Goal: Task Accomplishment & Management: Use online tool/utility

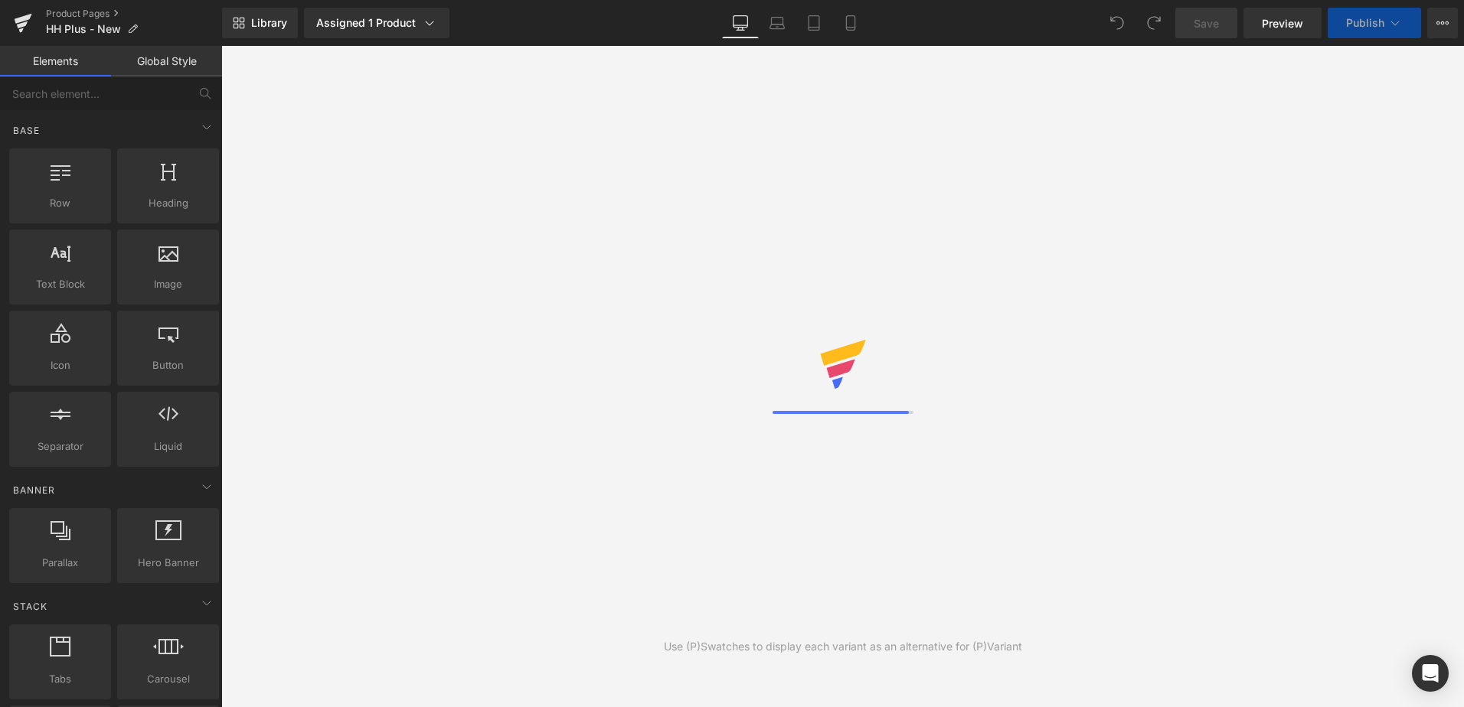
click at [941, 24] on div "Library Assigned 1 Product Product Preview New Hormone Harmony PLUS+ Manage ass…" at bounding box center [843, 23] width 1242 height 31
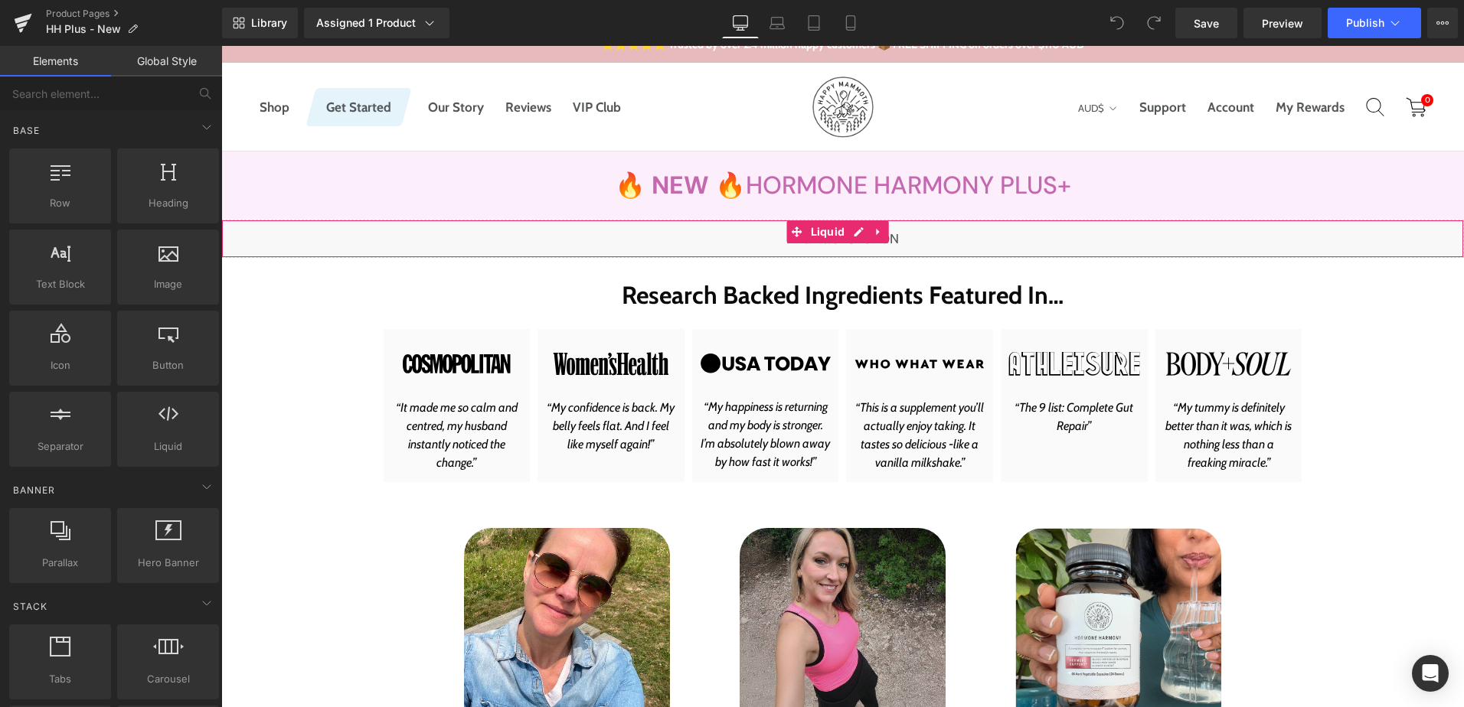
scroll to position [77, 0]
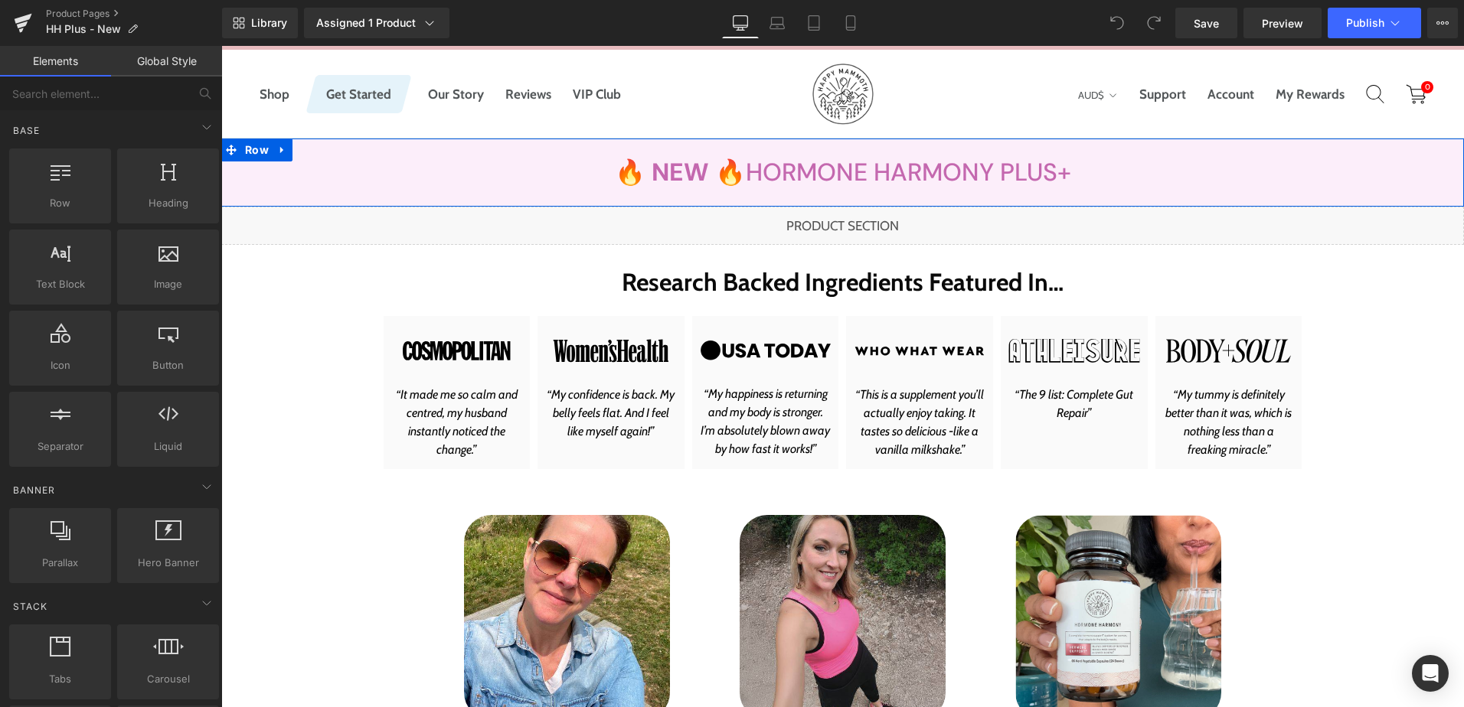
drag, startPoint x: 406, startPoint y: 171, endPoint x: 244, endPoint y: 164, distance: 161.7
click at [406, 171] on div "🔥 NEW 🔥 Hormone Harmony PLUS+ Heading Row" at bounding box center [842, 172] width 1242 height 29
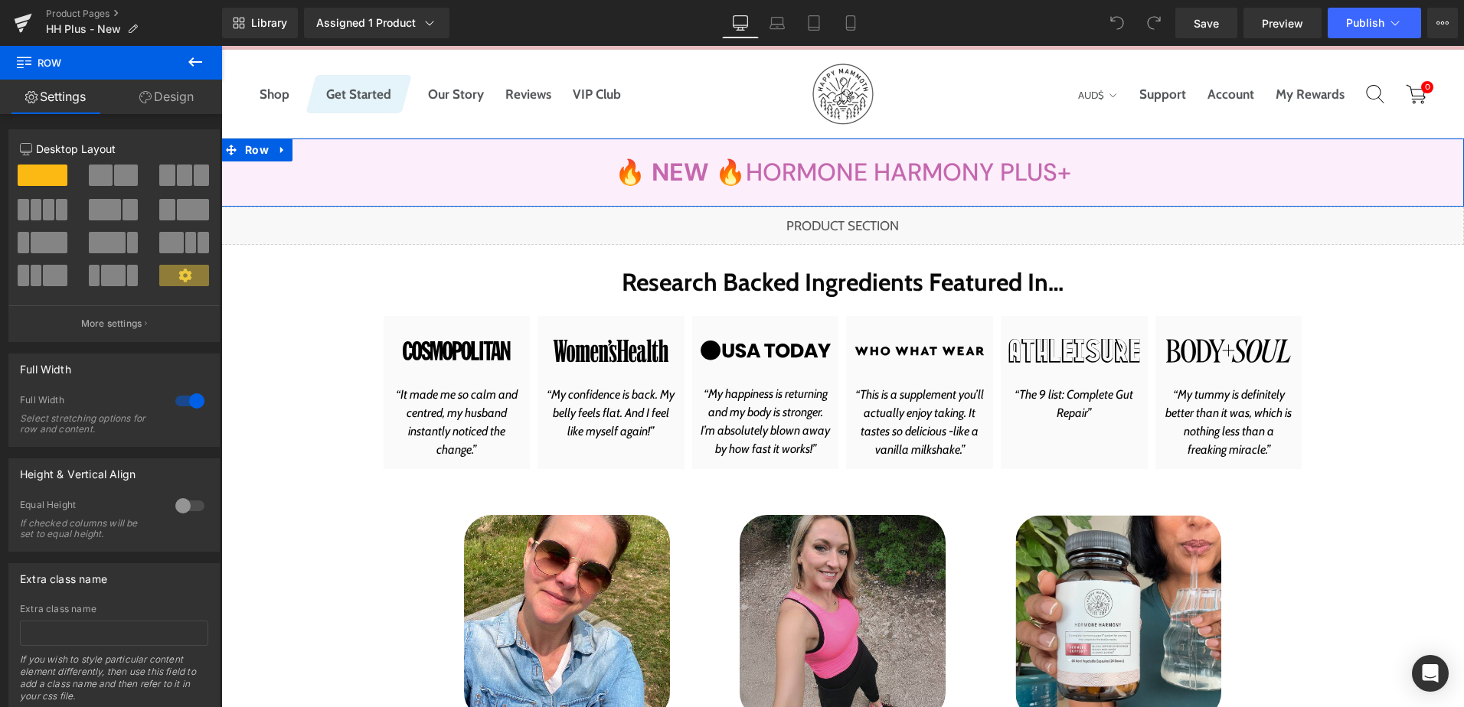
scroll to position [49, 0]
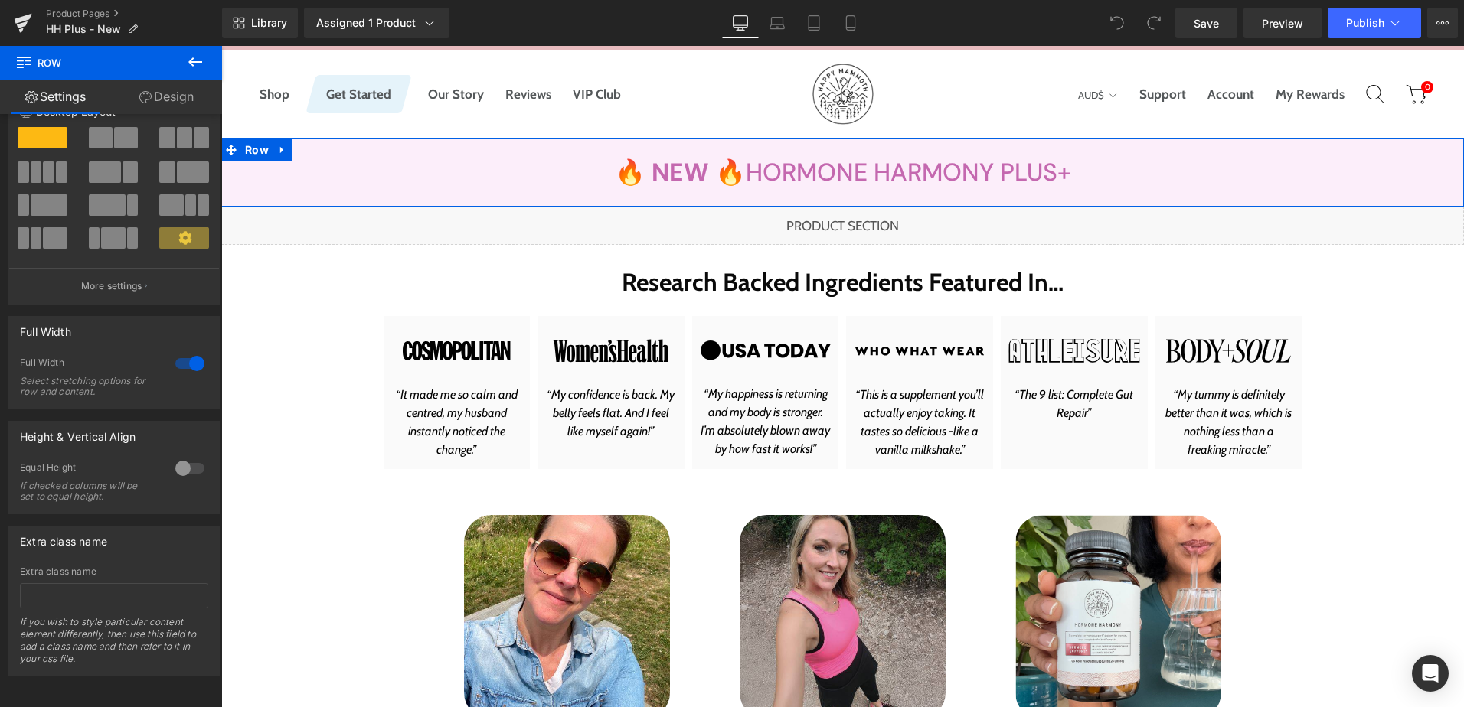
drag, startPoint x: 161, startPoint y: 91, endPoint x: 128, endPoint y: 224, distance: 136.5
click at [161, 91] on link "Design" at bounding box center [166, 97] width 111 height 34
click at [0, 0] on div "Background" at bounding box center [0, 0] width 0 height 0
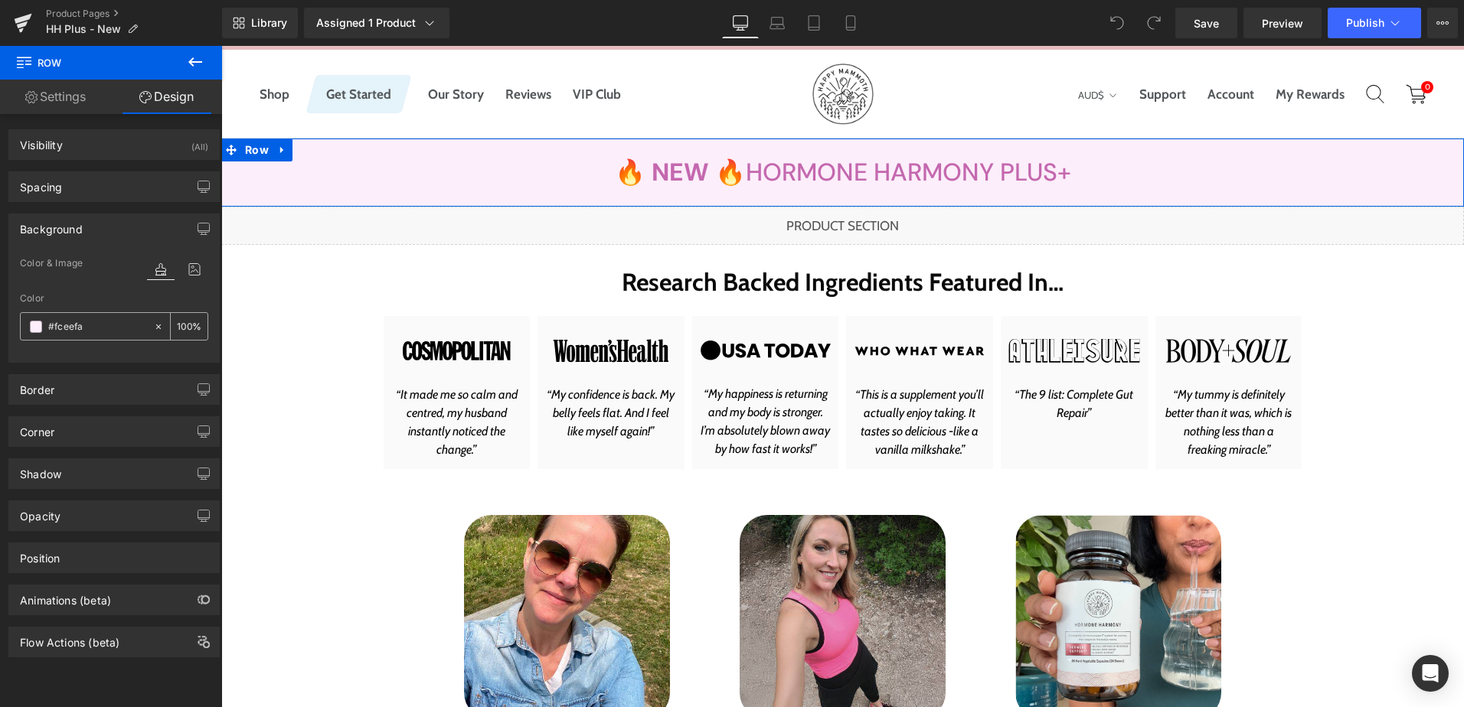
click at [90, 322] on input "#fceefa" at bounding box center [97, 326] width 98 height 17
paste input "FFEBF4"
type input "FFEBF4"
click at [70, 269] on div "Color & Image color" at bounding box center [114, 273] width 188 height 39
click at [769, 178] on span "🔥 NEW 🔥 Hormone Harmony PLUS+" at bounding box center [842, 172] width 559 height 29
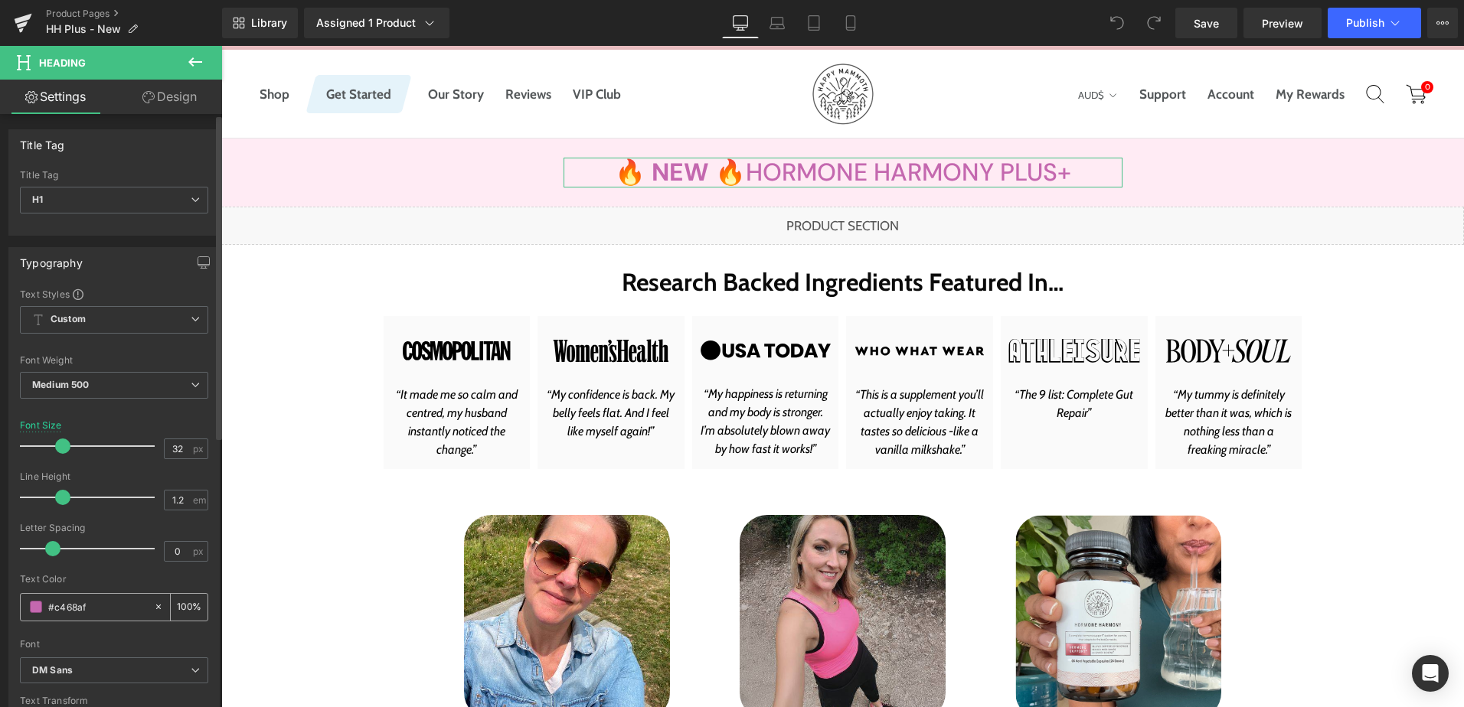
click at [104, 605] on input "#c468af" at bounding box center [97, 607] width 98 height 17
paste input "FC78B4"
type input "FC78B4"
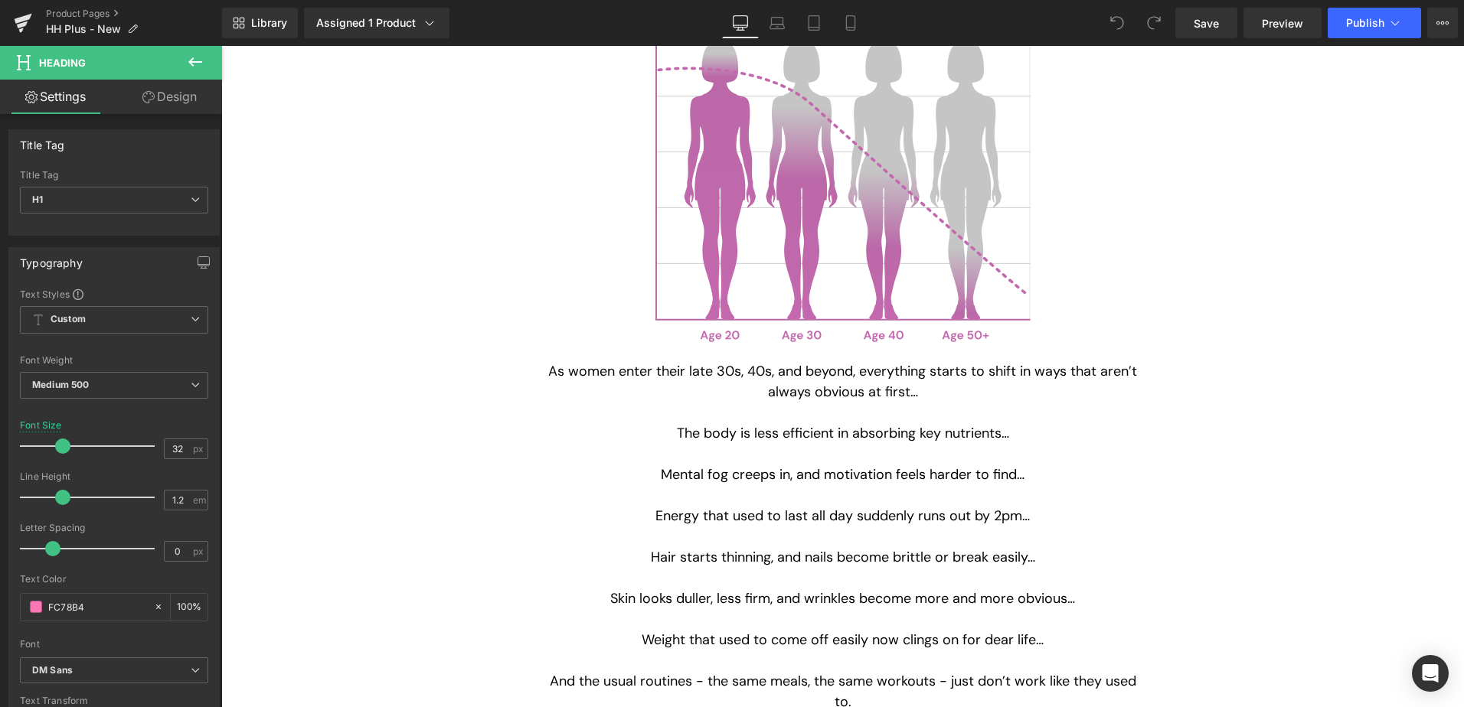
scroll to position [1914, 0]
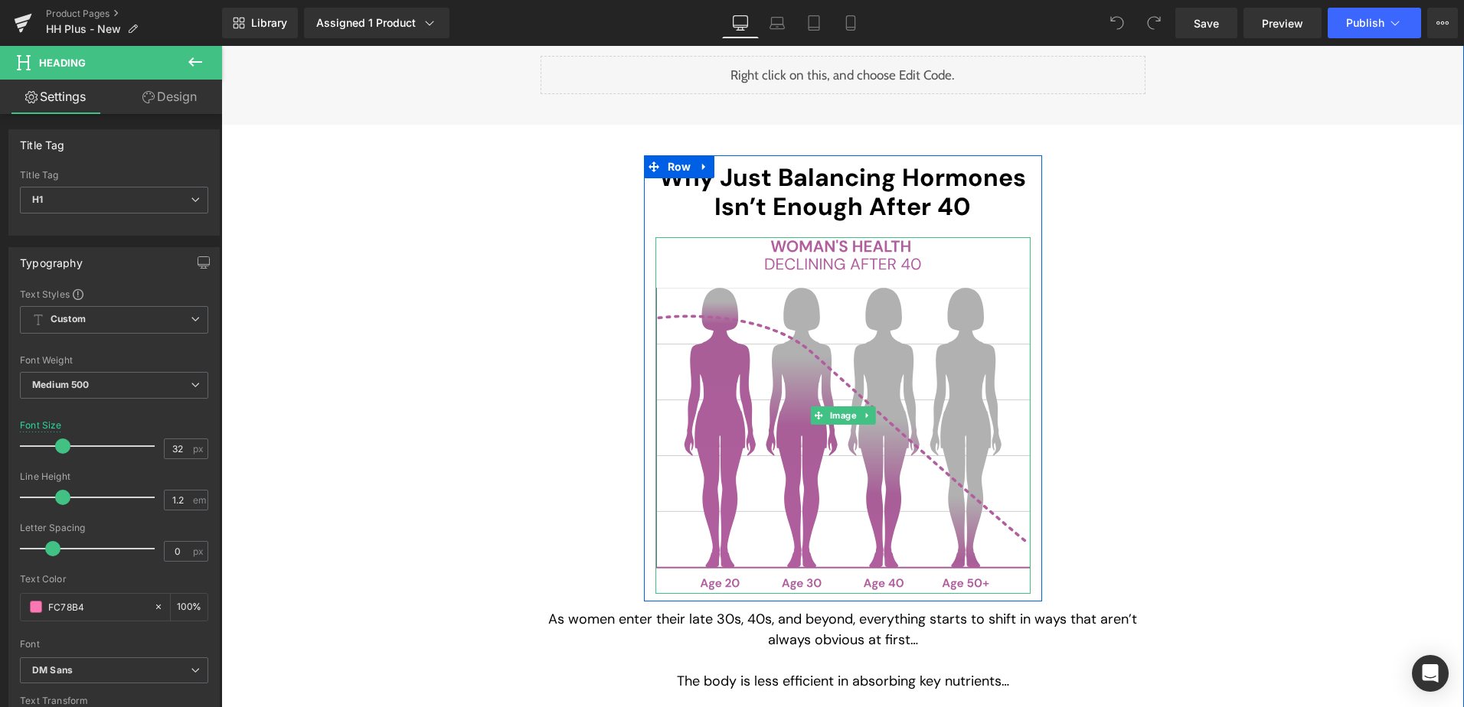
click at [759, 432] on img at bounding box center [842, 415] width 375 height 357
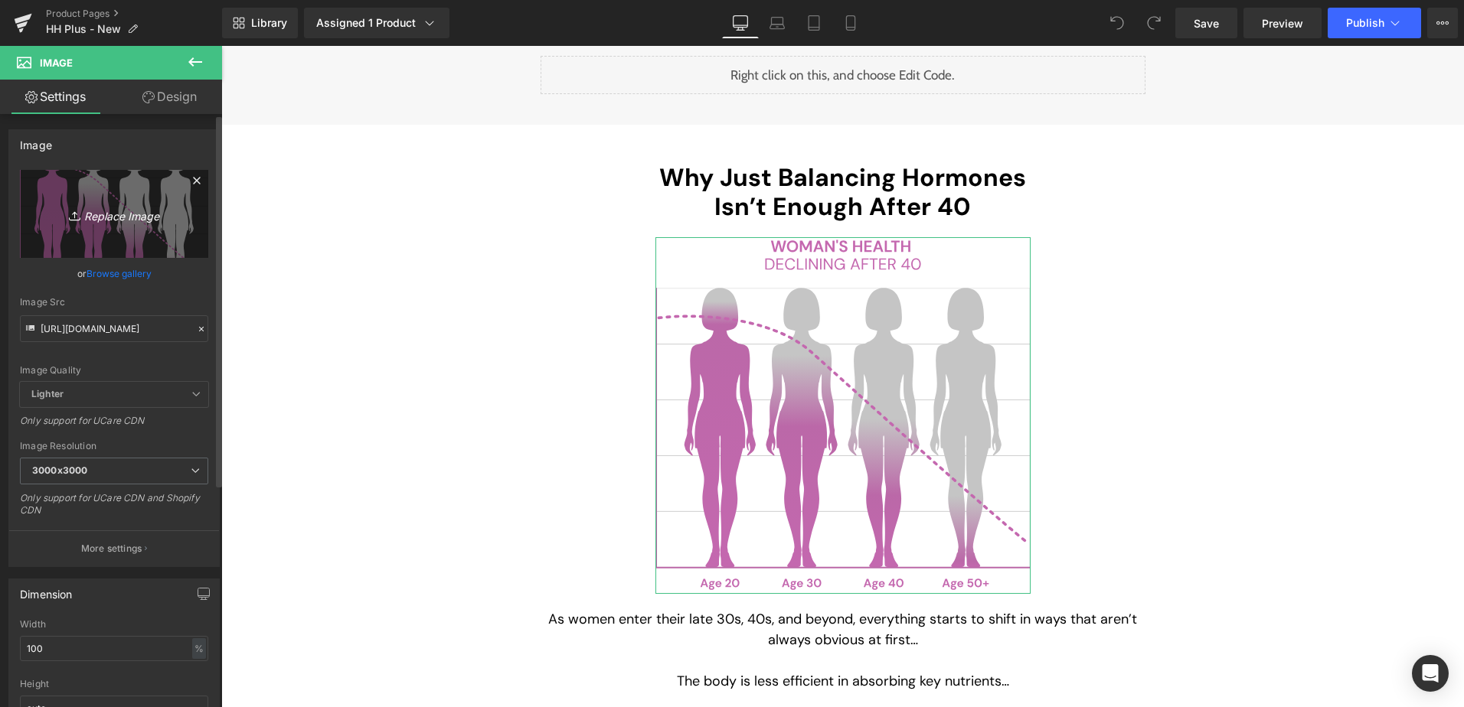
click at [107, 209] on icon "Replace Image" at bounding box center [114, 213] width 122 height 19
type input "C:\fakepath\women-health-graphics.svg"
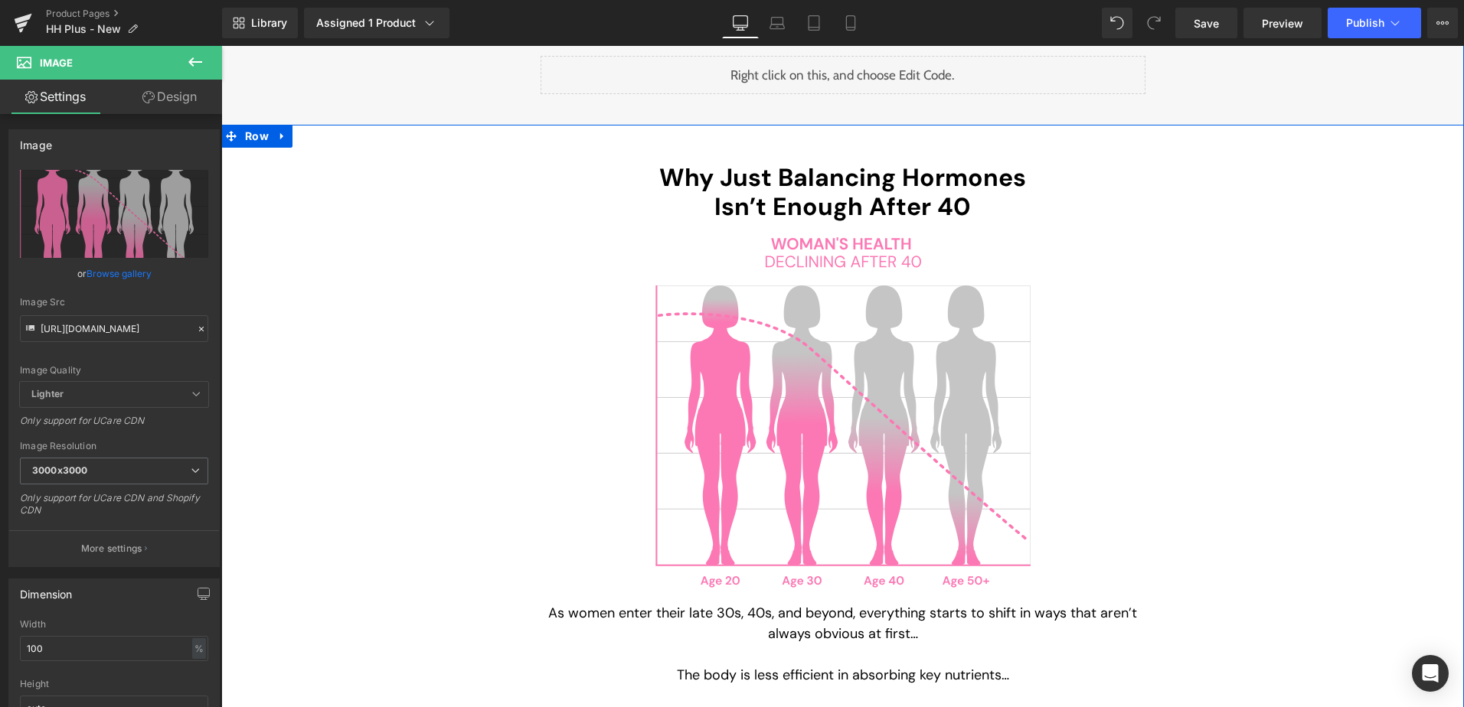
drag, startPoint x: 1228, startPoint y: 338, endPoint x: 1455, endPoint y: 447, distance: 252.3
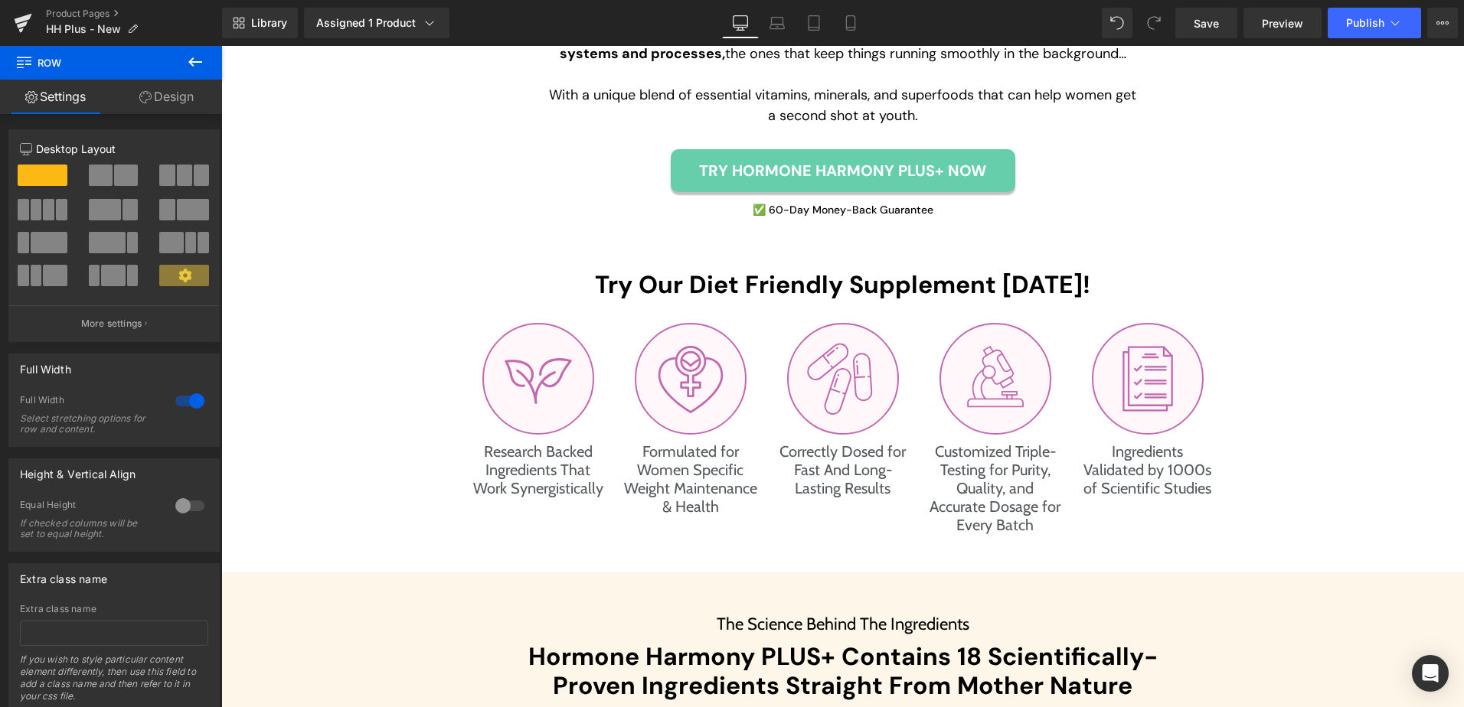
scroll to position [3444, 0]
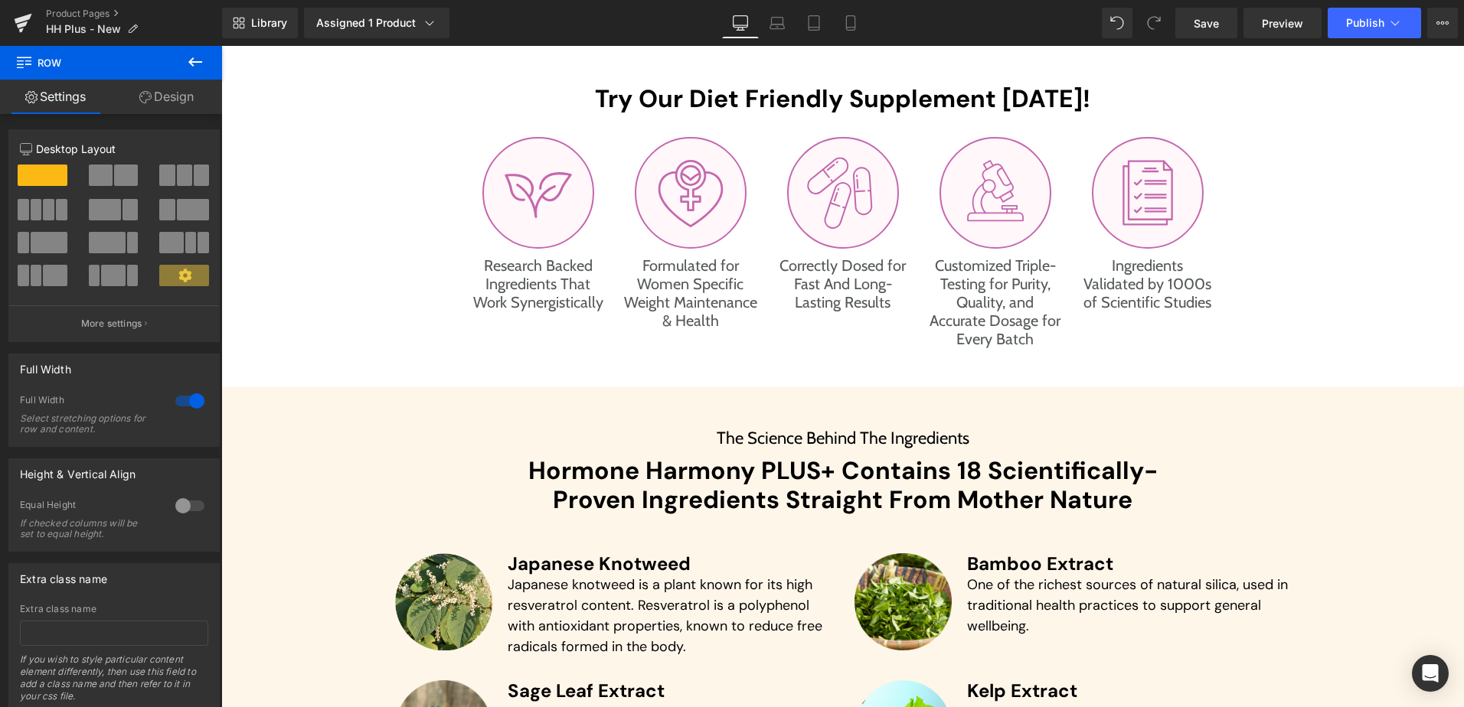
click at [194, 54] on icon at bounding box center [195, 62] width 18 height 18
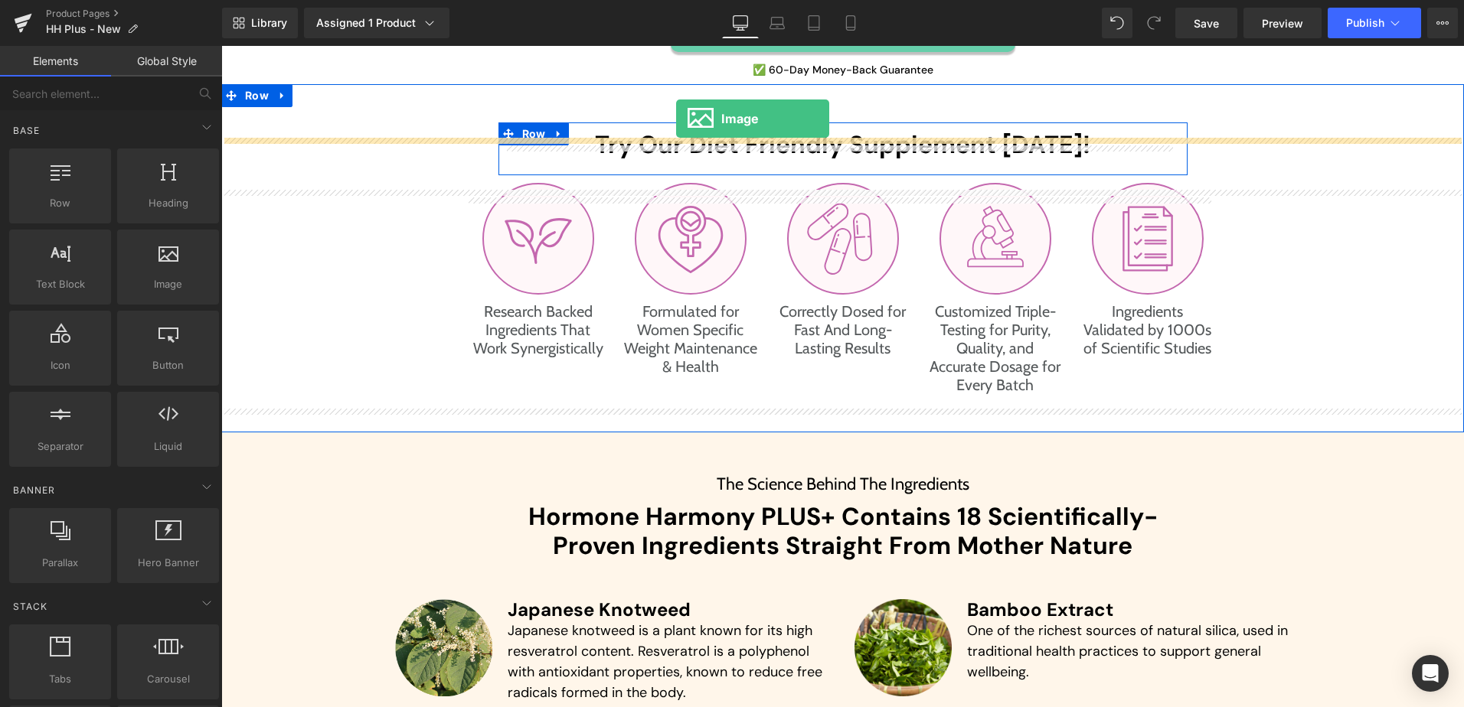
scroll to position [3383, 0]
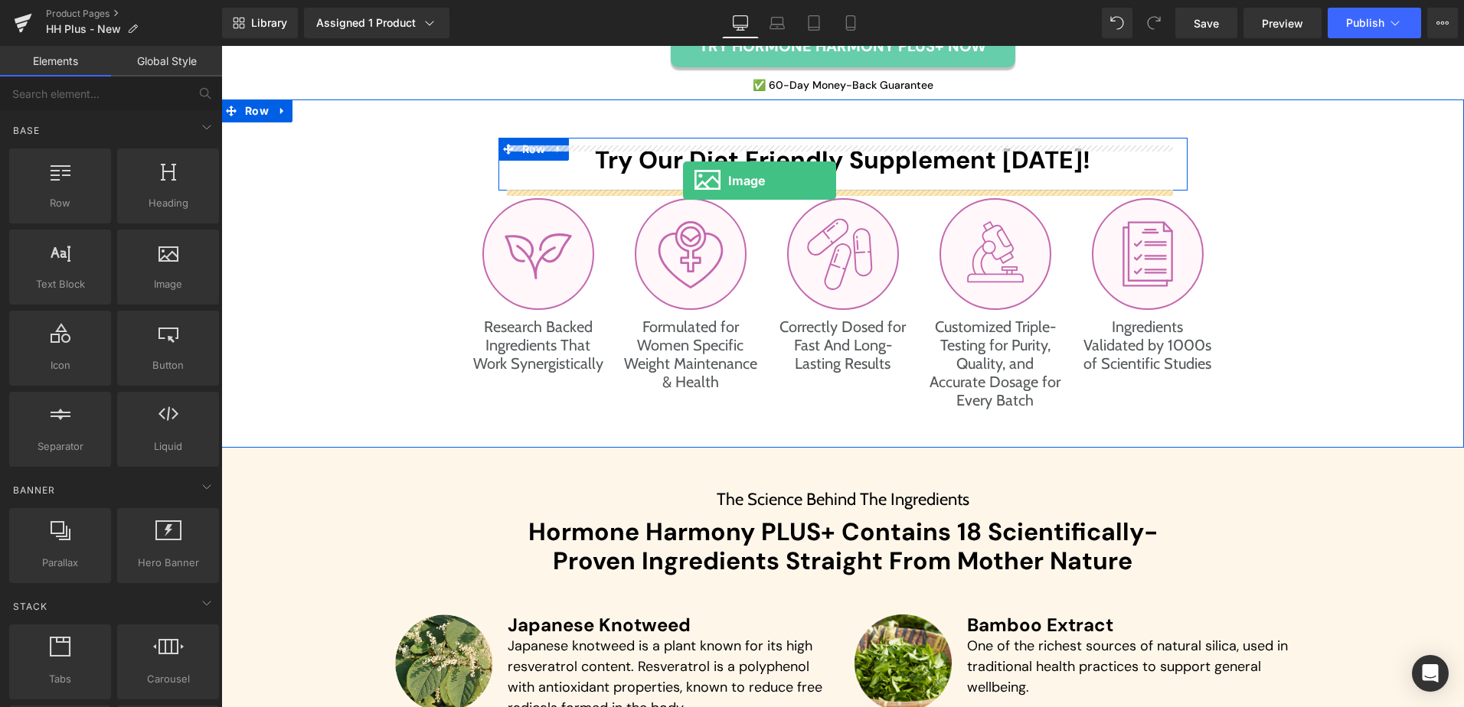
drag, startPoint x: 387, startPoint y: 316, endPoint x: 683, endPoint y: 181, distance: 325.7
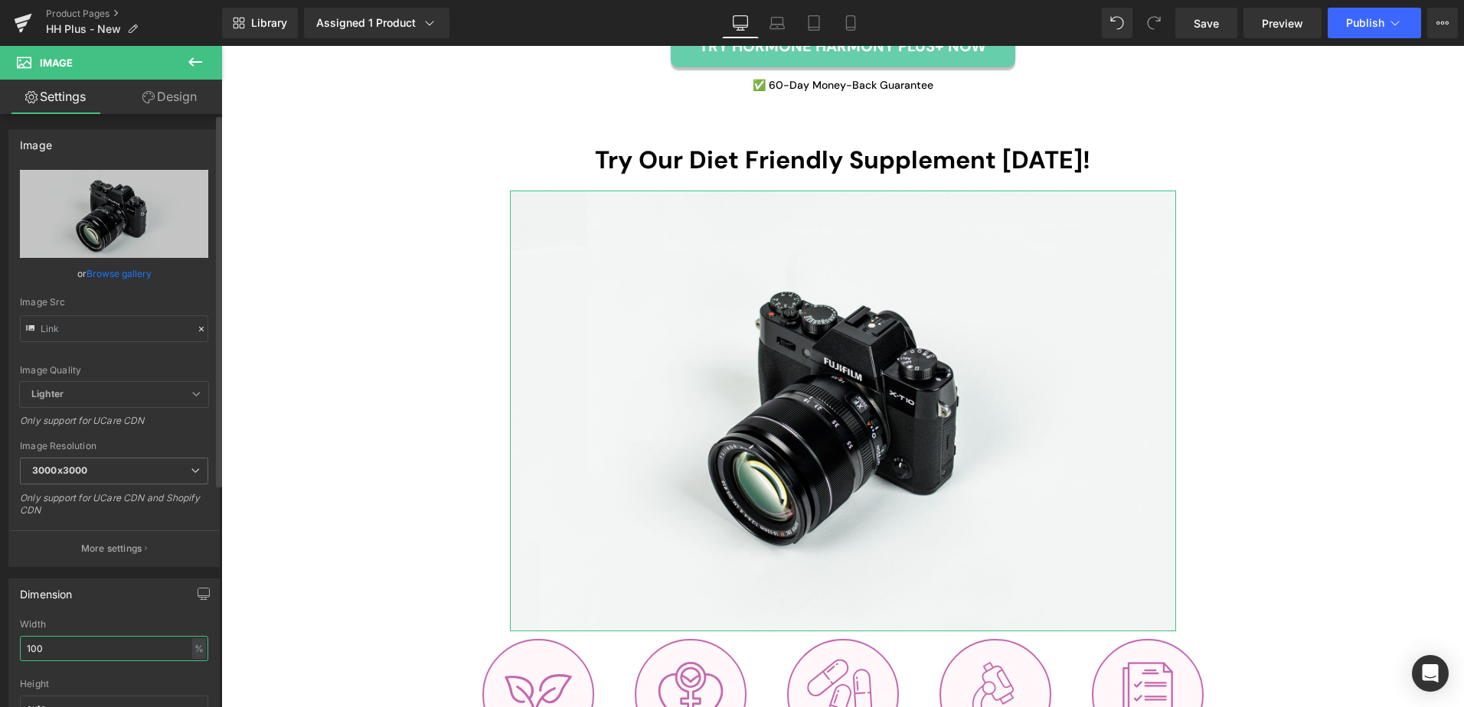
click at [86, 651] on input "100" at bounding box center [114, 648] width 188 height 25
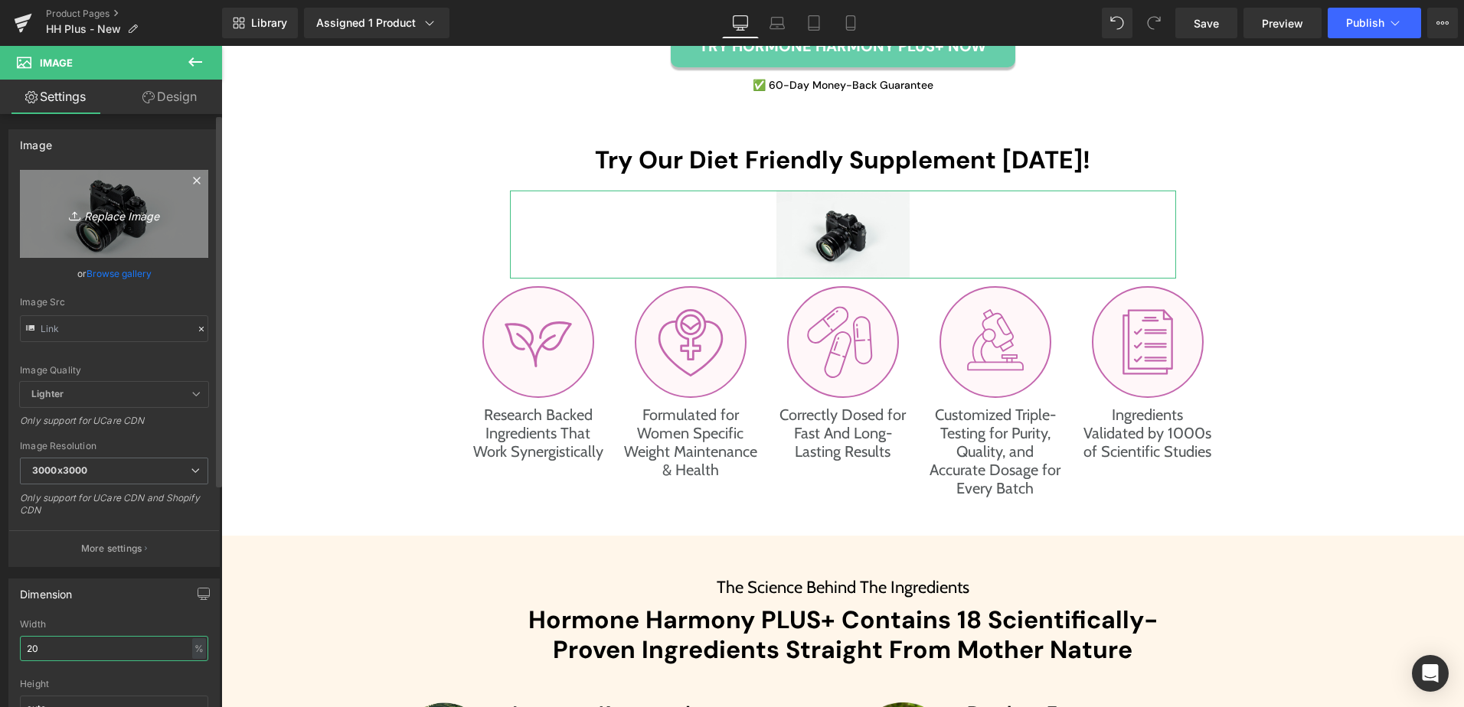
type input "20"
click at [126, 215] on icon "Replace Image" at bounding box center [114, 213] width 122 height 19
type input "C:\fakepath\leavs-icon.svg"
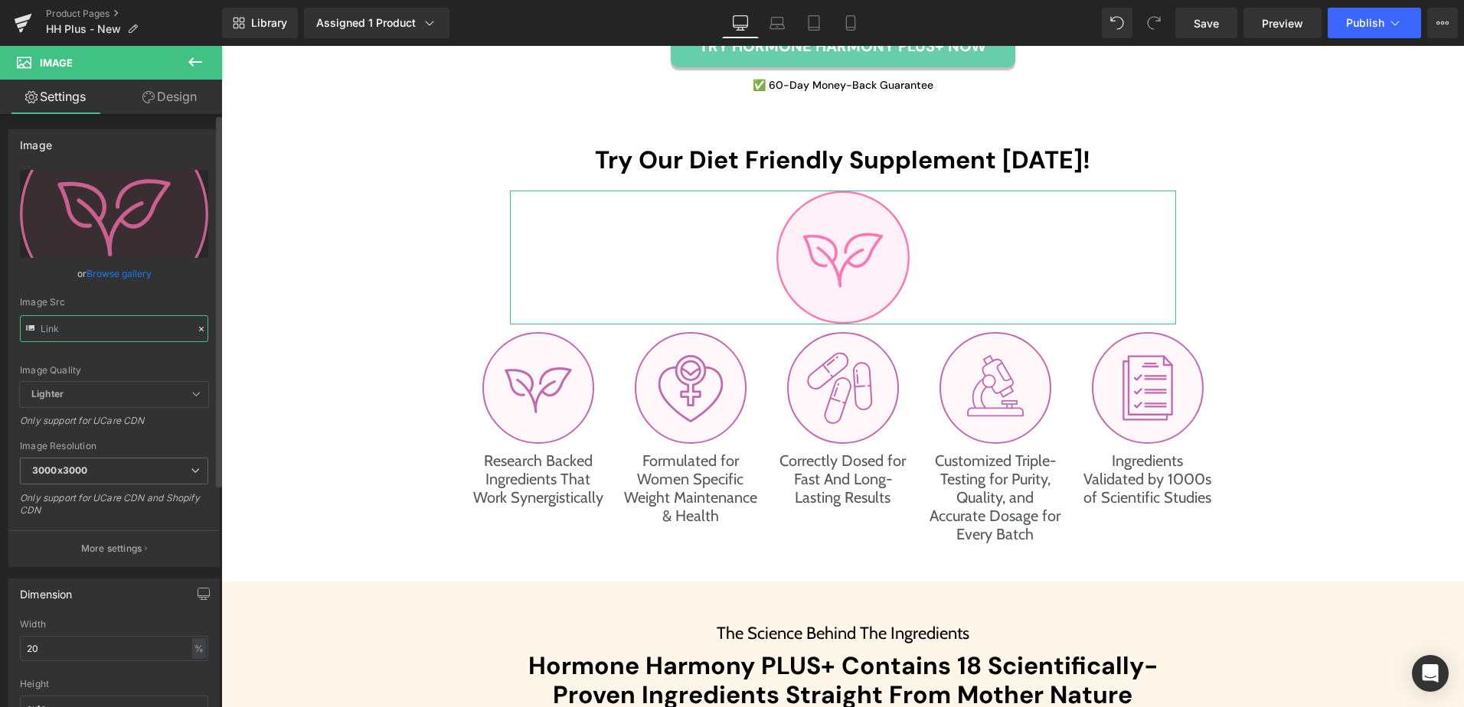
type input "[URL][DOMAIN_NAME]"
click at [91, 325] on input "[URL][DOMAIN_NAME]" at bounding box center [114, 328] width 188 height 27
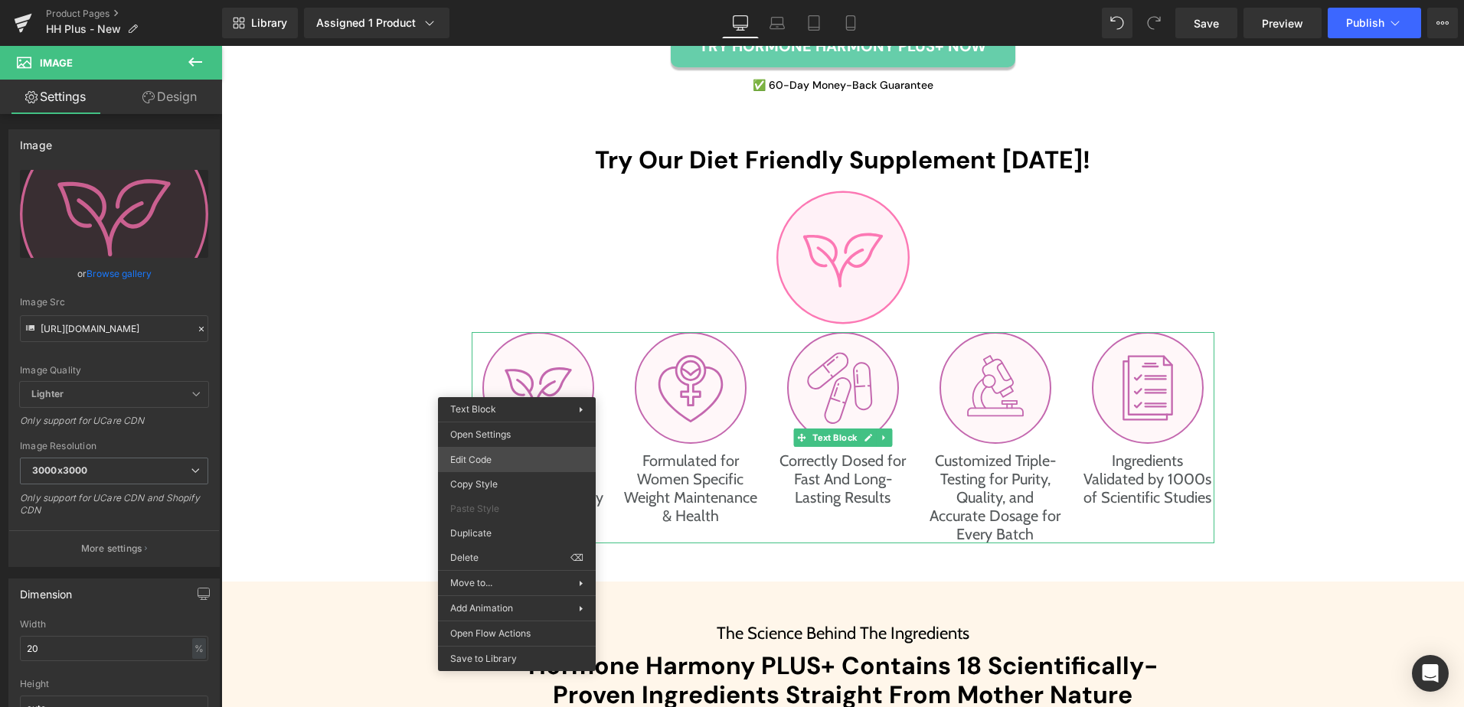
click at [534, 0] on div "Image You are previewing how the will restyle your page. You can not edit Eleme…" at bounding box center [732, 0] width 1464 height 0
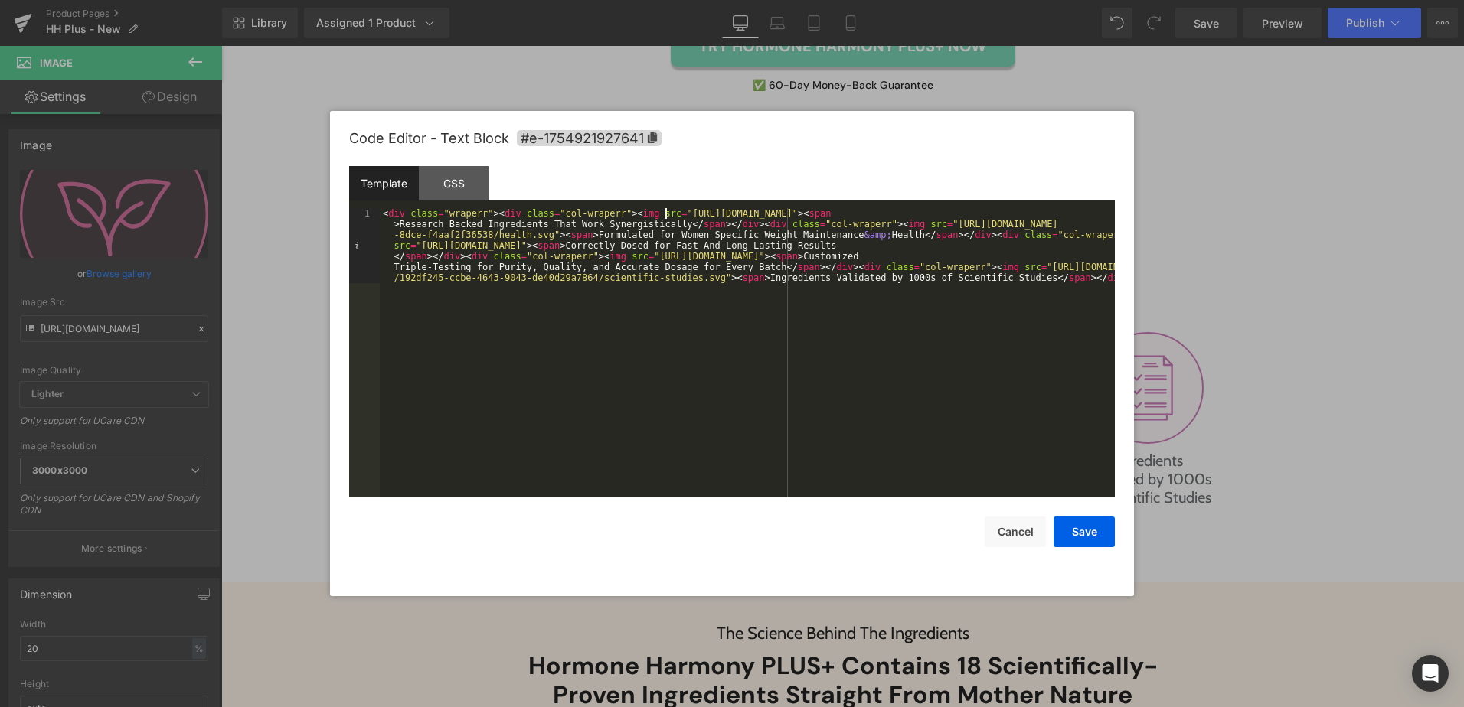
click at [665, 210] on div "< div class = "wraperr" > < div class = "col-wraperr" > < img src = "[URL][DOMA…" at bounding box center [747, 427] width 735 height 439
click at [1033, 211] on div "< div class = "wraperr" > < div class = "col-wraperr" > < img src = "[URL][DOMA…" at bounding box center [747, 427] width 735 height 439
click at [1092, 534] on button "Save" at bounding box center [1083, 532] width 61 height 31
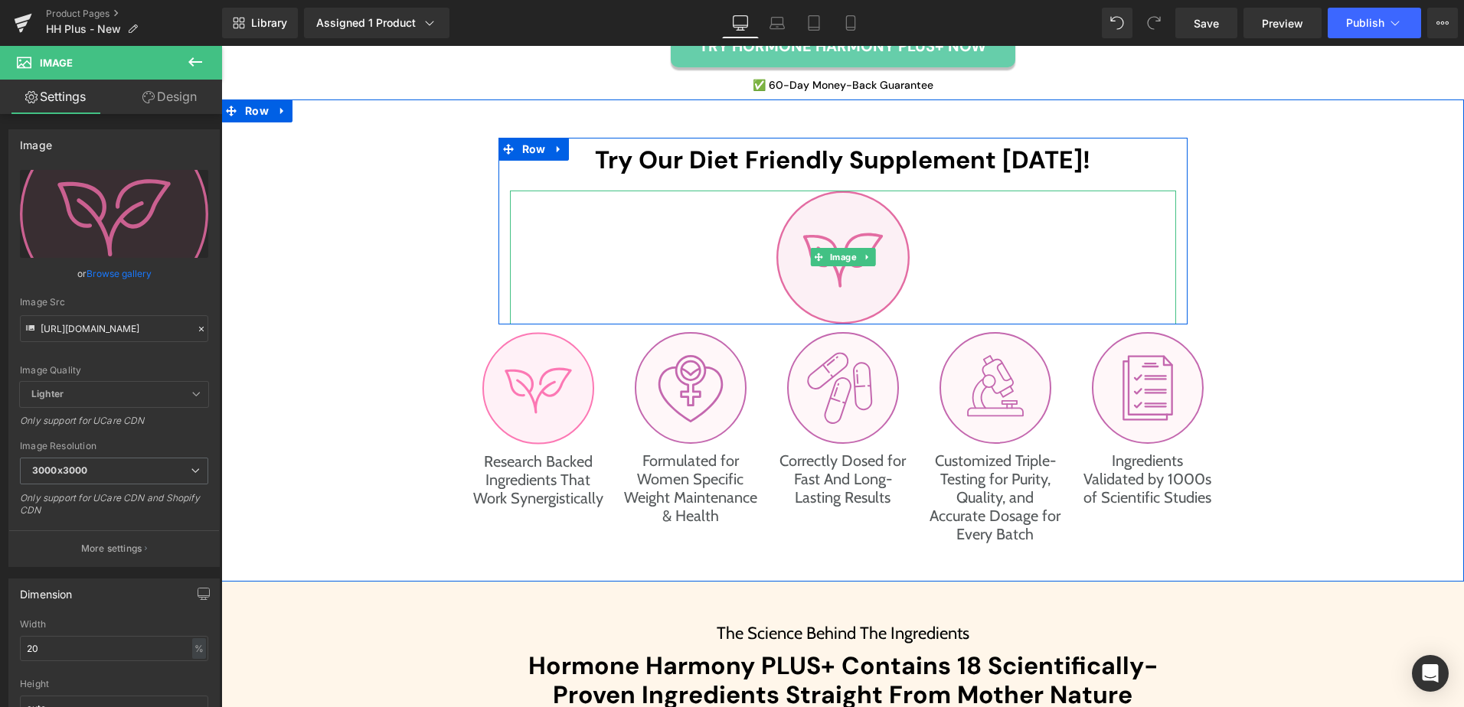
click at [876, 269] on img at bounding box center [842, 258] width 133 height 134
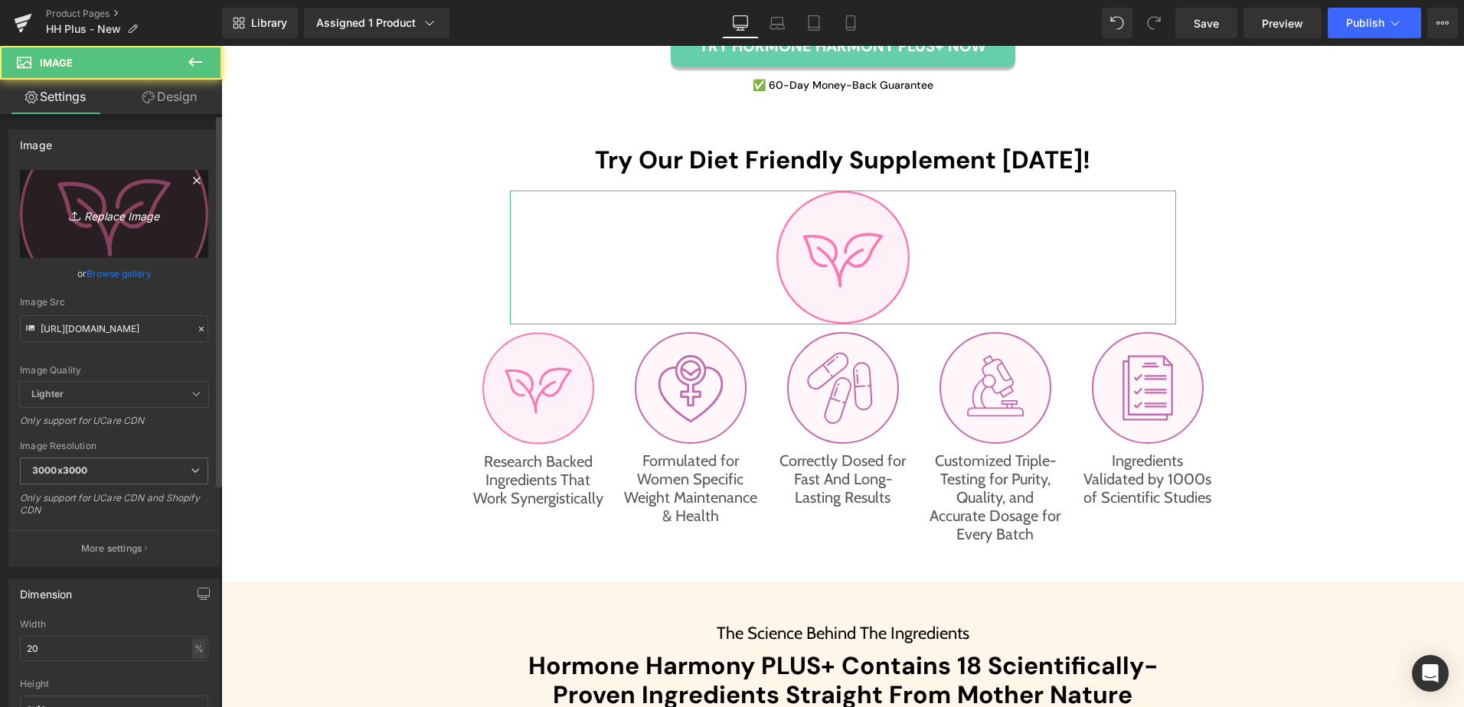
click at [109, 216] on icon "Replace Image" at bounding box center [114, 213] width 122 height 19
type input "C:\fakepath\maintenance-health-icon.svg"
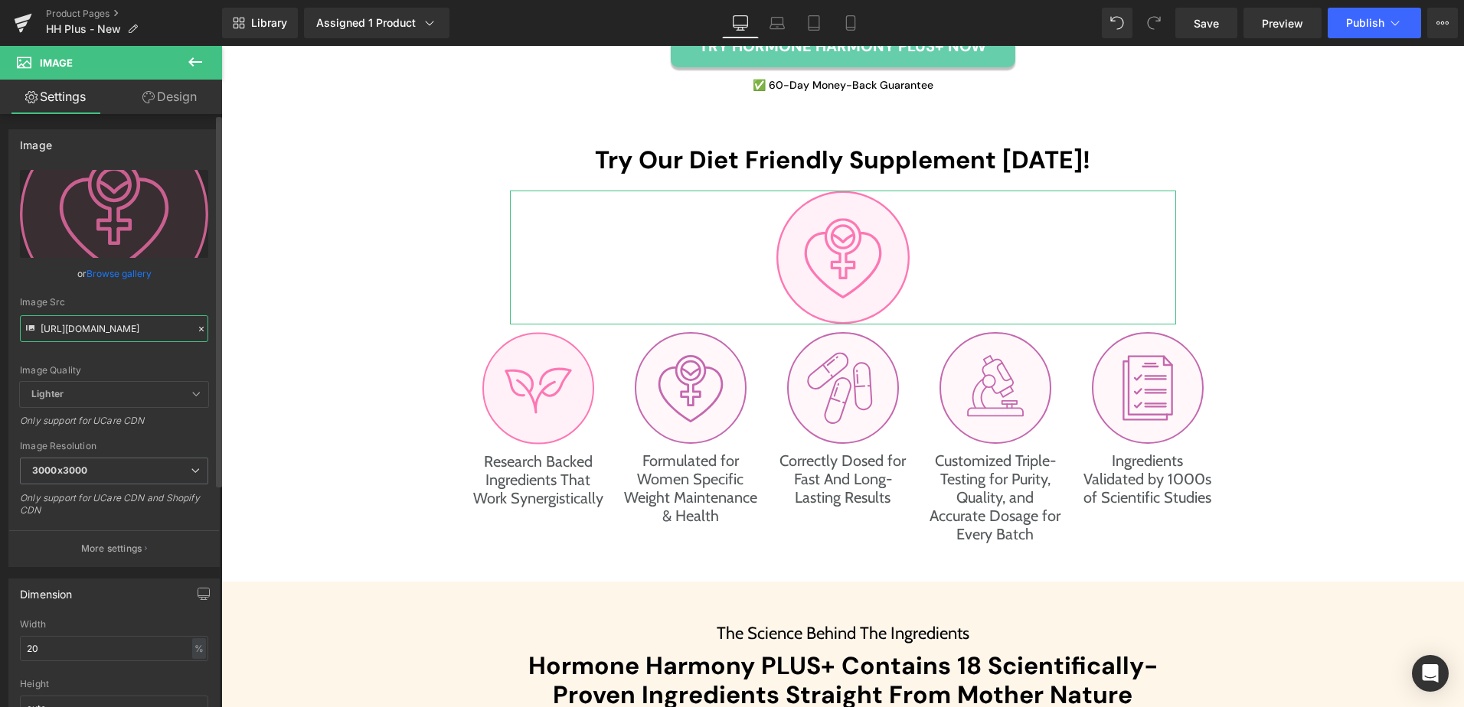
click at [133, 321] on input "[URL][DOMAIN_NAME]" at bounding box center [114, 328] width 188 height 27
type input "[URL][DOMAIN_NAME]"
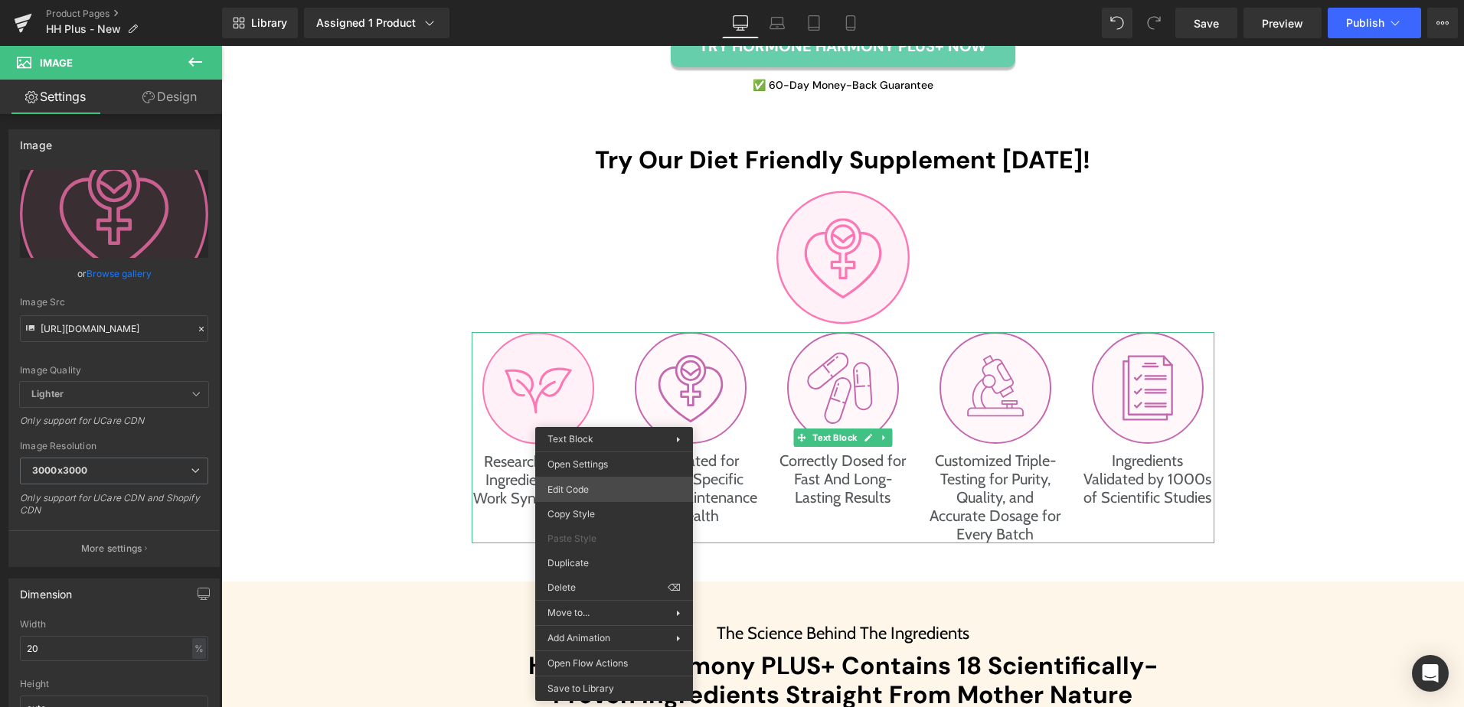
click at [610, 0] on div "Image You are previewing how the will restyle your page. You can not edit Eleme…" at bounding box center [732, 0] width 1464 height 0
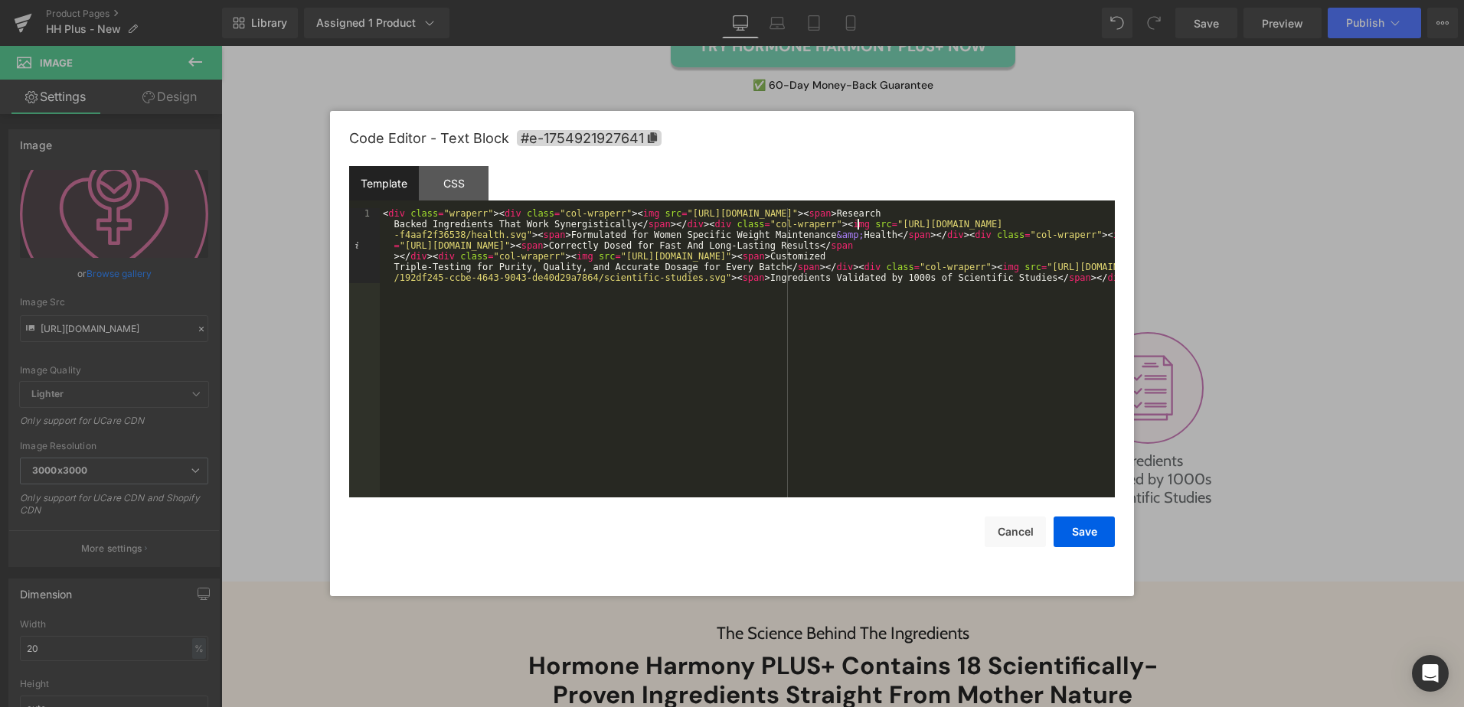
click at [857, 226] on div "< div class = "wraperr" > < div class = "col-wraperr" > < img src = "[URL][DOMA…" at bounding box center [747, 427] width 735 height 439
click at [515, 236] on div "< div class = "wraperr" > < div class = "col-wraperr" > < img src = "[URL][DOMA…" at bounding box center [747, 427] width 735 height 439
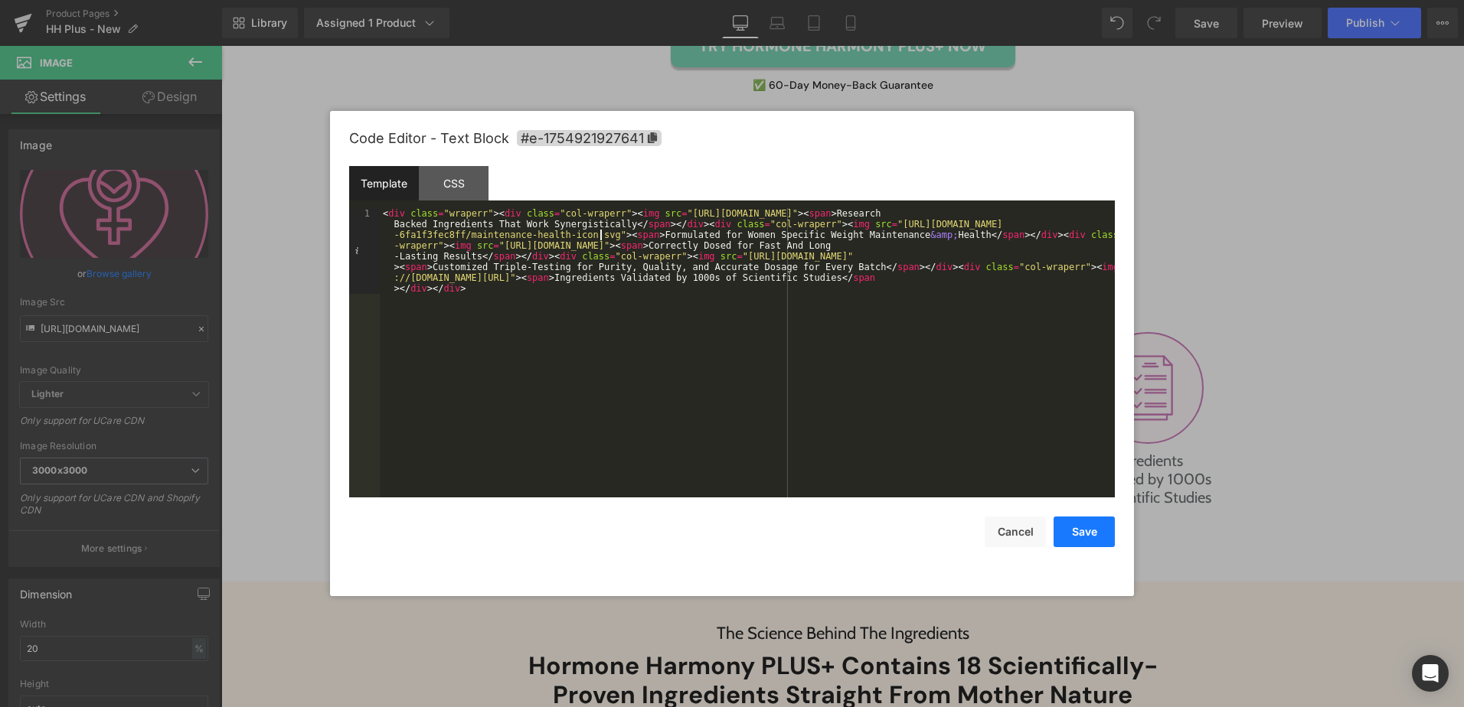
click at [1072, 533] on button "Save" at bounding box center [1083, 532] width 61 height 31
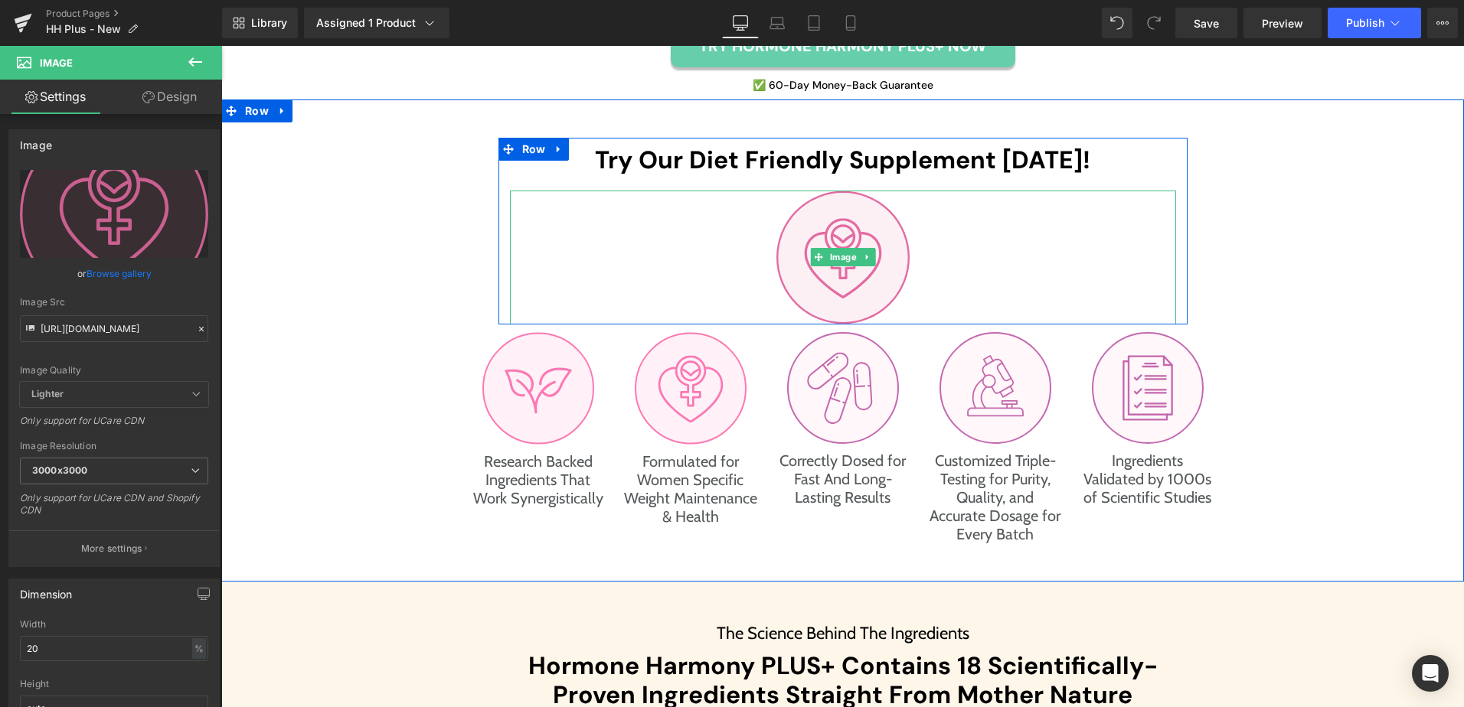
click at [844, 269] on img at bounding box center [842, 258] width 133 height 134
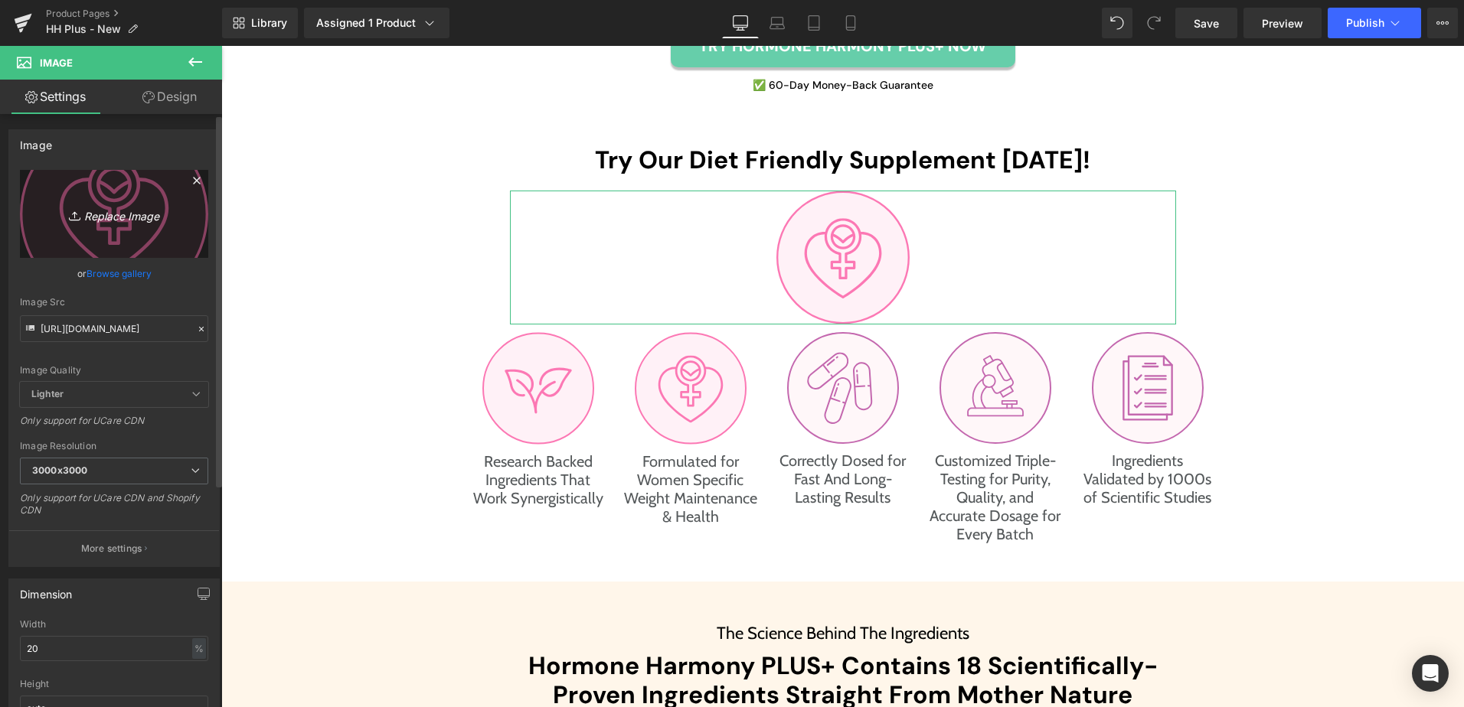
click at [119, 220] on icon "Replace Image" at bounding box center [114, 213] width 122 height 19
type input "C:\fakepath\capcule-icon.svg"
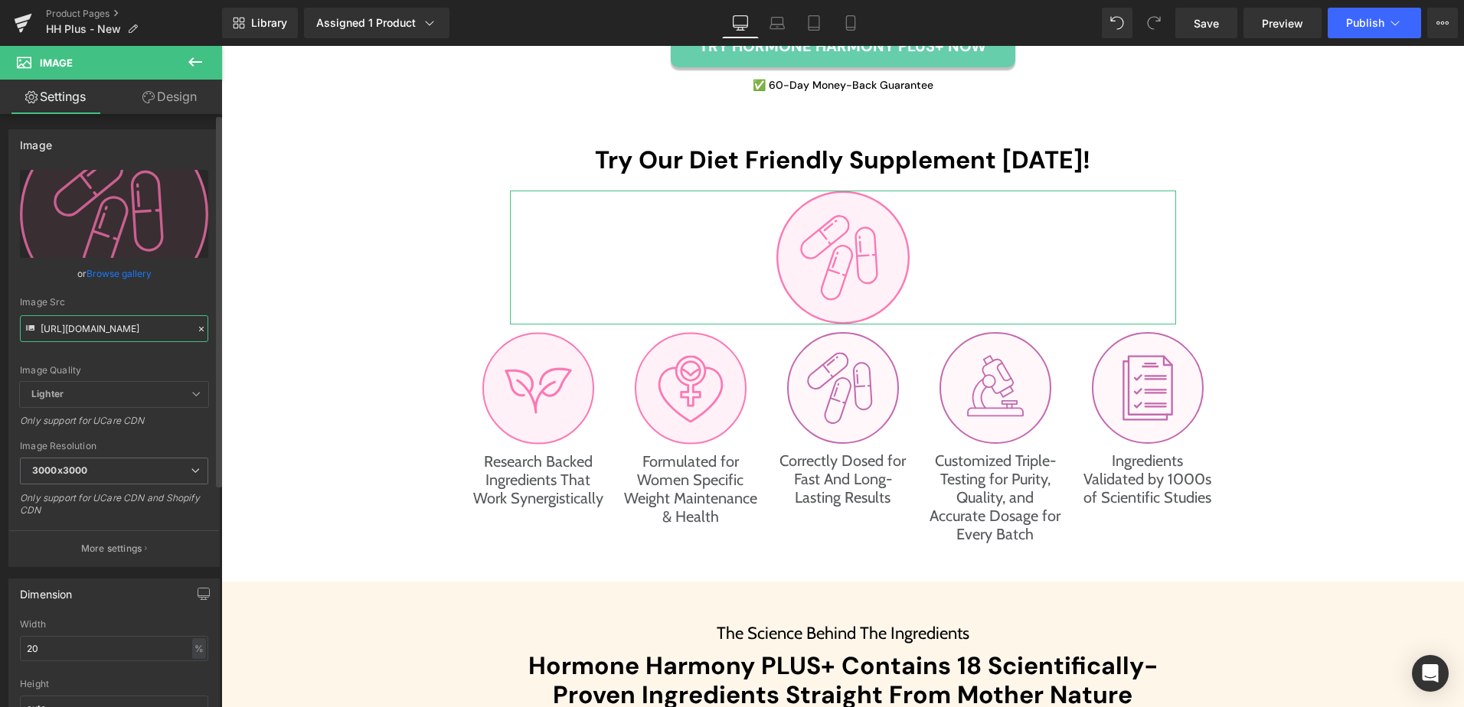
click at [90, 332] on input "[URL][DOMAIN_NAME]" at bounding box center [114, 328] width 188 height 27
type input "[URL][DOMAIN_NAME]"
click at [90, 332] on input "[URL][DOMAIN_NAME]" at bounding box center [114, 328] width 188 height 27
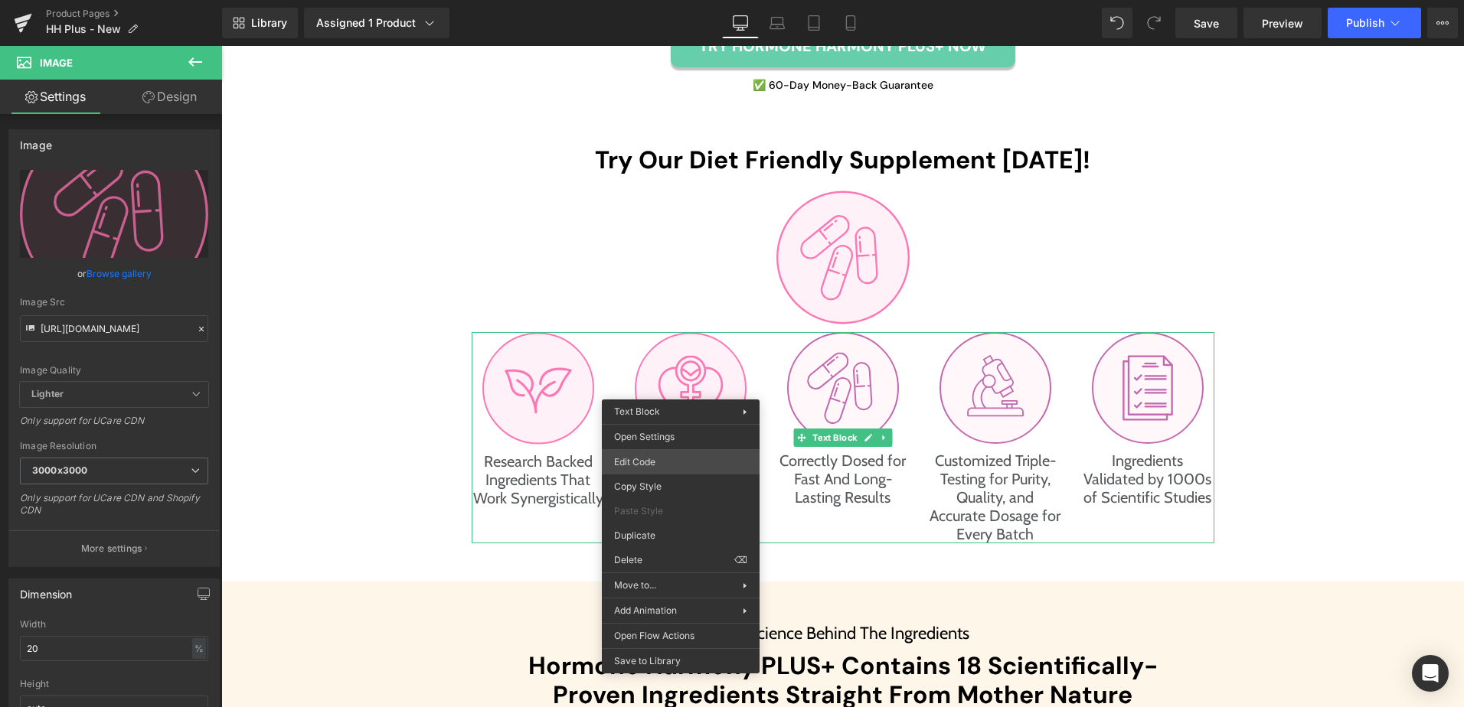
click at [664, 0] on div "Image You are previewing how the will restyle your page. You can not edit Eleme…" at bounding box center [732, 0] width 1464 height 0
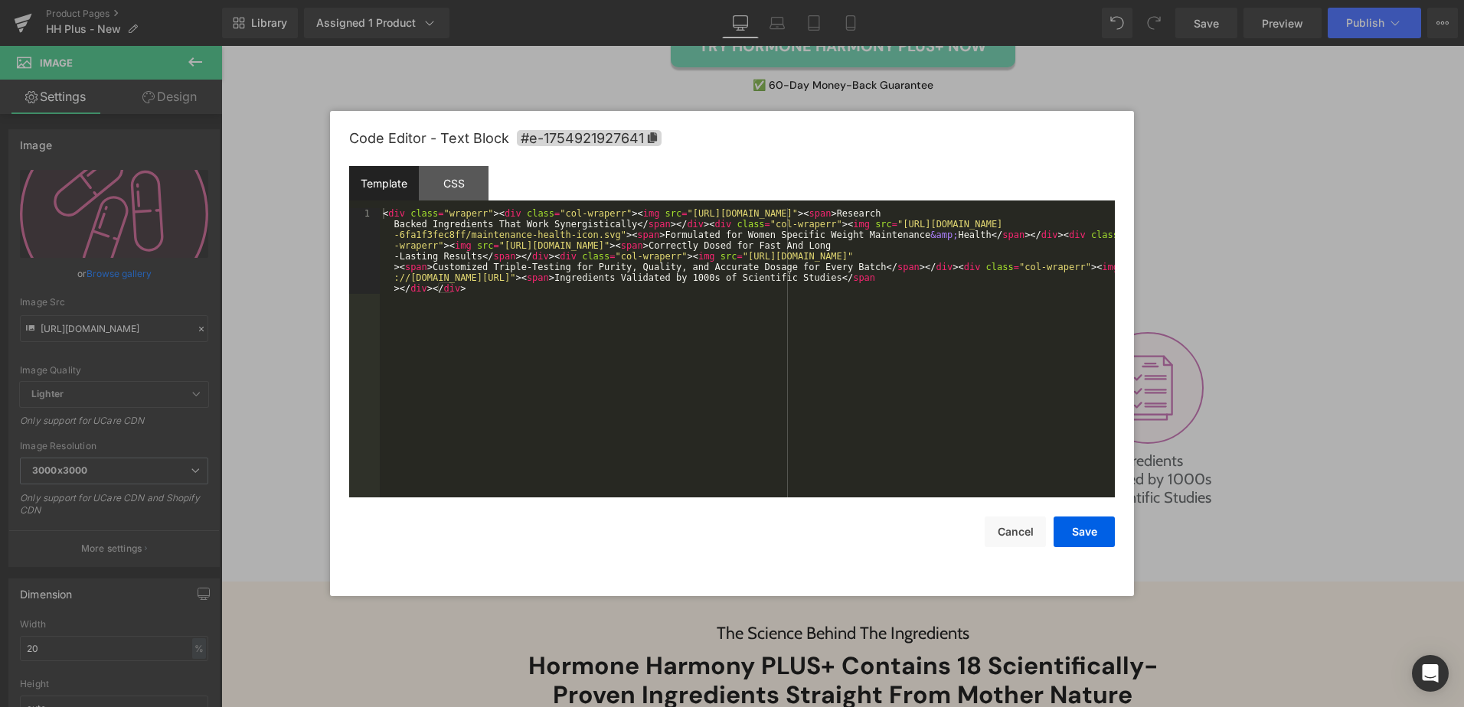
click at [726, 297] on div "< div class = "wraperr" > < div class = "col-wraperr" > < img src = "[URL][DOMA…" at bounding box center [747, 438] width 735 height 461
click at [703, 209] on div "< div class = "wraperr" > < div class = "col-wraperr" > < img src = "[URL][DOMA…" at bounding box center [747, 438] width 735 height 461
click at [929, 224] on div "< div class = "wraperr" > < div class = "col-wraperr" > < img src = "[URL][DOMA…" at bounding box center [747, 438] width 735 height 461
click at [624, 243] on div "< div class = "wraperr" > < div class = "col-wraperr" > < img src = "[URL][DOMA…" at bounding box center [747, 438] width 735 height 461
click at [494, 249] on div "< div class = "wraperr" > < div class = "col-wraperr" > < img src = "[URL][DOMA…" at bounding box center [747, 438] width 735 height 461
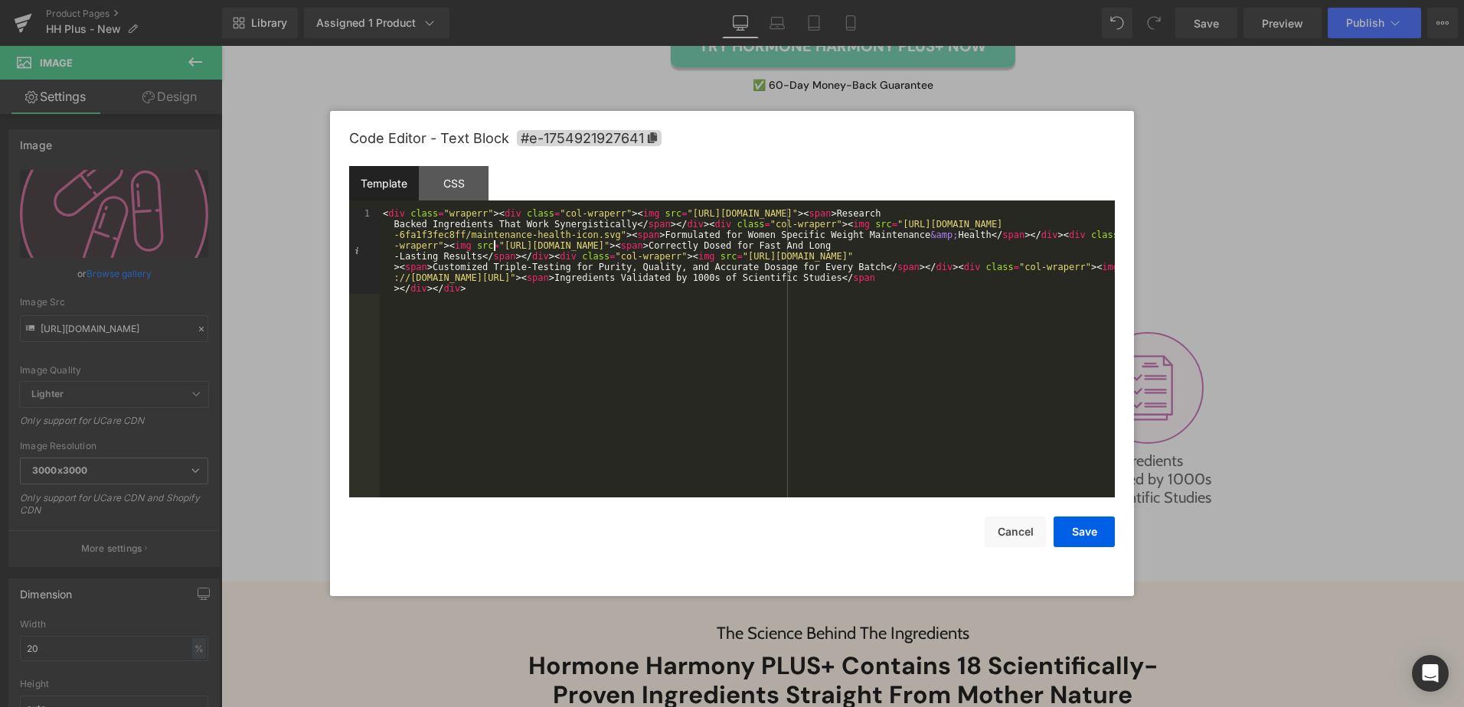
click at [883, 245] on div "< div class = "wraperr" > < div class = "col-wraperr" > < img src = "[URL][DOMA…" at bounding box center [747, 438] width 735 height 461
click at [1092, 536] on button "Save" at bounding box center [1083, 532] width 61 height 31
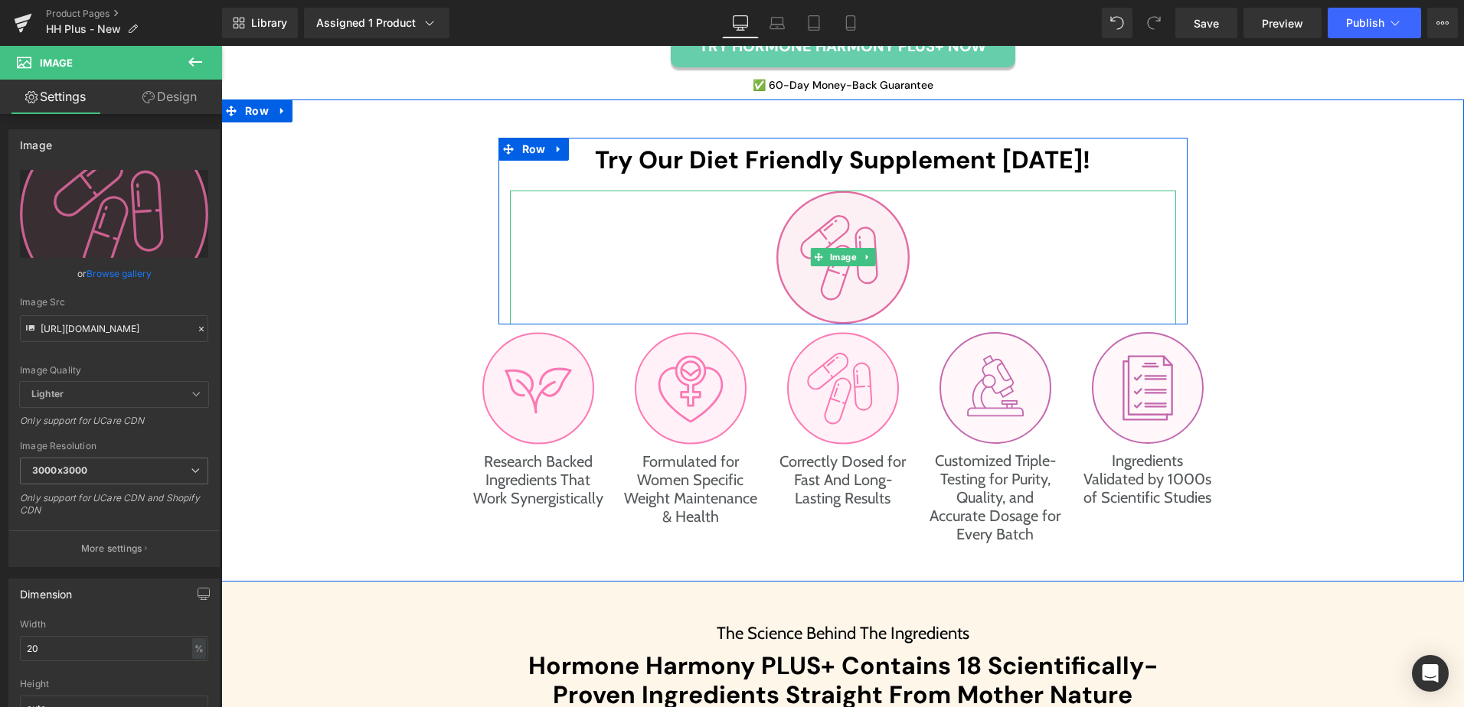
click at [863, 270] on img at bounding box center [842, 258] width 133 height 134
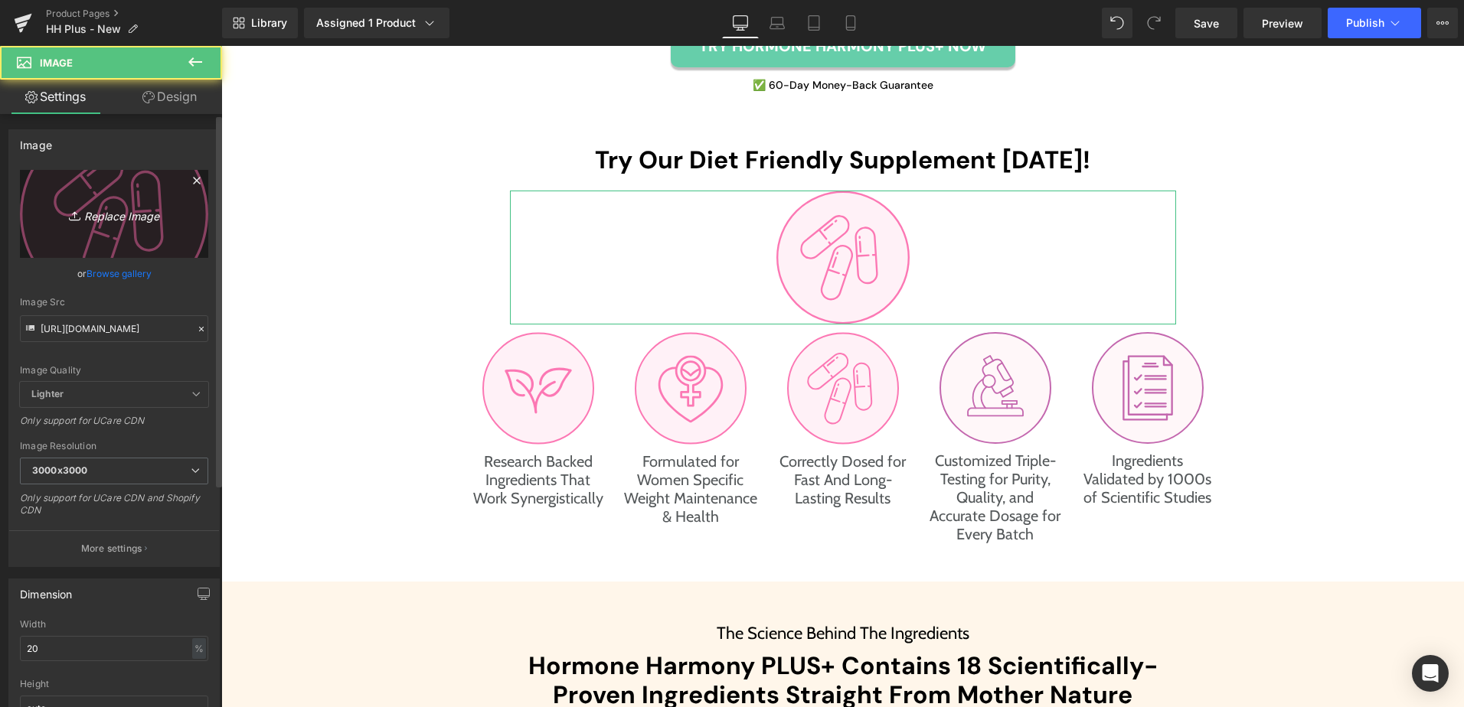
click at [145, 217] on icon "Replace Image" at bounding box center [114, 213] width 122 height 19
type input "C:\fakepath\testing-icon.svg"
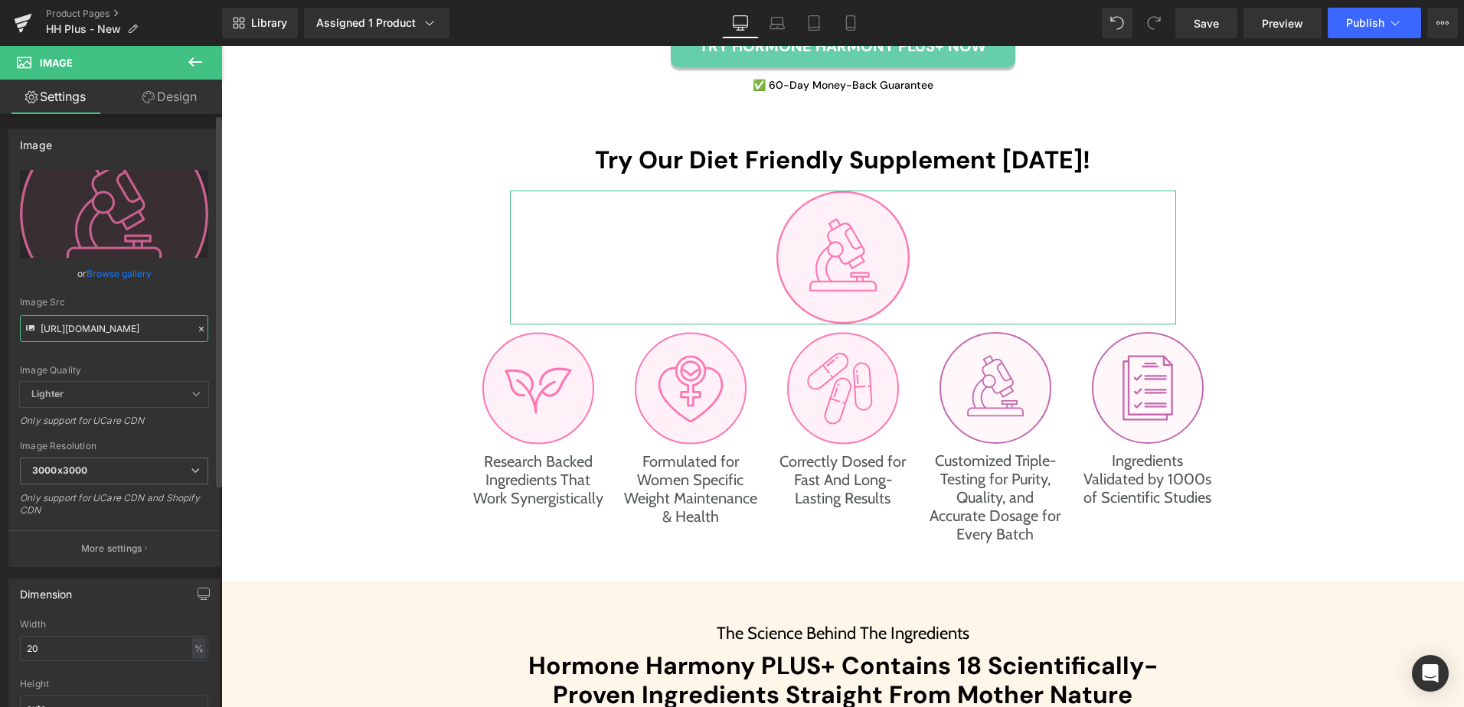
click at [97, 335] on input "[URL][DOMAIN_NAME]" at bounding box center [114, 328] width 188 height 27
type input "[URL][DOMAIN_NAME]"
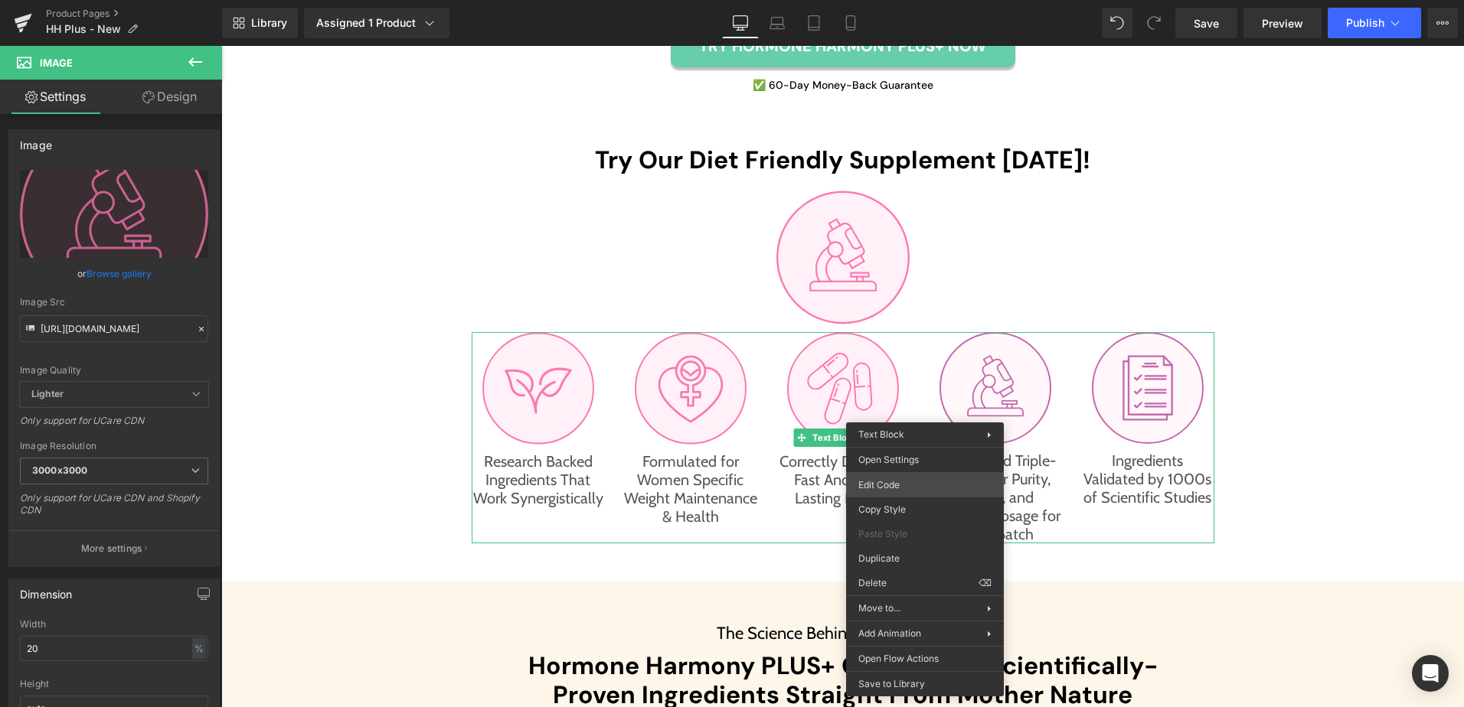
click at [893, 0] on div "Image You are previewing how the will restyle your page. You can not edit Eleme…" at bounding box center [732, 0] width 1464 height 0
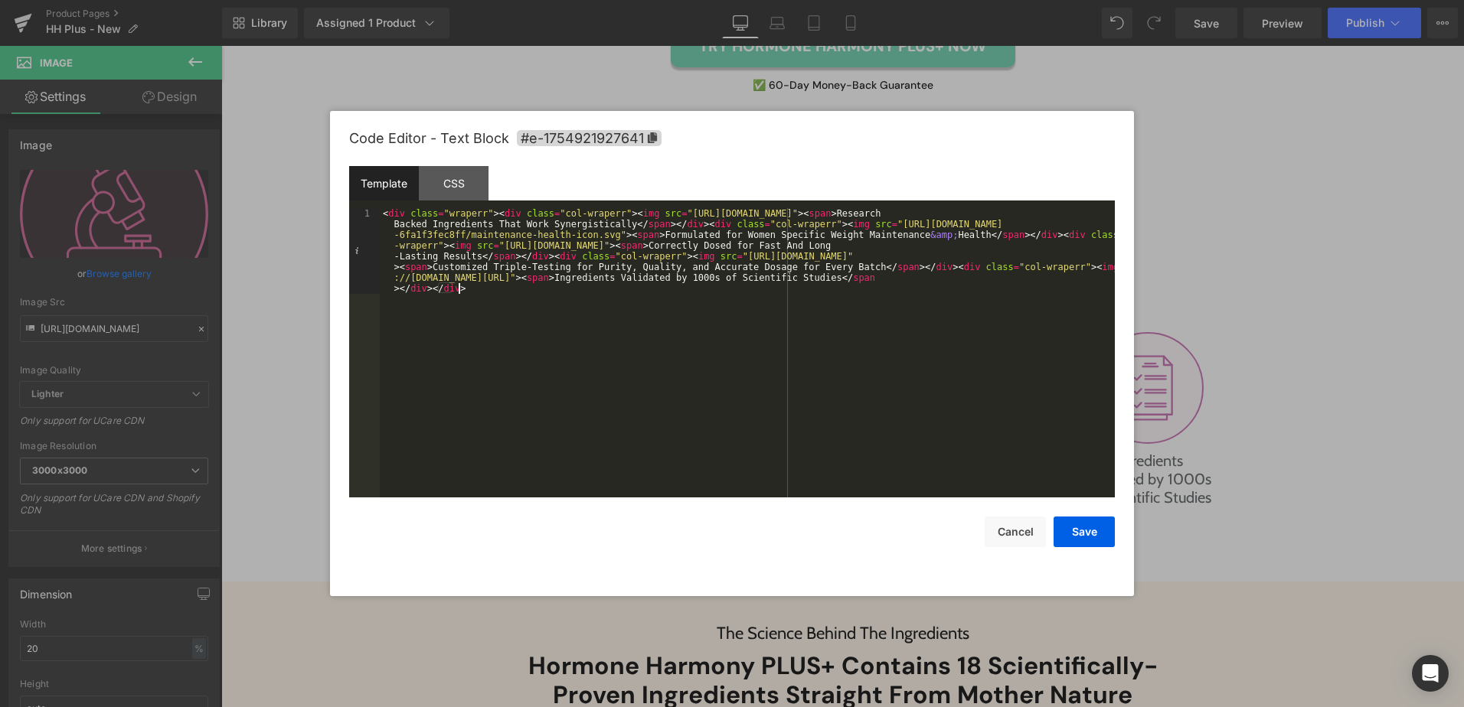
click at [868, 313] on div "< div class = "wraperr" > < div class = "col-wraperr" > < img src = "[URL][DOMA…" at bounding box center [747, 438] width 735 height 461
click at [1011, 259] on div "< div class = "wraperr" > < div class = "col-wraperr" > < img src = "[URL][DOMA…" at bounding box center [747, 438] width 735 height 461
click at [716, 258] on div "< div class = "wraperr" > < div class = "col-wraperr" > < img src = "[URL][DOMA…" at bounding box center [747, 438] width 735 height 461
click at [1099, 257] on div "< div class = "wraperr" > < div class = "col-wraperr" > < img src = "[URL][DOMA…" at bounding box center [747, 438] width 735 height 461
click at [1088, 529] on button "Save" at bounding box center [1083, 532] width 61 height 31
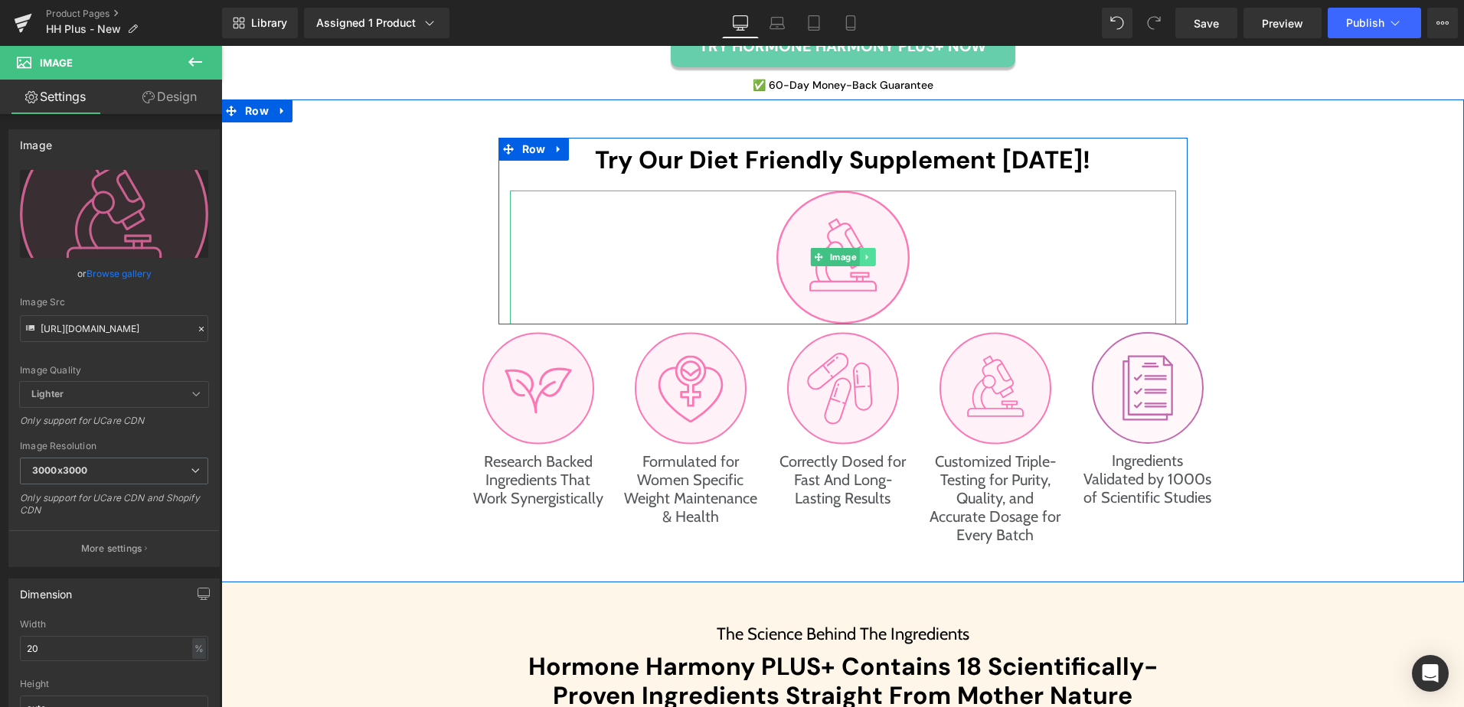
click at [859, 264] on link at bounding box center [867, 257] width 16 height 18
click at [834, 268] on img at bounding box center [842, 258] width 133 height 134
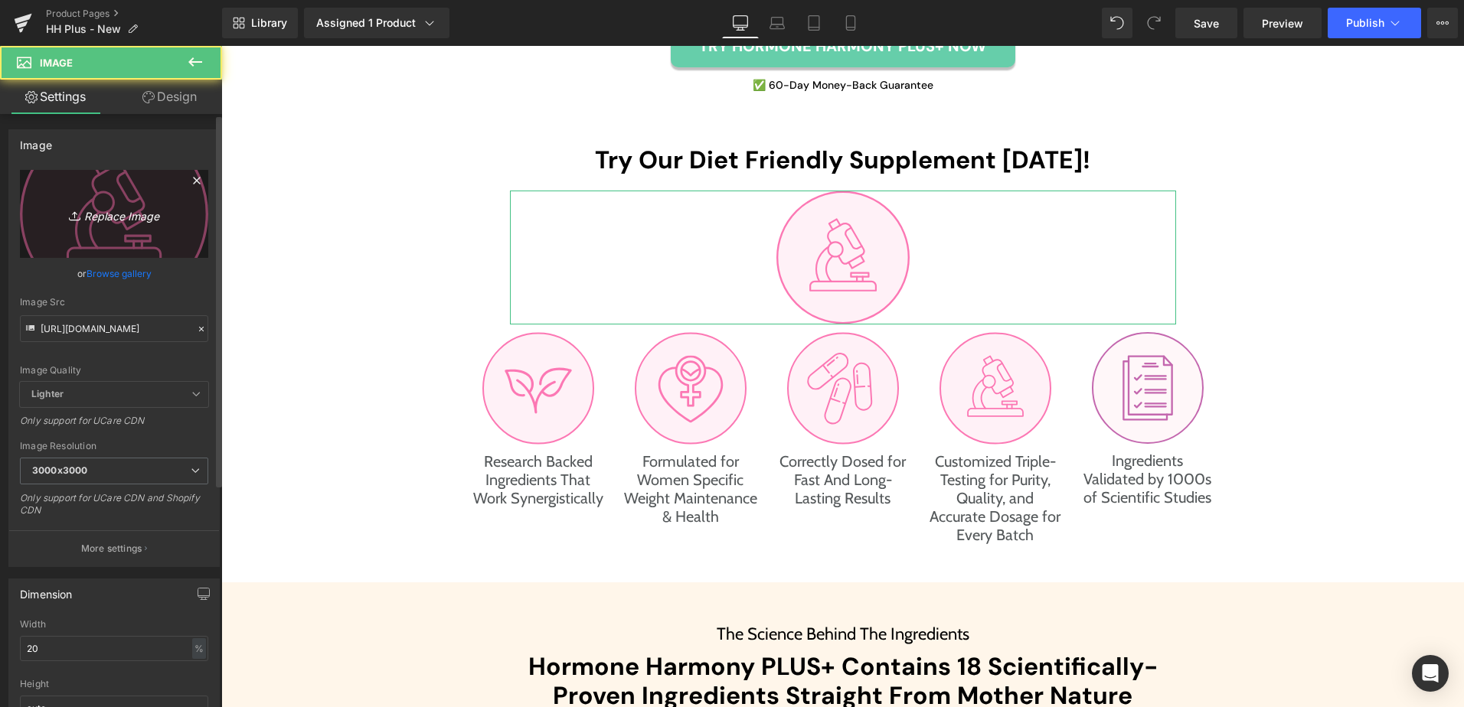
click at [142, 220] on icon "Replace Image" at bounding box center [114, 213] width 122 height 19
type input "C:\fakepath\women-health-graphics.svg"
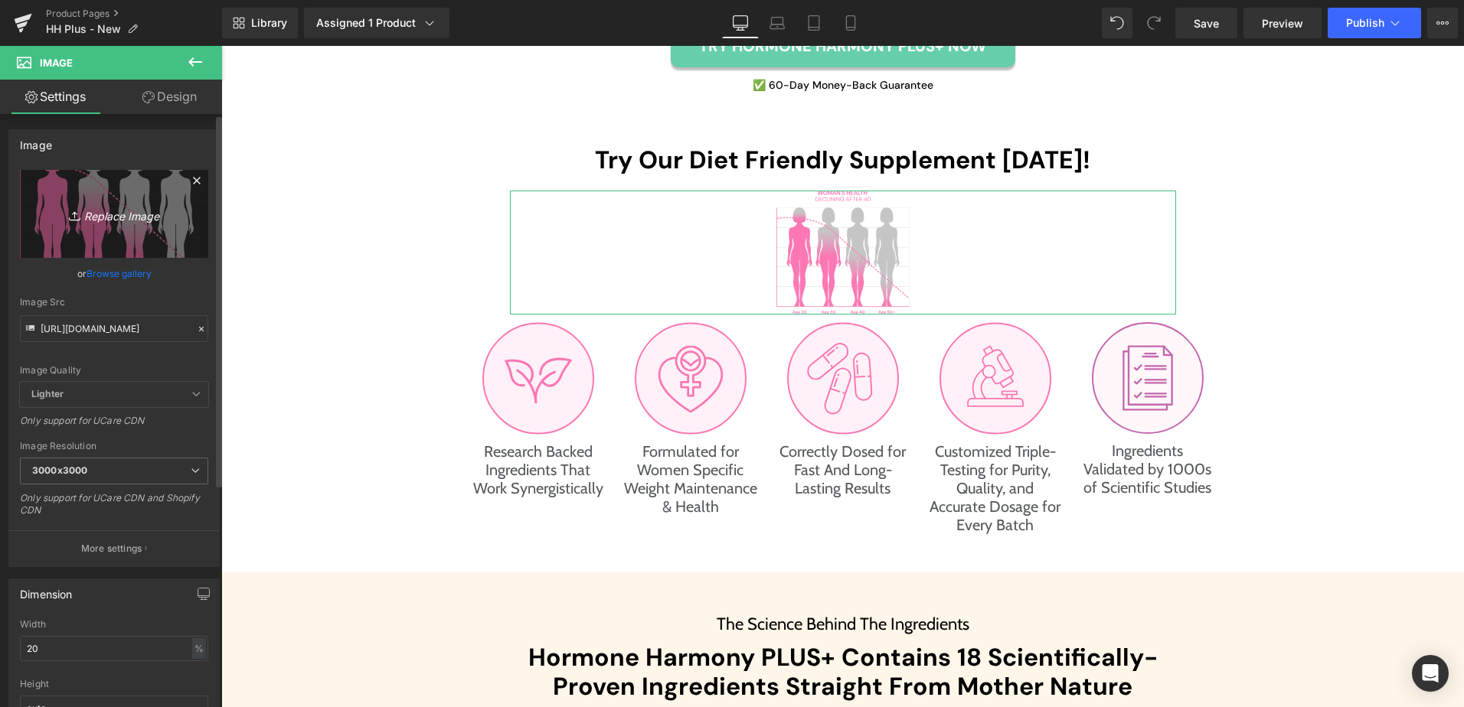
click at [122, 218] on icon "Replace Image" at bounding box center [114, 213] width 122 height 19
type input "C:\fakepath\studies-icon.svg"
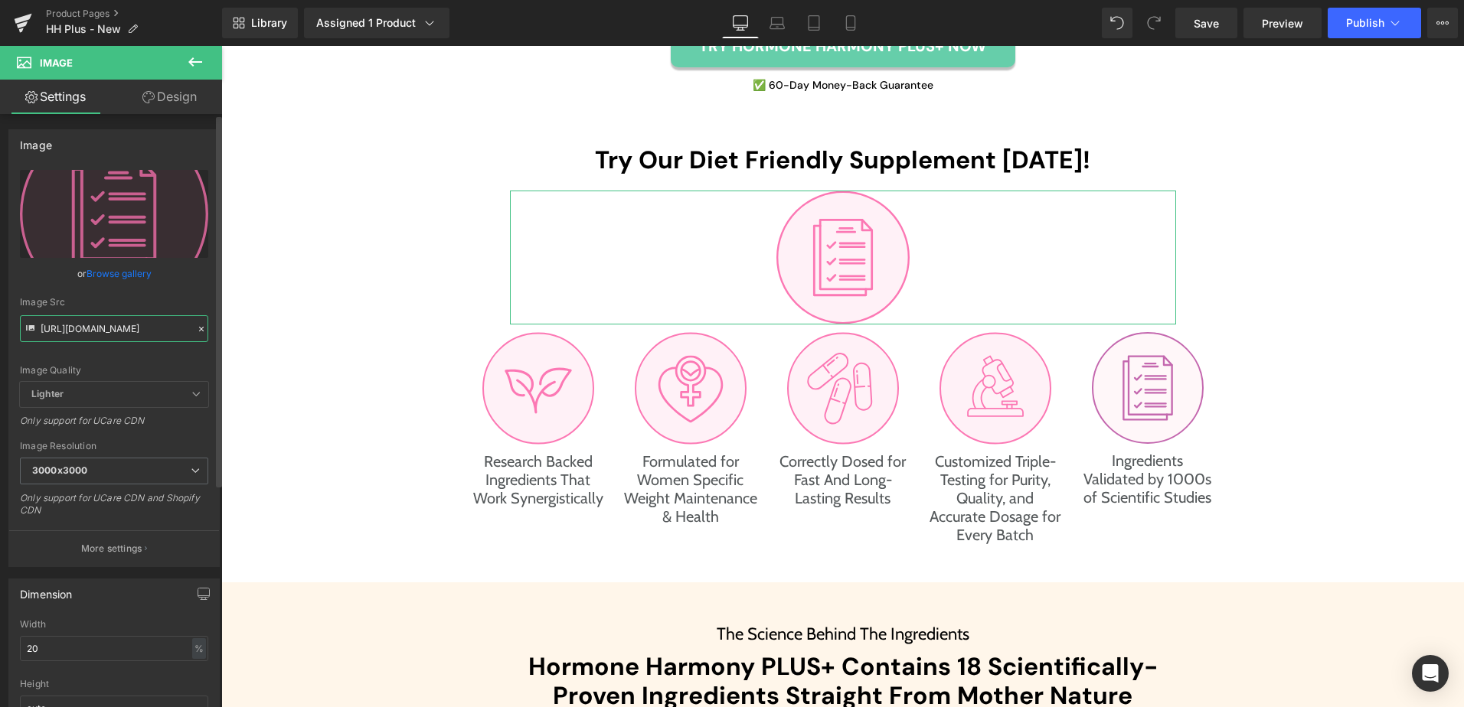
click at [136, 321] on input "[URL][DOMAIN_NAME]" at bounding box center [114, 328] width 188 height 27
type input "[URL][DOMAIN_NAME][DATE]"
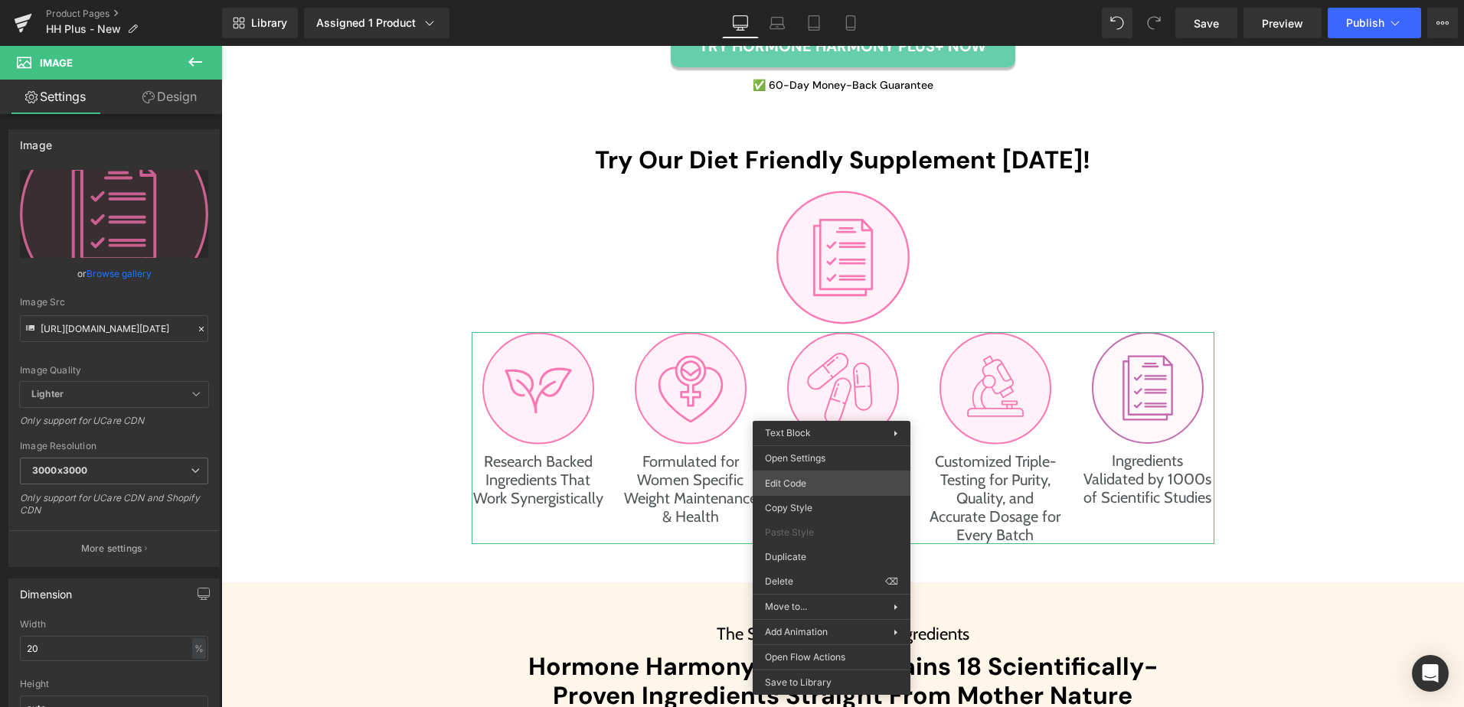
click at [817, 0] on div "Image You are previewing how the will restyle your page. You can not edit Eleme…" at bounding box center [732, 0] width 1464 height 0
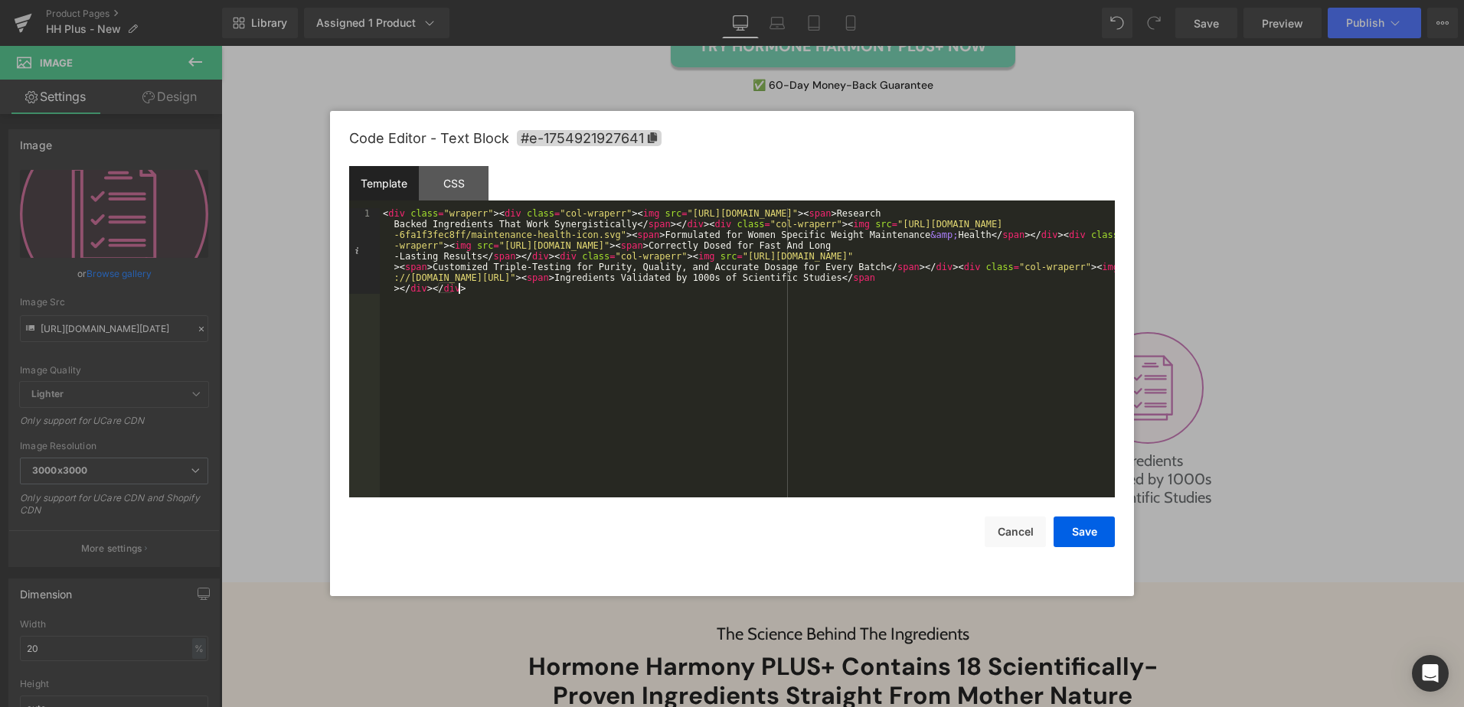
click at [840, 331] on div "< div class = "wraperr" > < div class = "col-wraperr" > < img src = "[URL][DOMA…" at bounding box center [747, 438] width 735 height 461
click at [1085, 266] on div "< div class = "wraperr" > < div class = "col-wraperr" > < img src = "[URL][DOMA…" at bounding box center [747, 438] width 735 height 461
click at [771, 279] on div "< div class = "wraperr" > < div class = "col-wraperr" > < img src = "[URL][DOMA…" at bounding box center [747, 438] width 735 height 461
click at [906, 387] on div "< div class = "wraperr" > < div class = "col-wraperr" > < img src = "[URL][DOMA…" at bounding box center [747, 438] width 735 height 461
click at [1079, 526] on button "Save" at bounding box center [1083, 532] width 61 height 31
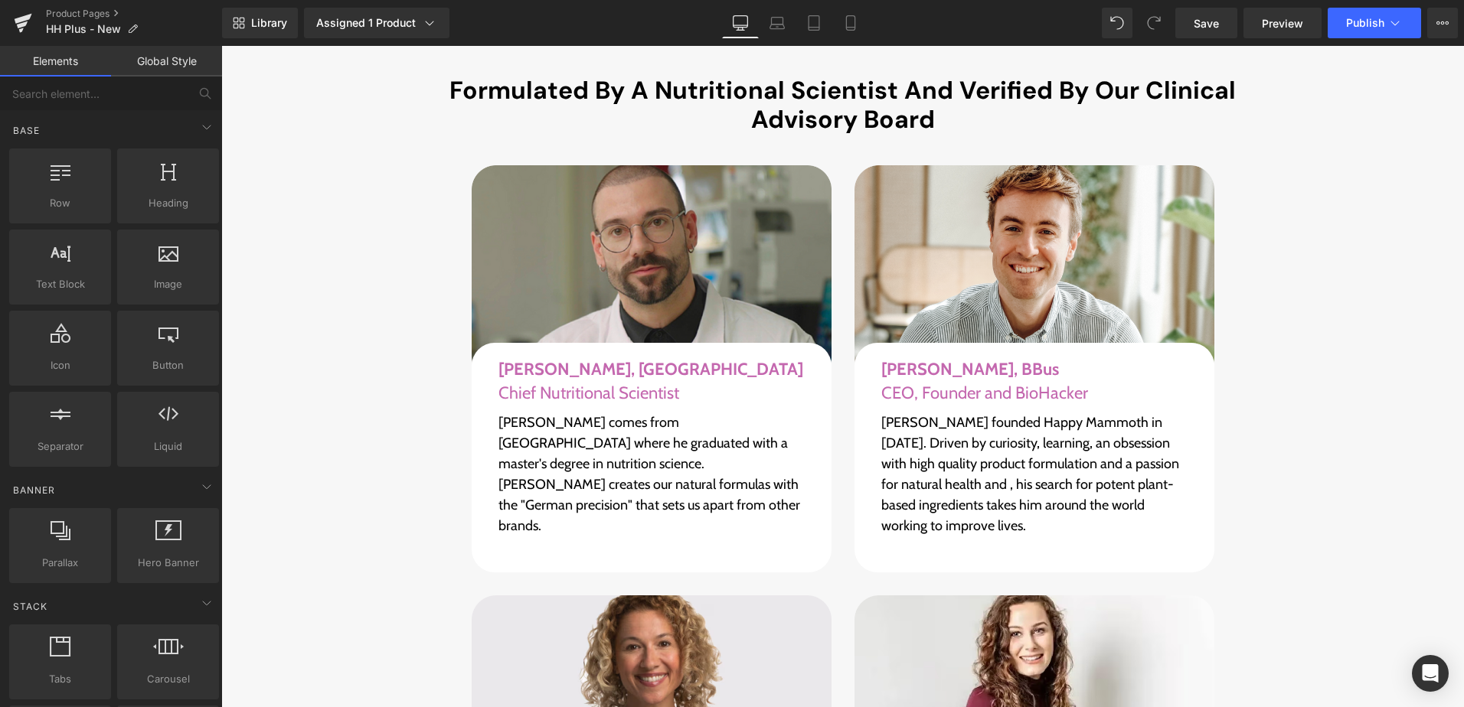
scroll to position [6292, 0]
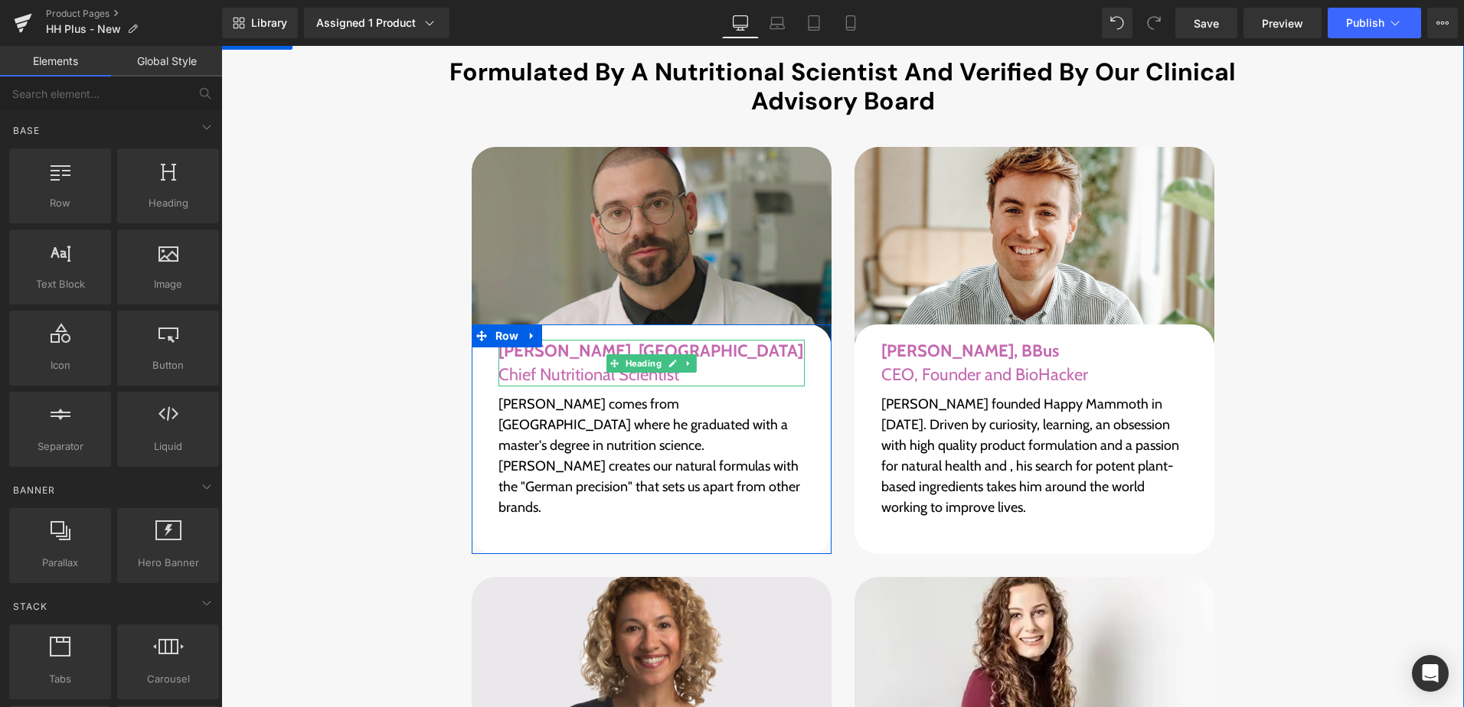
click at [587, 340] on h1 "[PERSON_NAME], MA Chief Nutritional Scientist" at bounding box center [651, 363] width 306 height 47
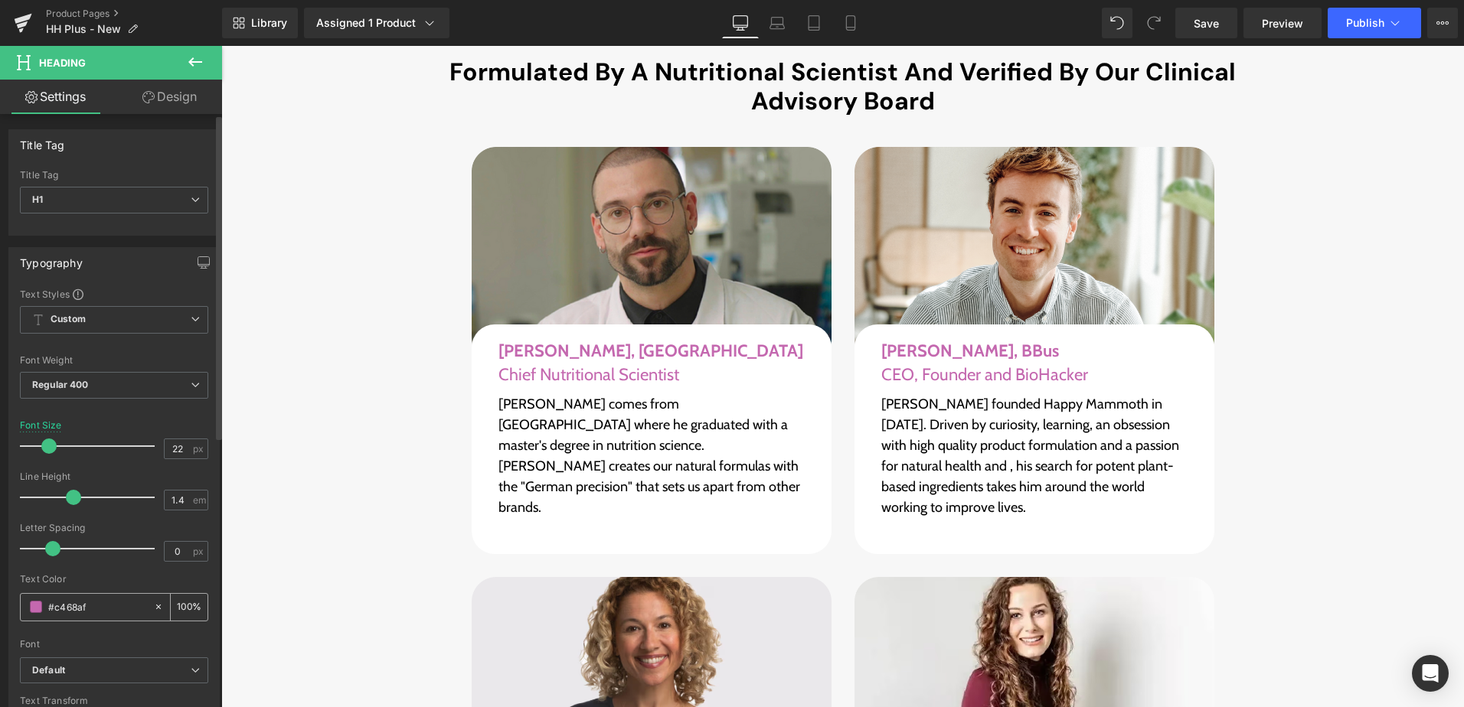
click at [87, 604] on input "#c468af" at bounding box center [97, 607] width 98 height 17
paste input "FC78B4"
type input "FC78B4"
click at [148, 573] on div at bounding box center [114, 569] width 188 height 10
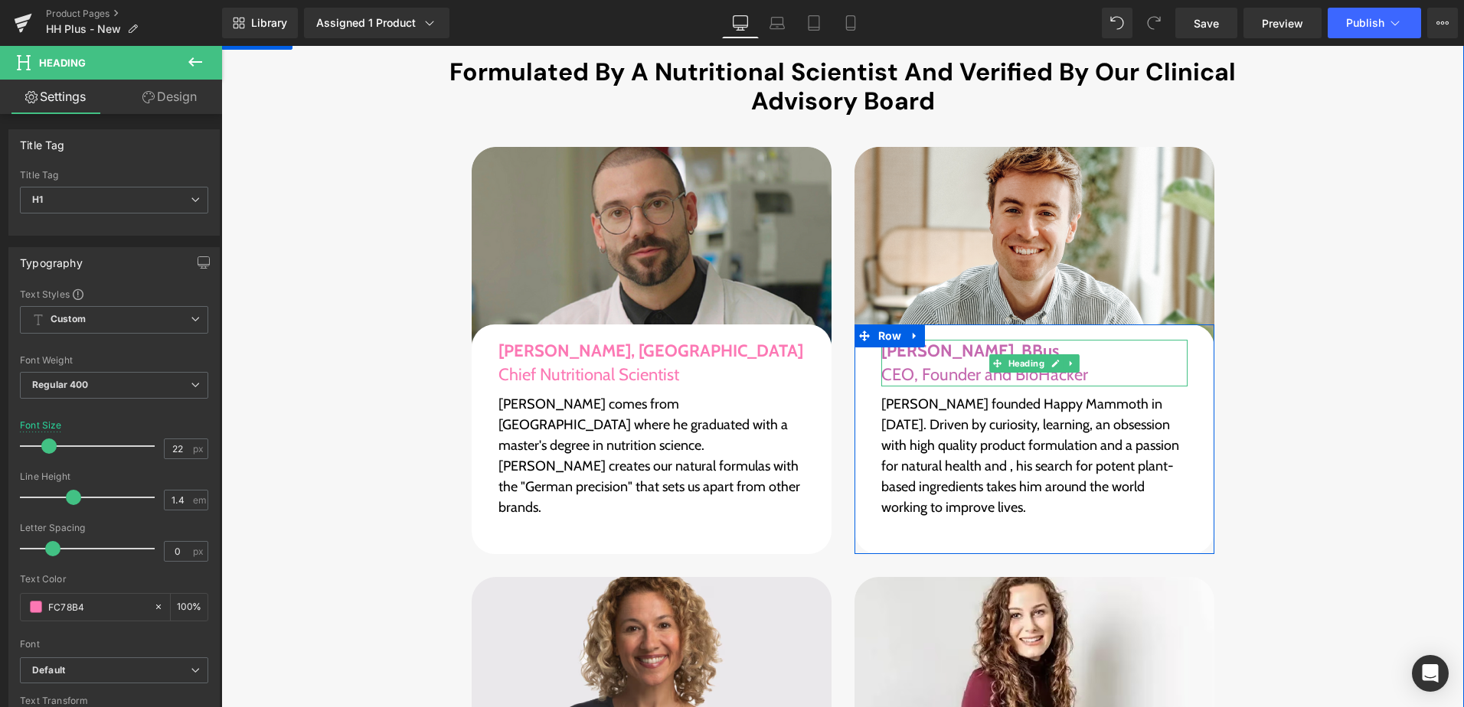
click at [957, 341] on span "[PERSON_NAME], BBus" at bounding box center [970, 351] width 178 height 21
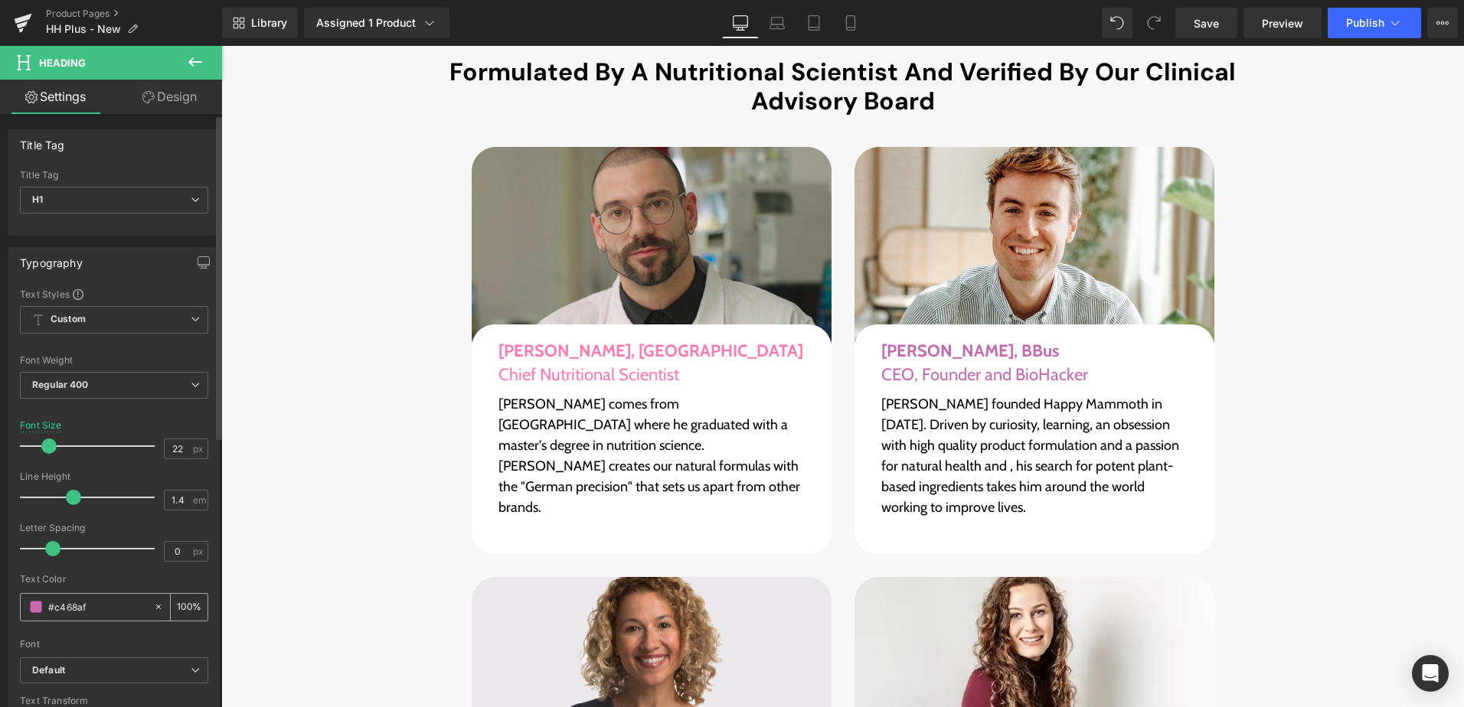
click at [106, 609] on input "#c468af" at bounding box center [97, 607] width 98 height 17
paste input "FC78B4"
type input "FC78B4"
click at [130, 586] on div "Text Color FC78B4 100 %" at bounding box center [114, 606] width 188 height 65
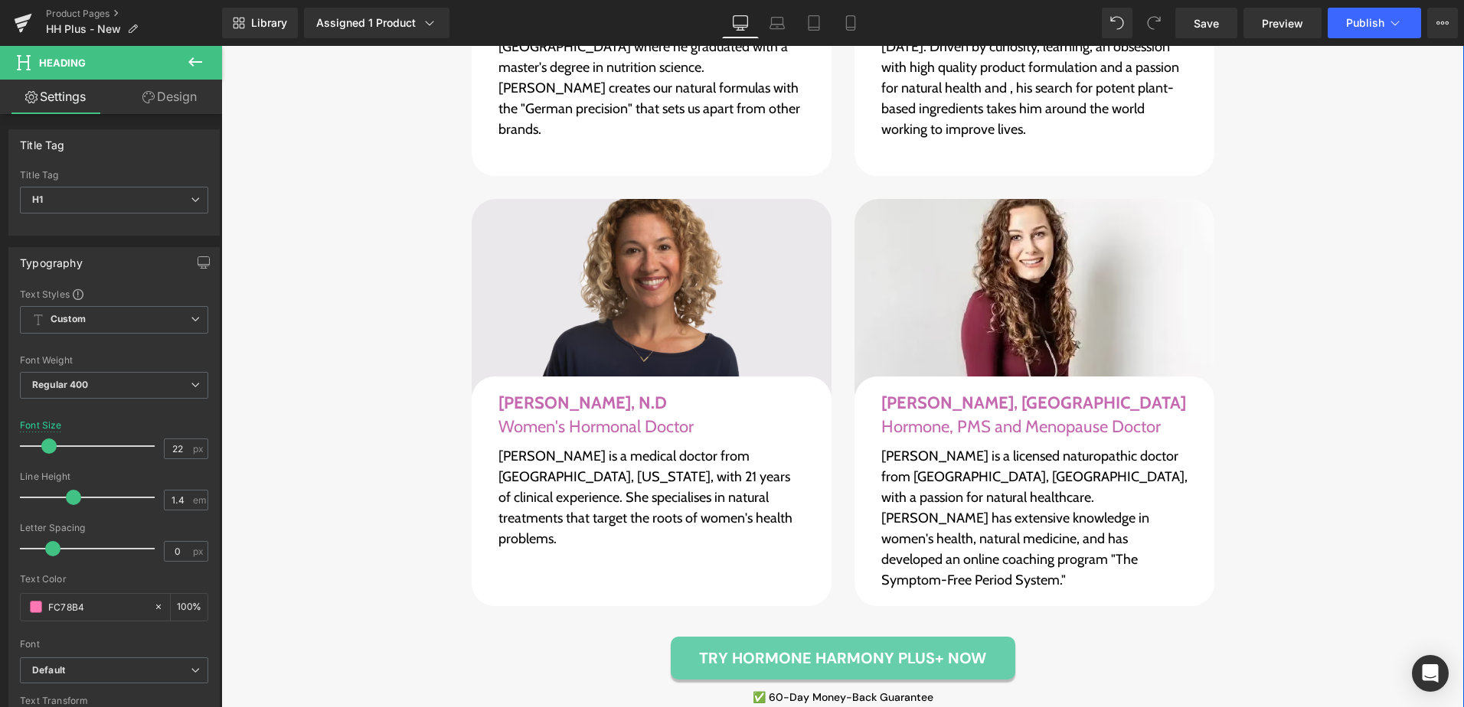
scroll to position [6675, 0]
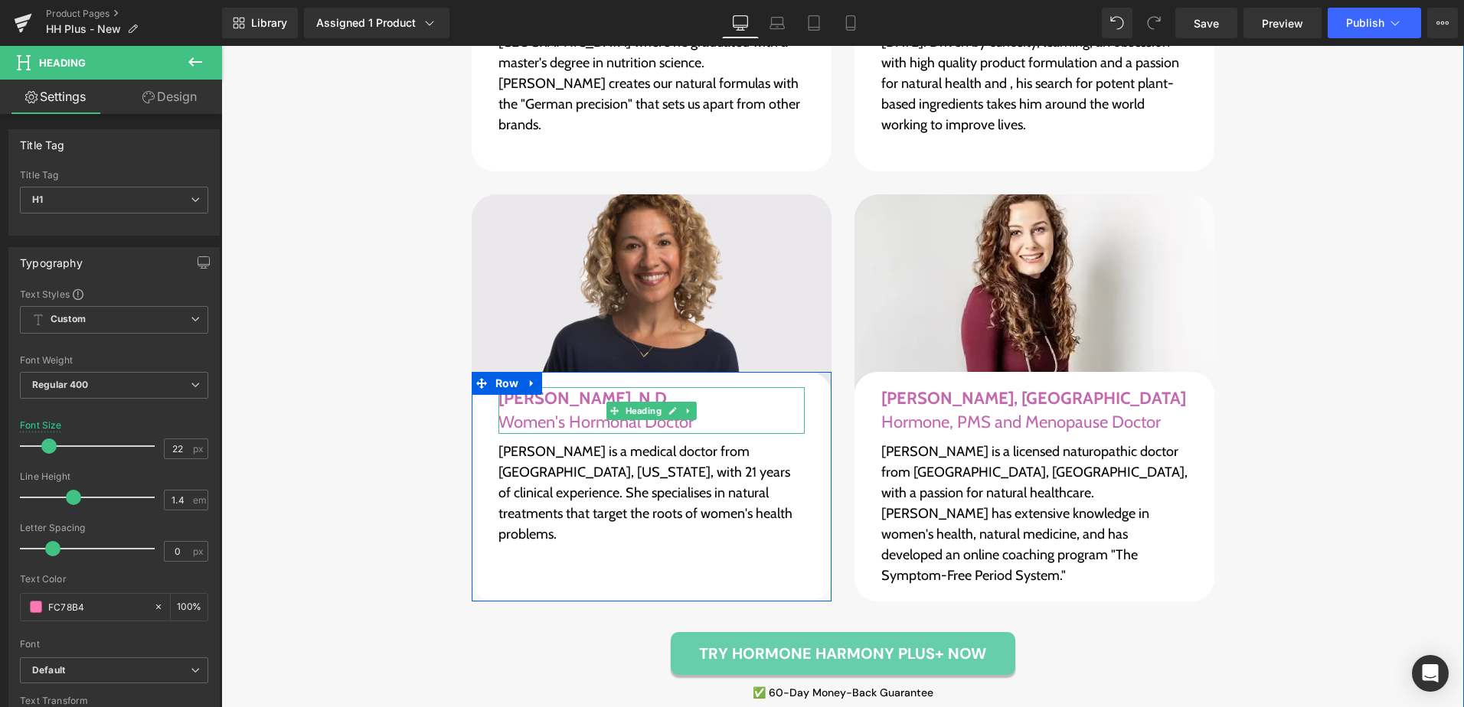
click at [642, 402] on span "Heading" at bounding box center [643, 411] width 42 height 18
click at [640, 402] on span "Heading" at bounding box center [643, 411] width 42 height 18
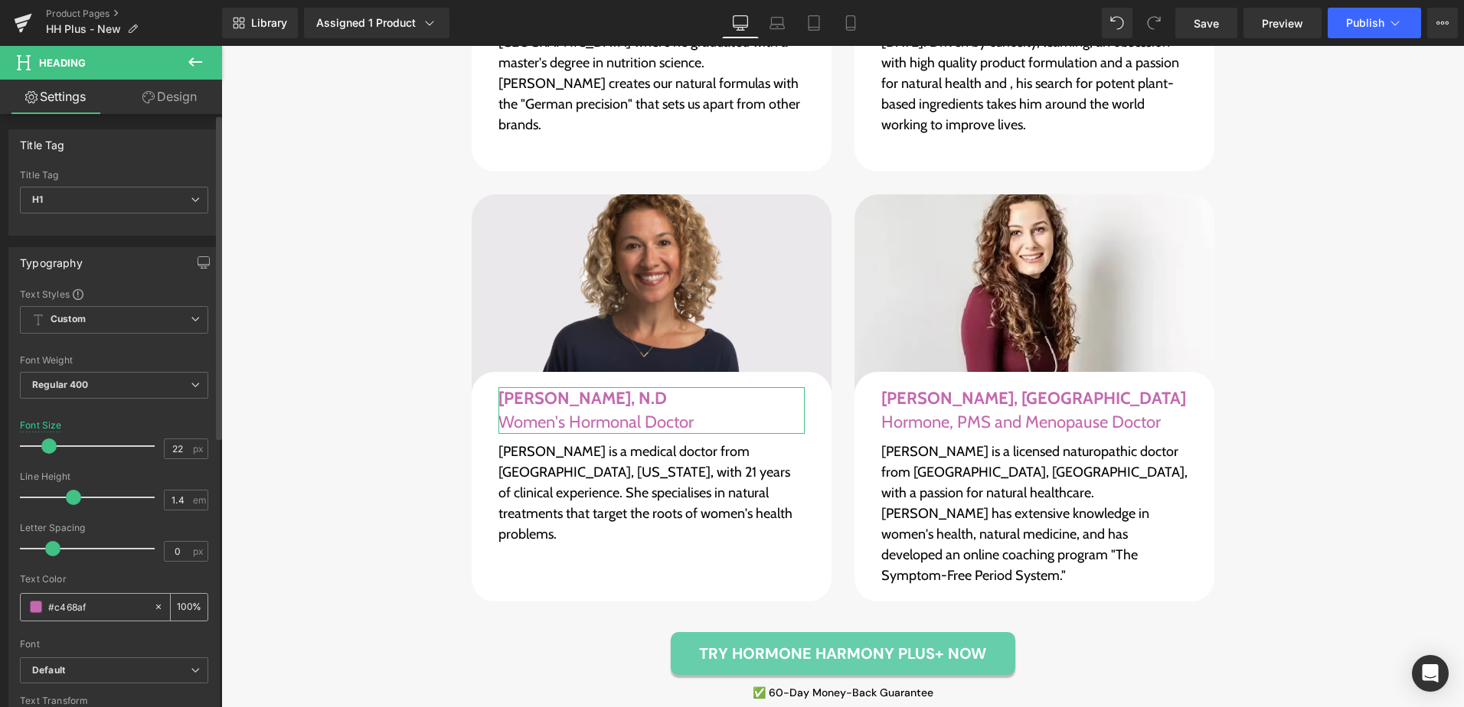
click at [119, 606] on input "#c468af" at bounding box center [97, 607] width 98 height 17
paste input "FC78B4"
type input "FC78B4"
click at [129, 568] on div at bounding box center [114, 569] width 188 height 10
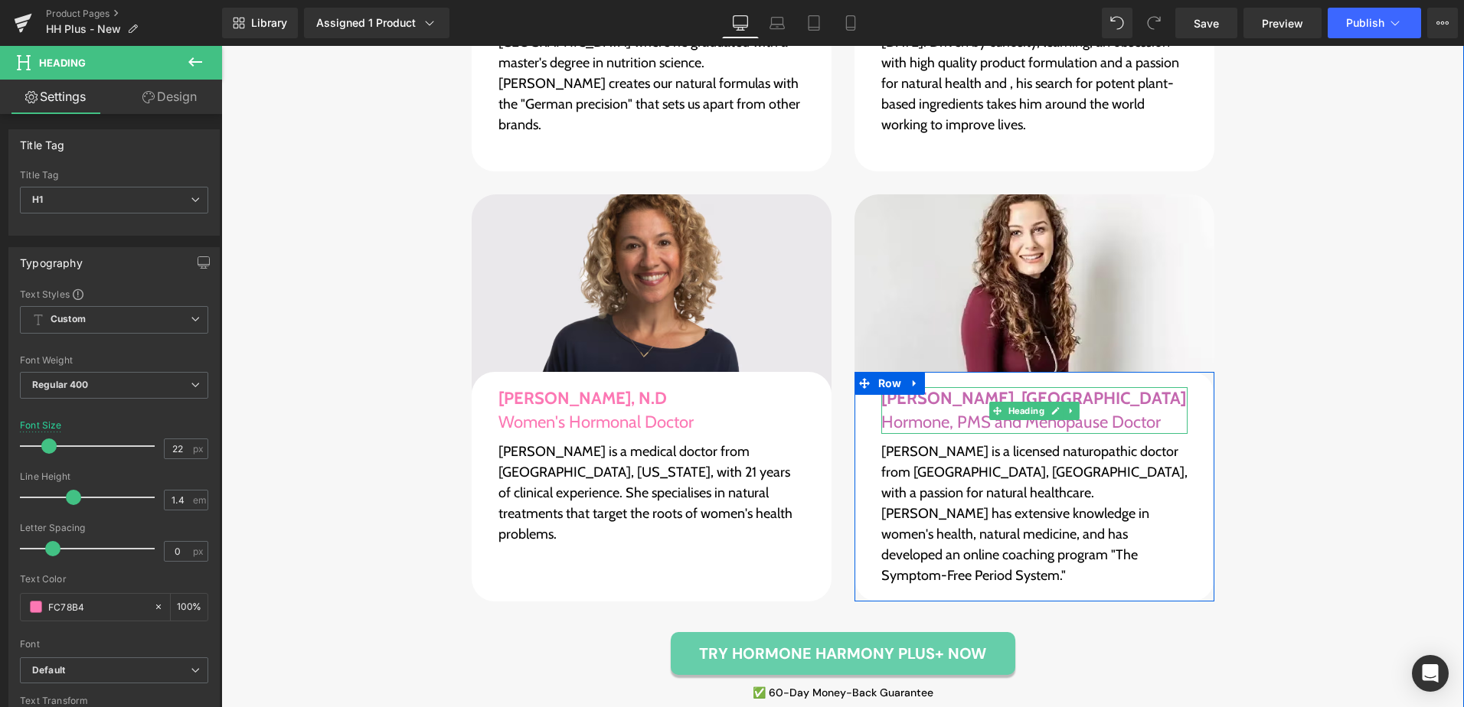
click at [969, 387] on h1 "[PERSON_NAME], ND Hormone, PMS and Menopause Doctor" at bounding box center [1034, 410] width 306 height 47
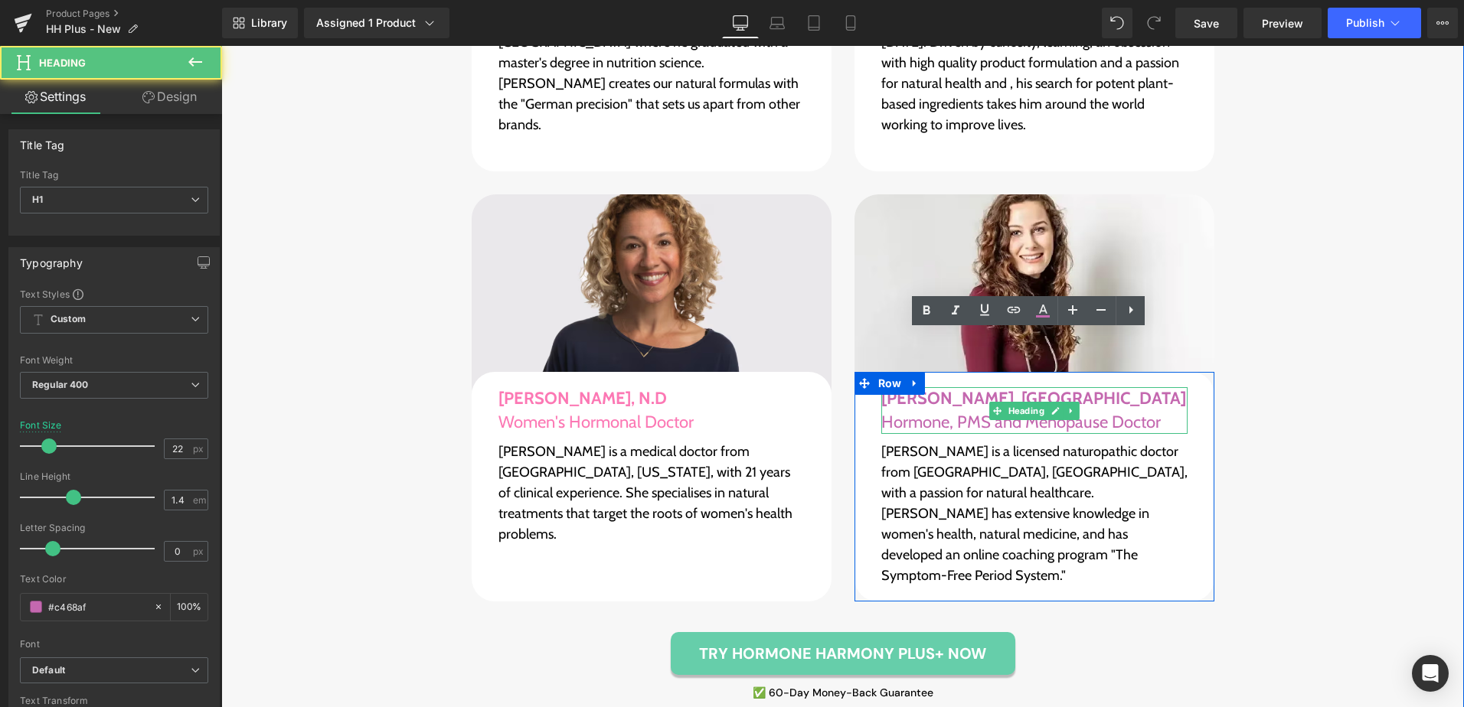
click at [93, 613] on input "#c468af" at bounding box center [97, 607] width 98 height 17
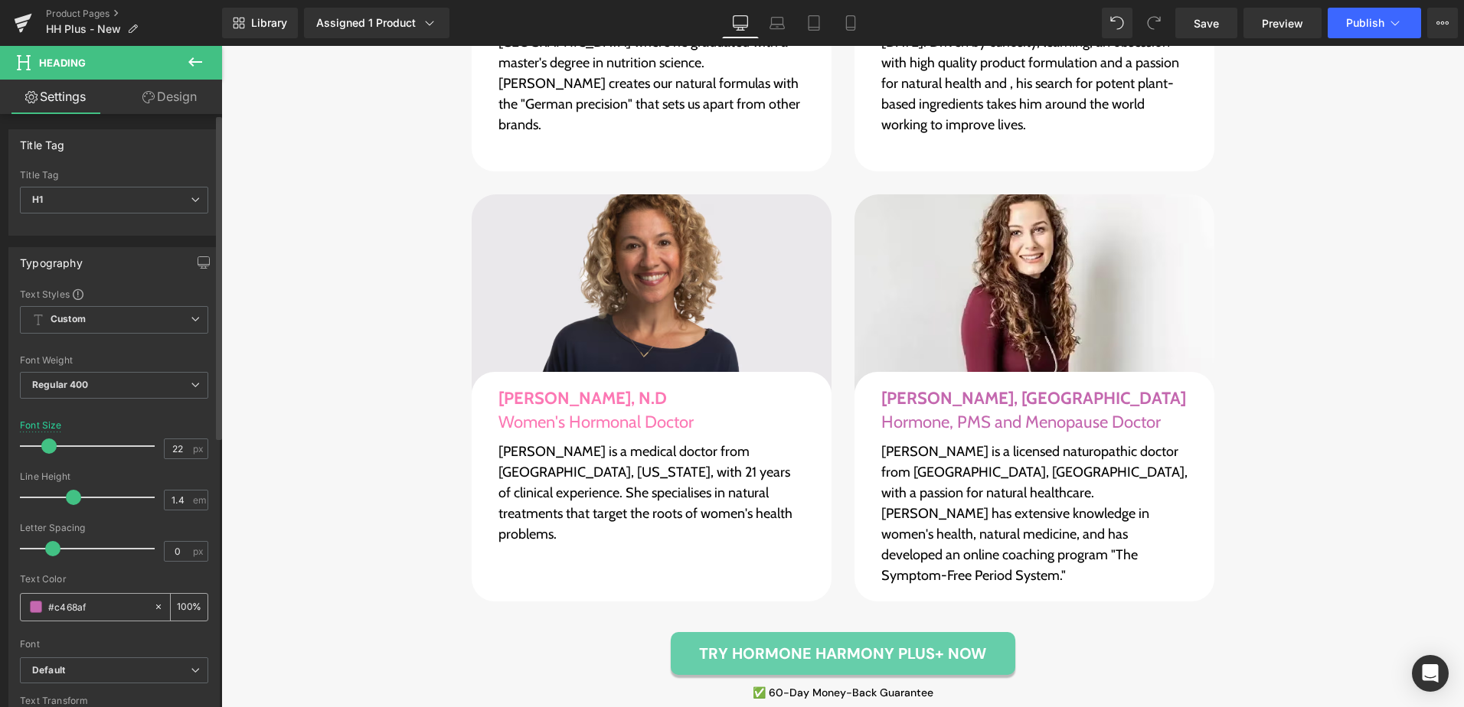
paste input "FC78B4"
type input "FC78B4"
click at [118, 596] on div "FC78B4" at bounding box center [87, 607] width 132 height 27
click at [142, 574] on div "Text Color" at bounding box center [114, 579] width 188 height 11
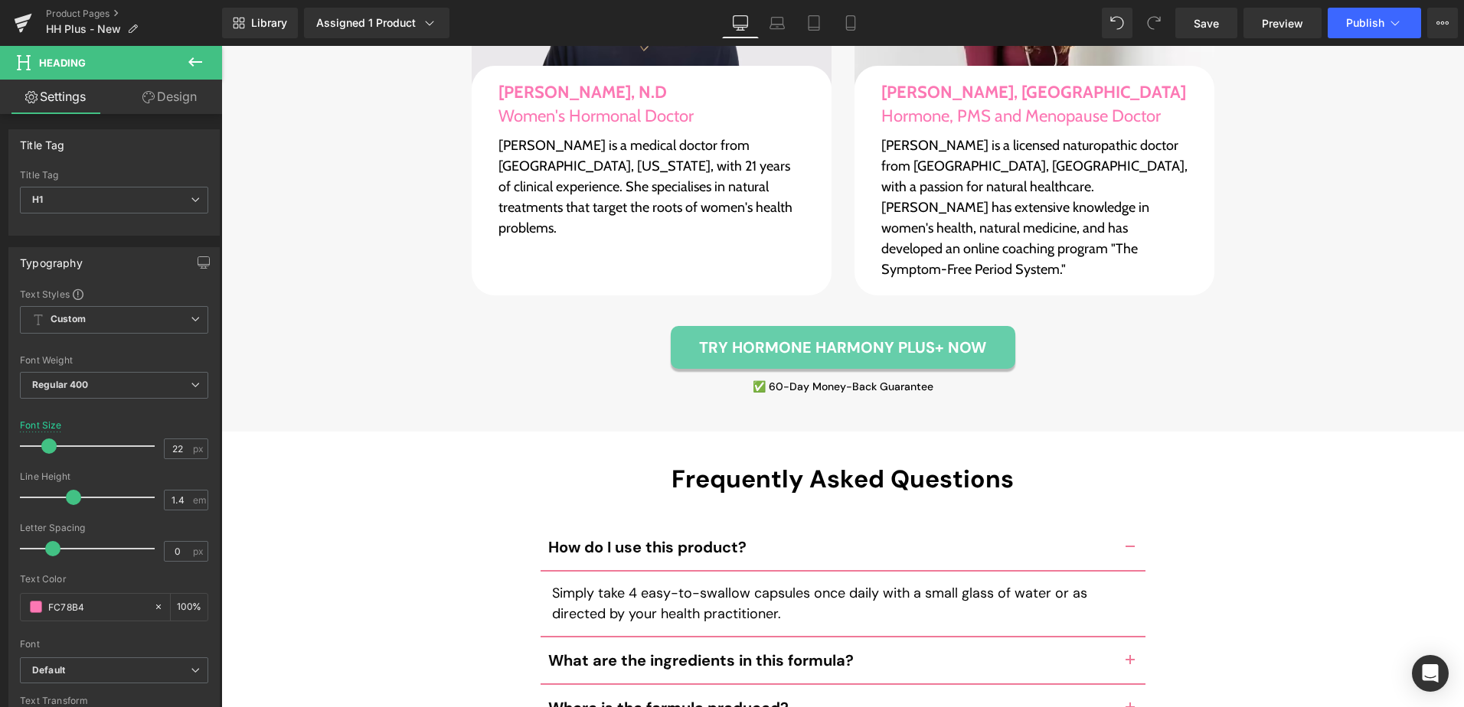
scroll to position [6598, 0]
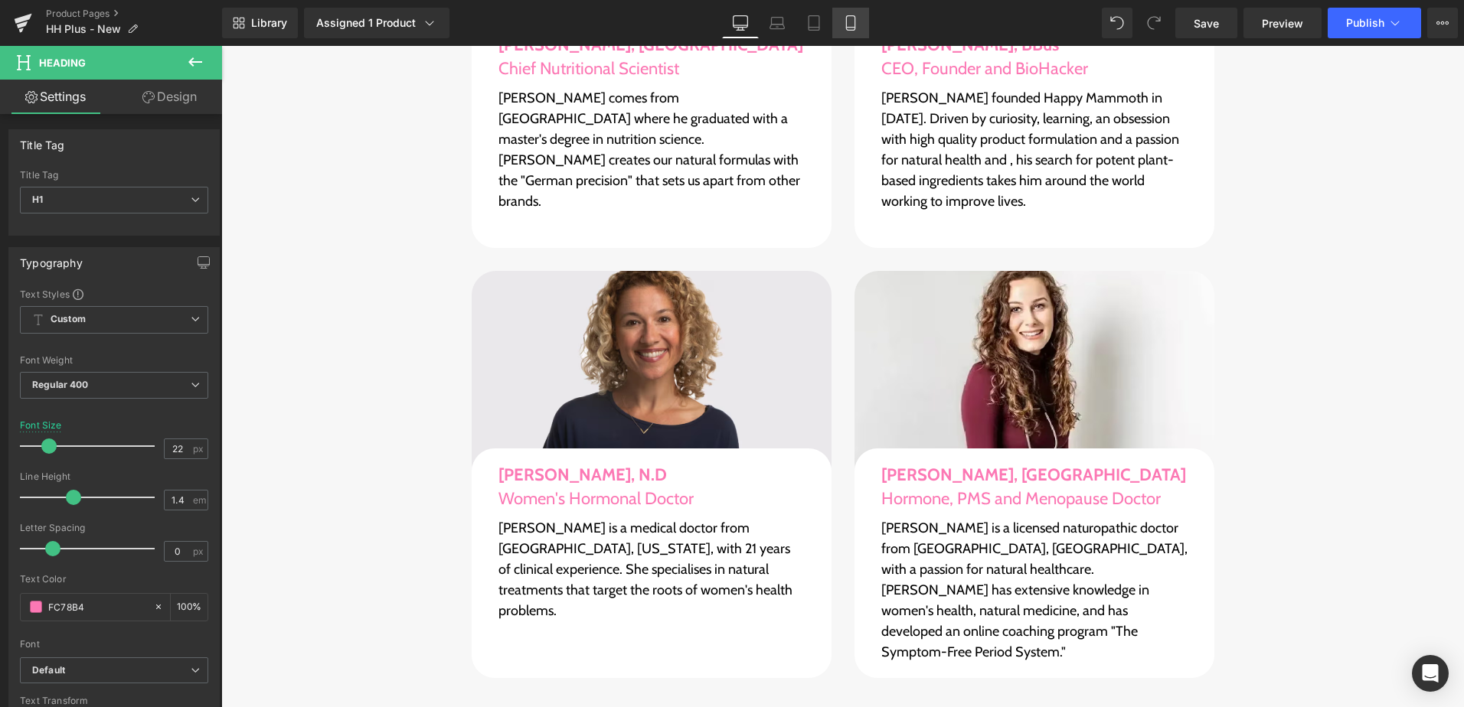
drag, startPoint x: 856, startPoint y: 17, endPoint x: 218, endPoint y: 72, distance: 640.0
click at [854, 17] on icon at bounding box center [850, 23] width 8 height 15
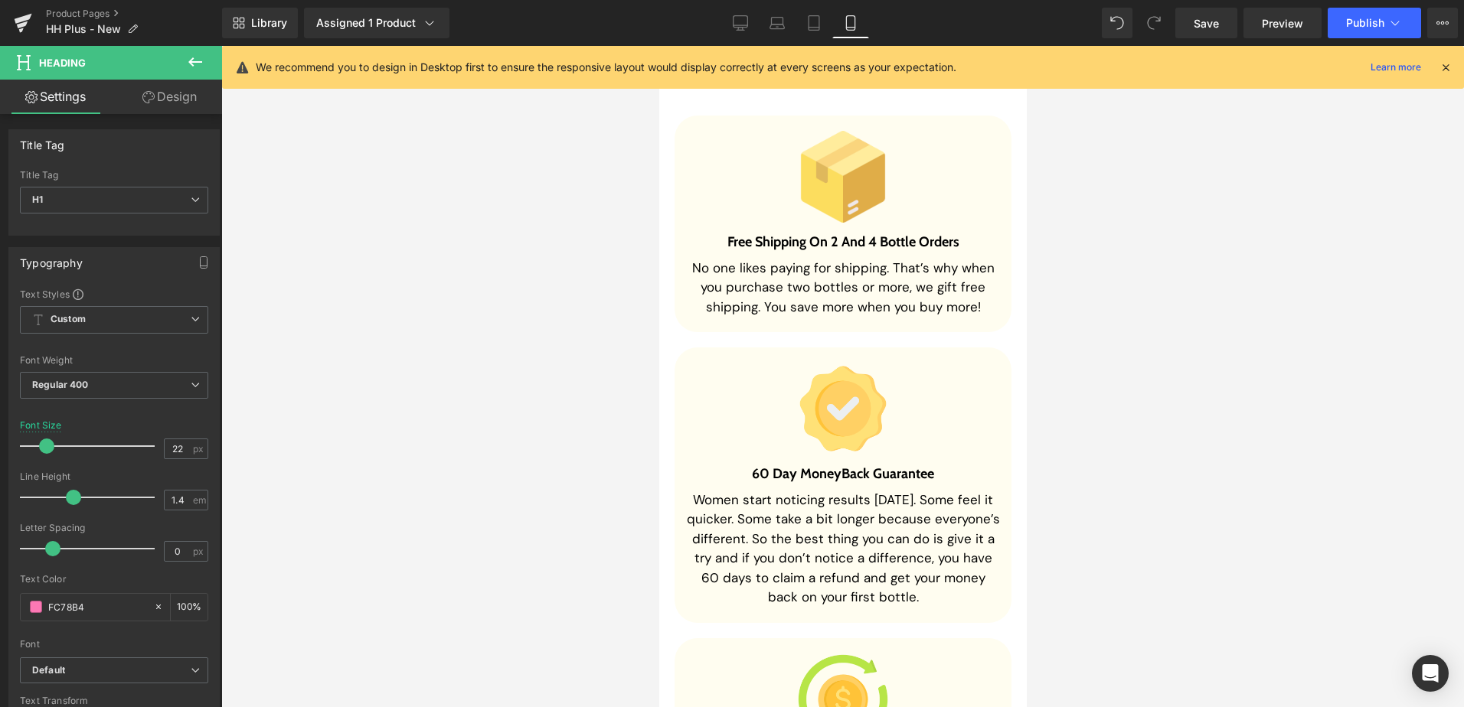
scroll to position [14374, 0]
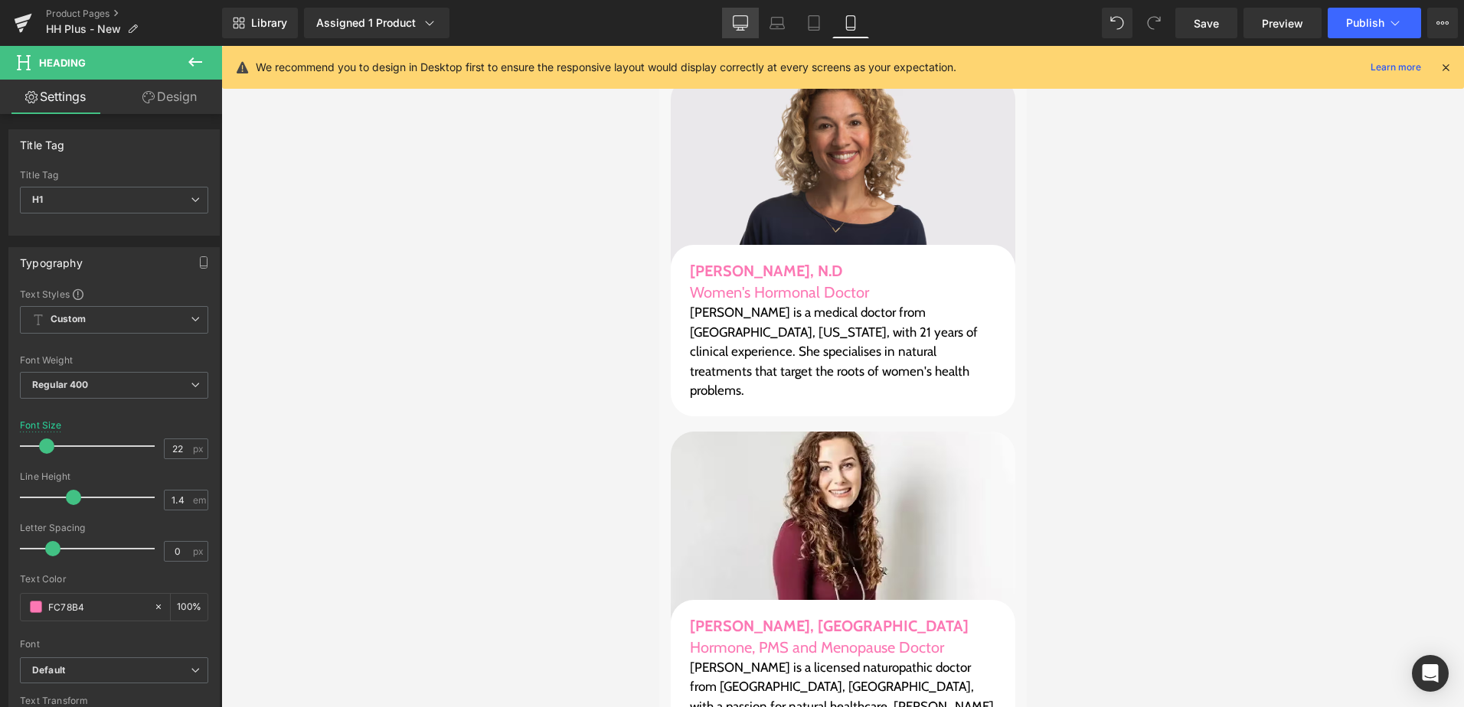
click at [741, 18] on icon at bounding box center [740, 22] width 15 height 15
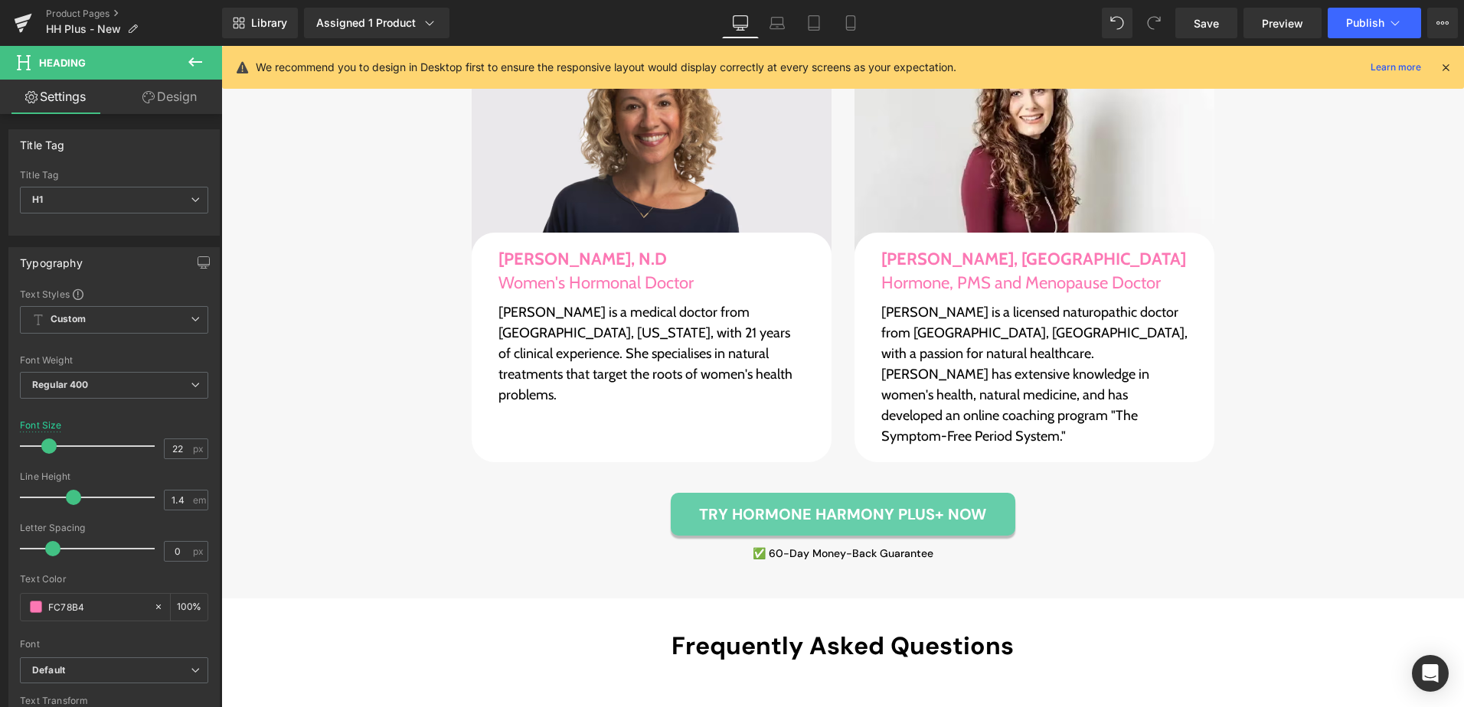
scroll to position [7120, 0]
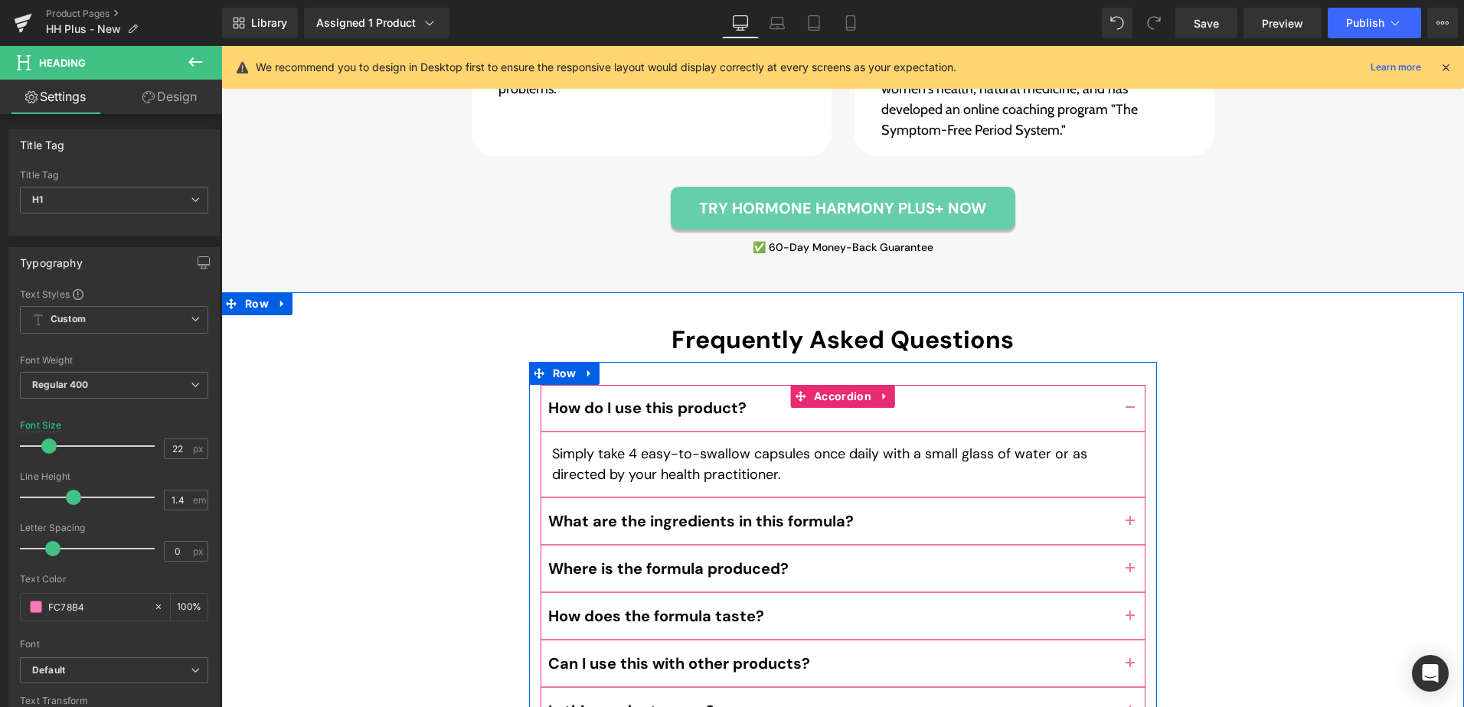
click at [1101, 432] on article "Simply take 4 easy-to-swallow capsules once daily with a small glass of water o…" at bounding box center [842, 465] width 605 height 66
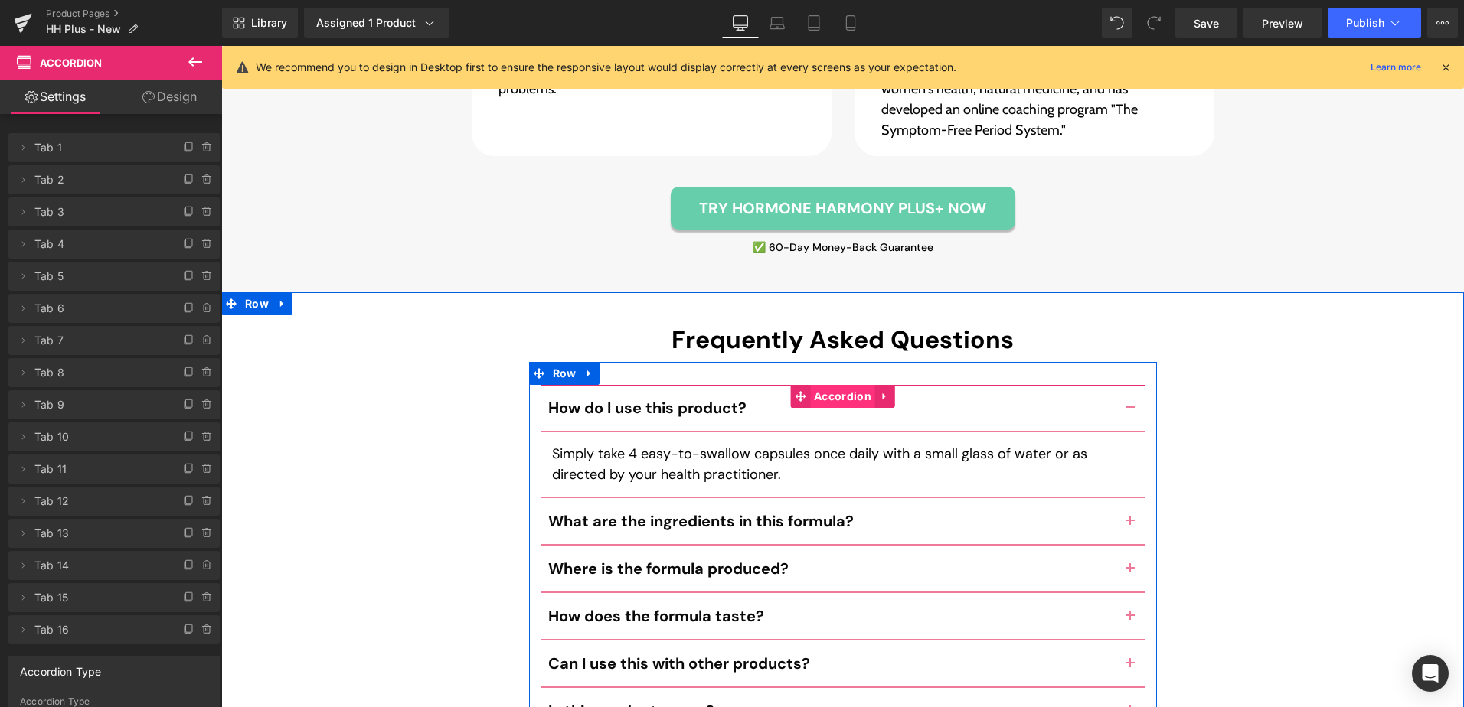
click at [824, 385] on span "Accordion" at bounding box center [842, 396] width 65 height 23
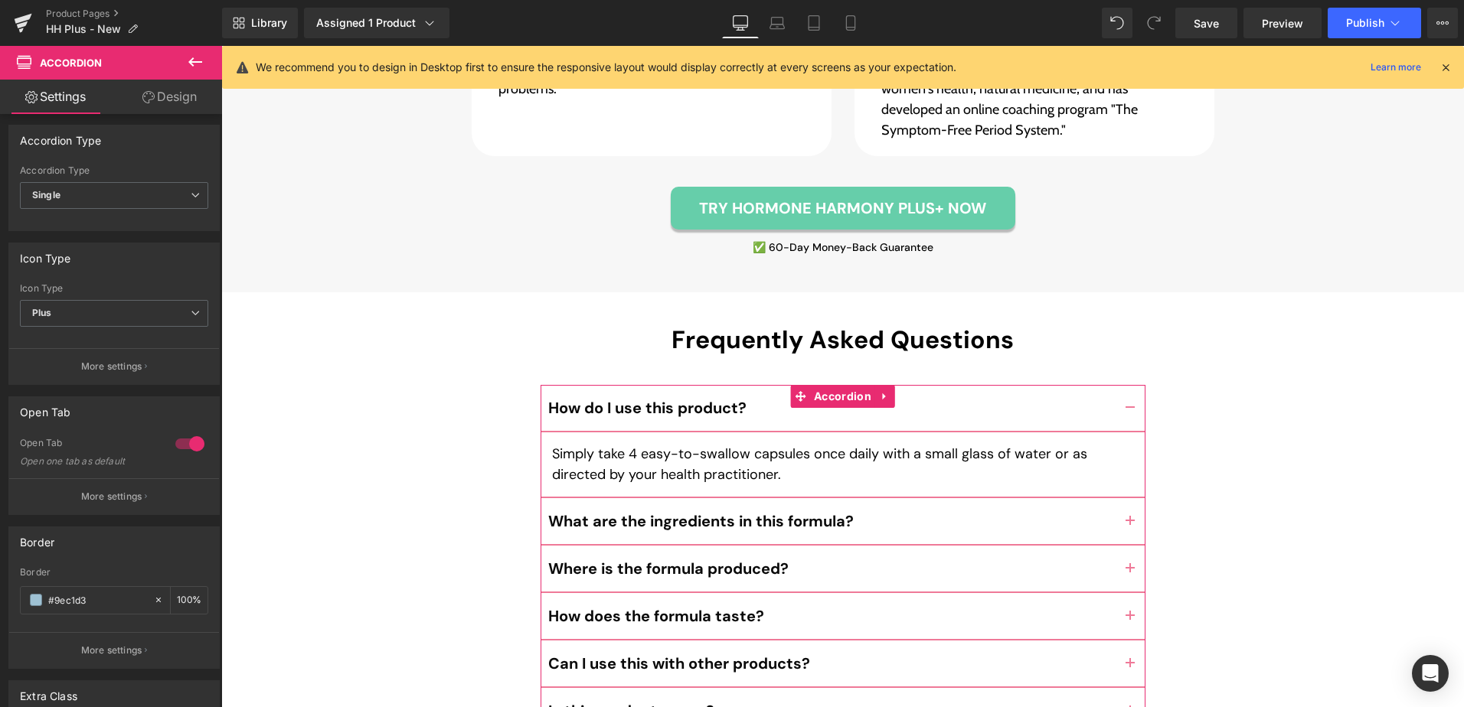
scroll to position [536, 0]
click at [132, 498] on p "More settings" at bounding box center [111, 492] width 61 height 14
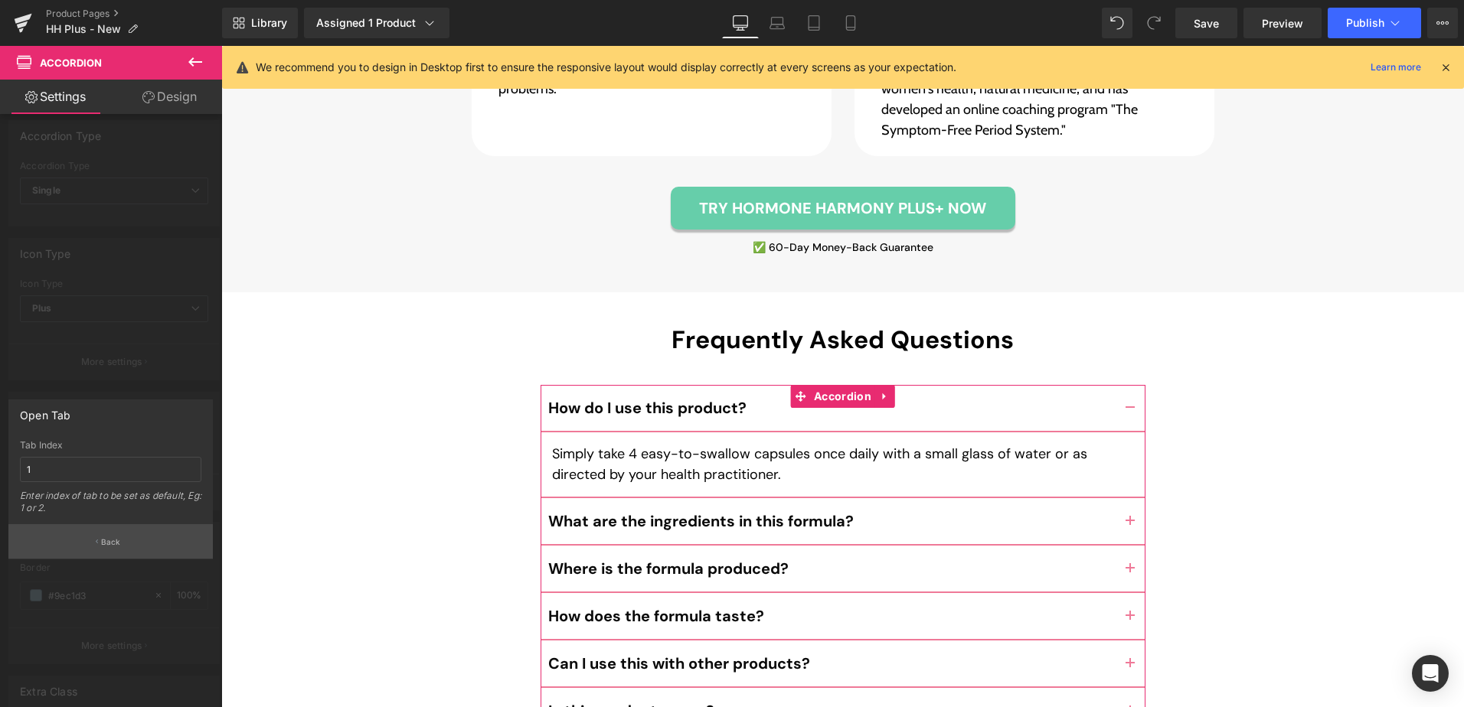
click at [161, 544] on button "Back" at bounding box center [110, 541] width 204 height 34
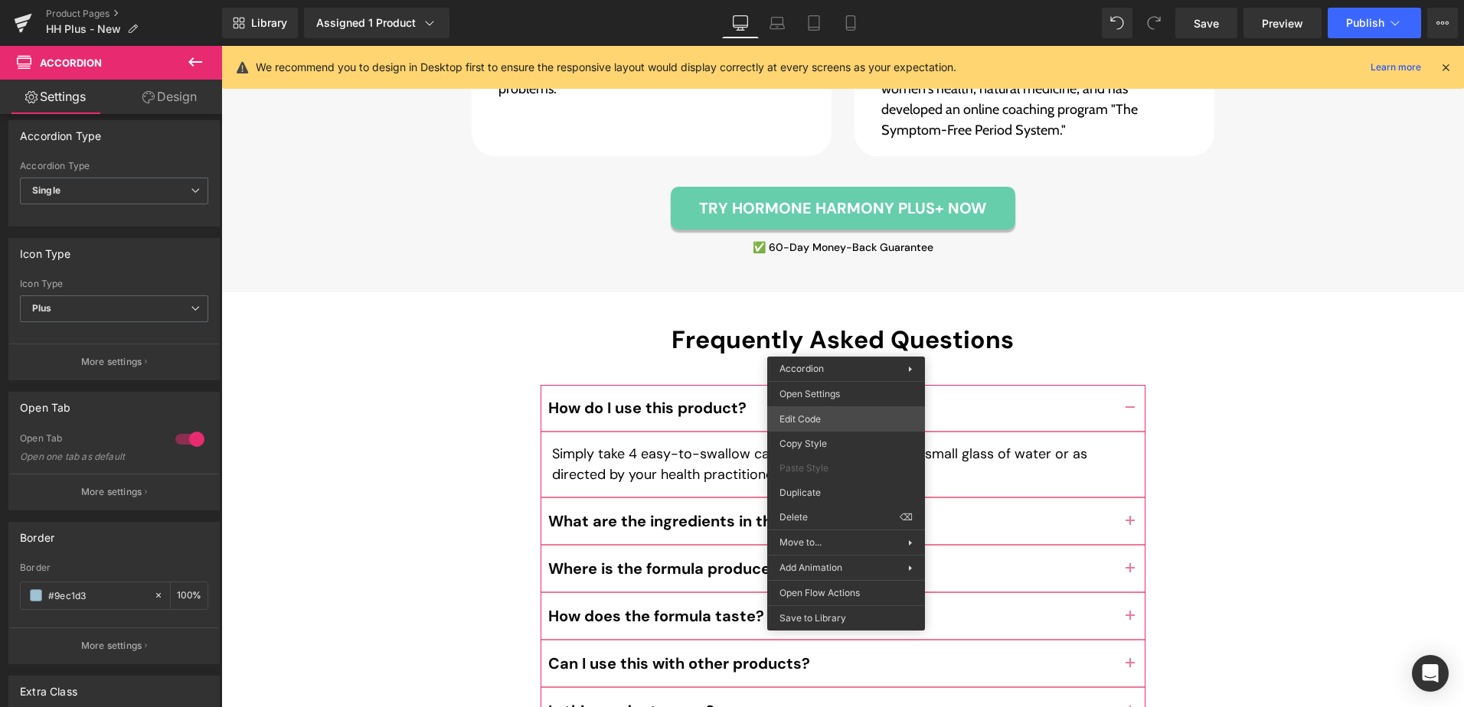
click at [840, 0] on div "Accordion You are previewing how the will restyle your page. You can not edit E…" at bounding box center [732, 0] width 1464 height 0
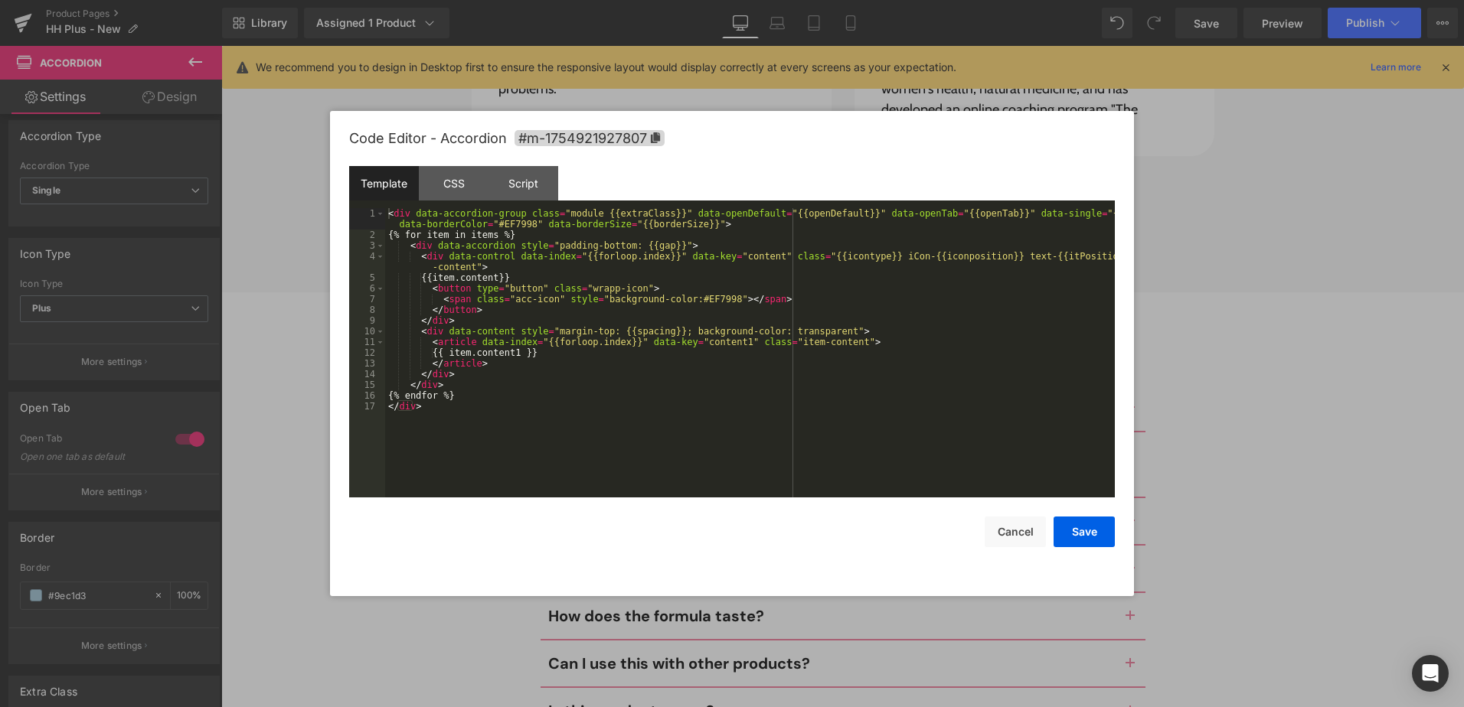
click at [602, 426] on div "< div data-accordion-group class = "module {{extraClass}}" data-openDefault = "…" at bounding box center [749, 368] width 729 height 321
click at [703, 299] on div "< div data-accordion-group class = "module {{extraClass}}" data-openDefault = "…" at bounding box center [749, 368] width 729 height 321
click at [697, 302] on div "< div data-accordion-group class = "module {{extraClass}}" data-openDefault = "…" at bounding box center [749, 352] width 729 height 289
click at [697, 302] on div "< div data-accordion-group class = "module {{extraClass}}" data-openDefault = "…" at bounding box center [749, 368] width 729 height 321
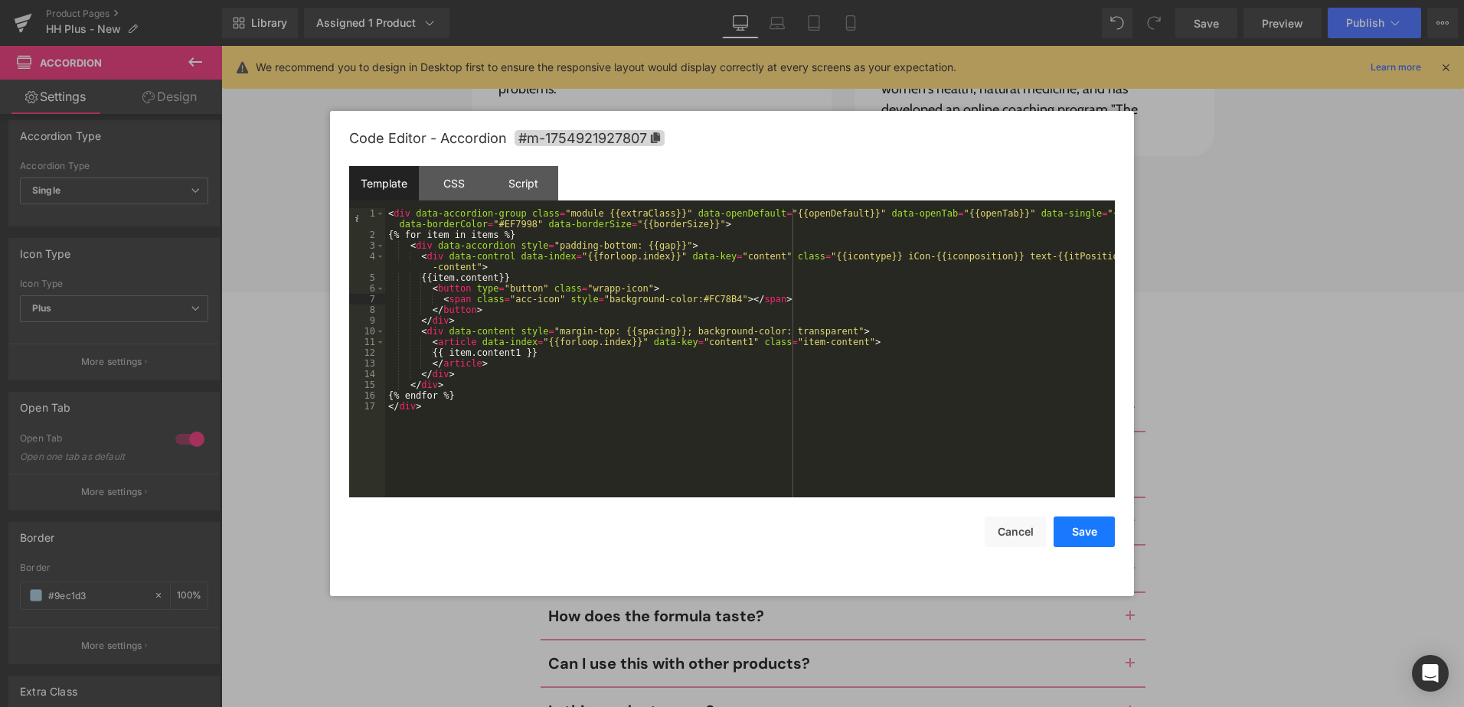
click at [1085, 535] on button "Save" at bounding box center [1083, 532] width 61 height 31
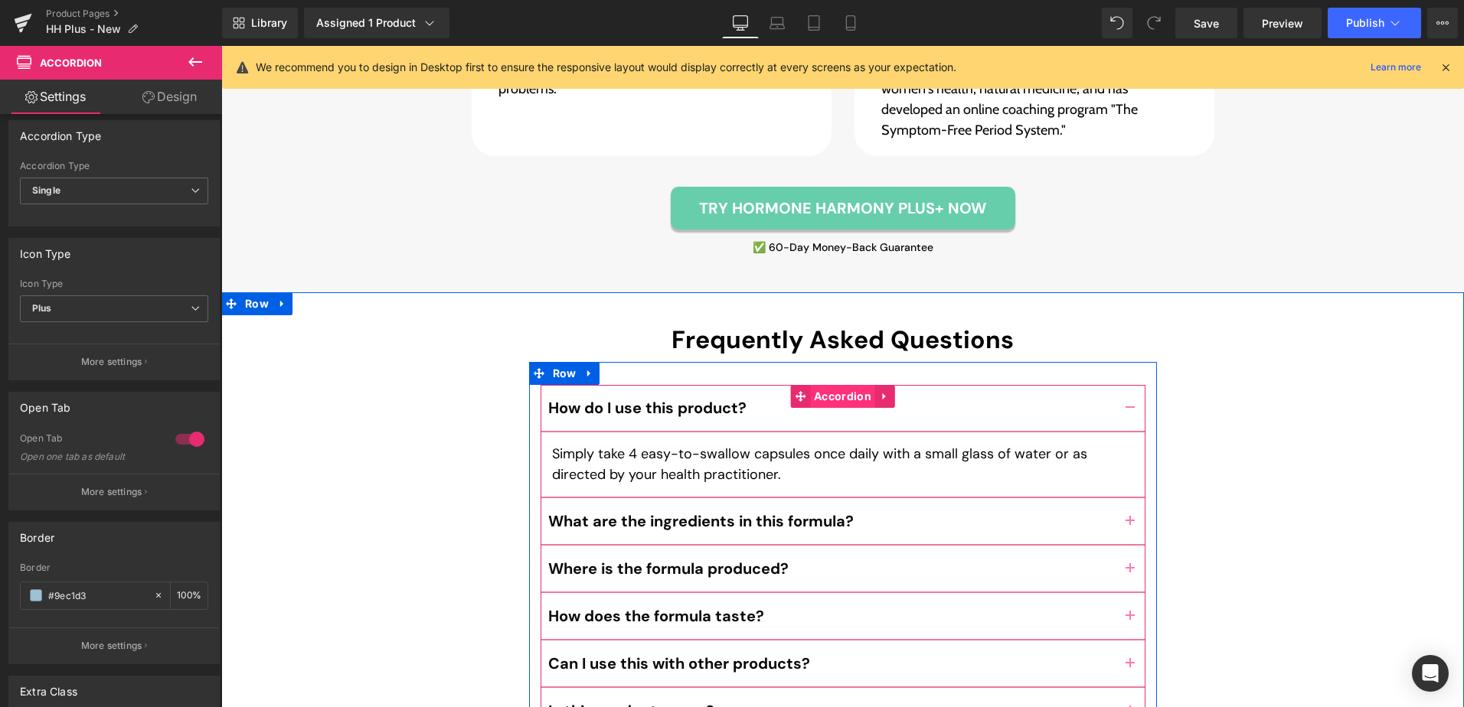
click at [827, 385] on span "Accordion" at bounding box center [842, 396] width 65 height 23
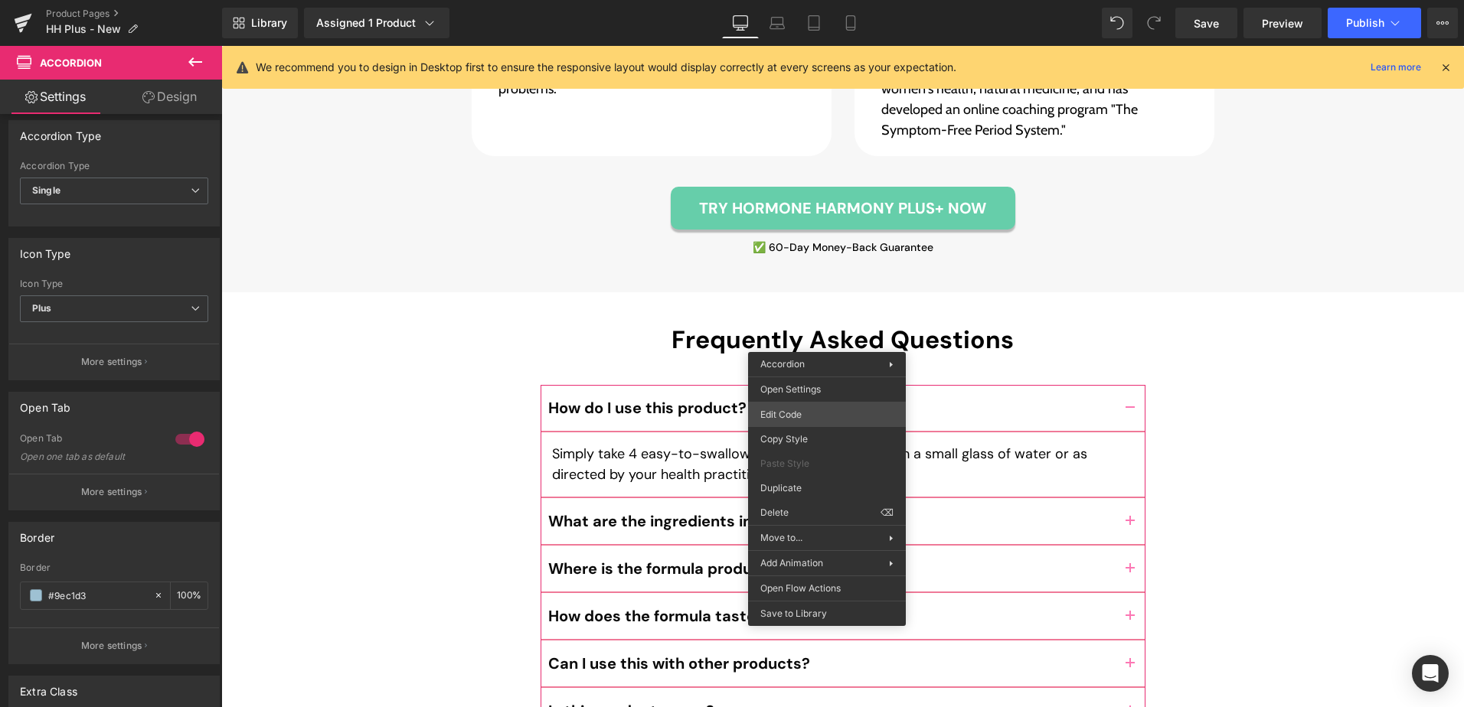
click at [850, 0] on div "Accordion You are previewing how the will restyle your page. You can not edit E…" at bounding box center [732, 0] width 1464 height 0
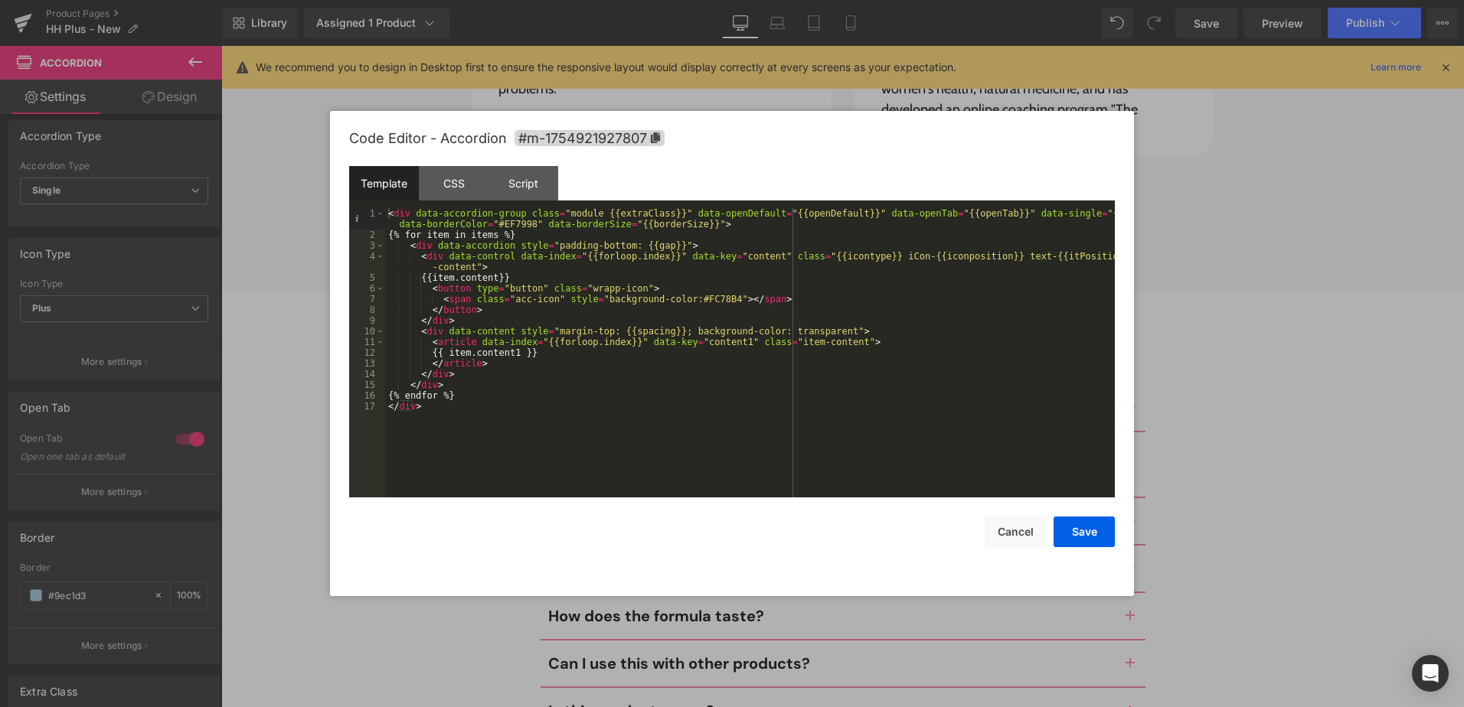
click at [691, 396] on div "< div data-accordion-group class = "module {{extraClass}}" data-openDefault = "…" at bounding box center [749, 368] width 729 height 321
click at [474, 194] on div "CSS" at bounding box center [454, 183] width 70 height 34
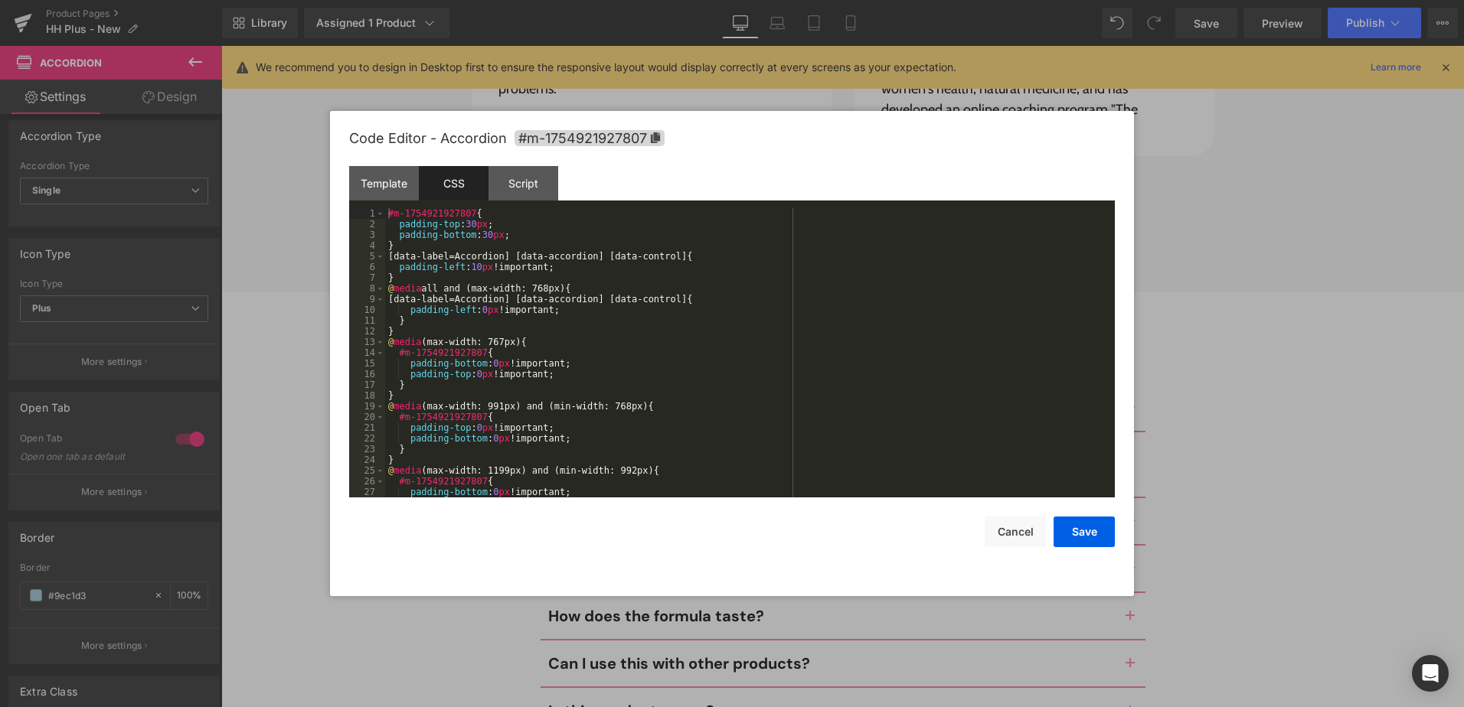
click at [760, 333] on div "#m-1754921927807 { padding-top : 30 px ; padding-bottom : 30 px ; } [ data-labe…" at bounding box center [746, 363] width 723 height 311
click at [514, 209] on div "#m-1754921927807 { padding-top : 30 px ; padding-bottom : 30 px ; } [ data-labe…" at bounding box center [746, 363] width 723 height 311
click at [517, 203] on div "Template CSS Script Data" at bounding box center [731, 187] width 765 height 42
click at [524, 191] on div "Script" at bounding box center [523, 183] width 70 height 34
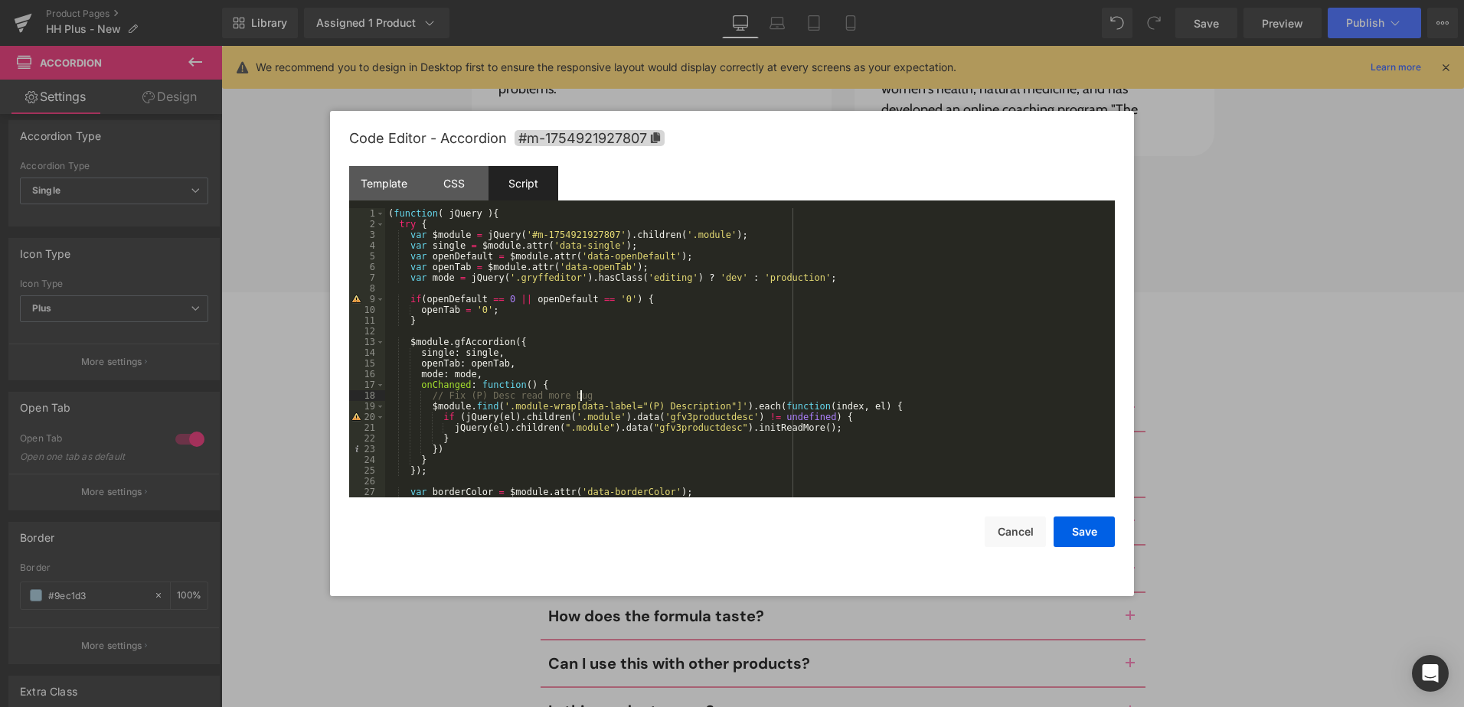
click at [677, 394] on div "( function ( jQuery ) { try { var $module = jQuery ( '#m-1754921927807' ) . chi…" at bounding box center [746, 363] width 723 height 311
click at [650, 341] on div "( function ( jQuery ) { try { var $module = jQuery ( '#m-1754921927807' ) . chi…" at bounding box center [746, 363] width 723 height 311
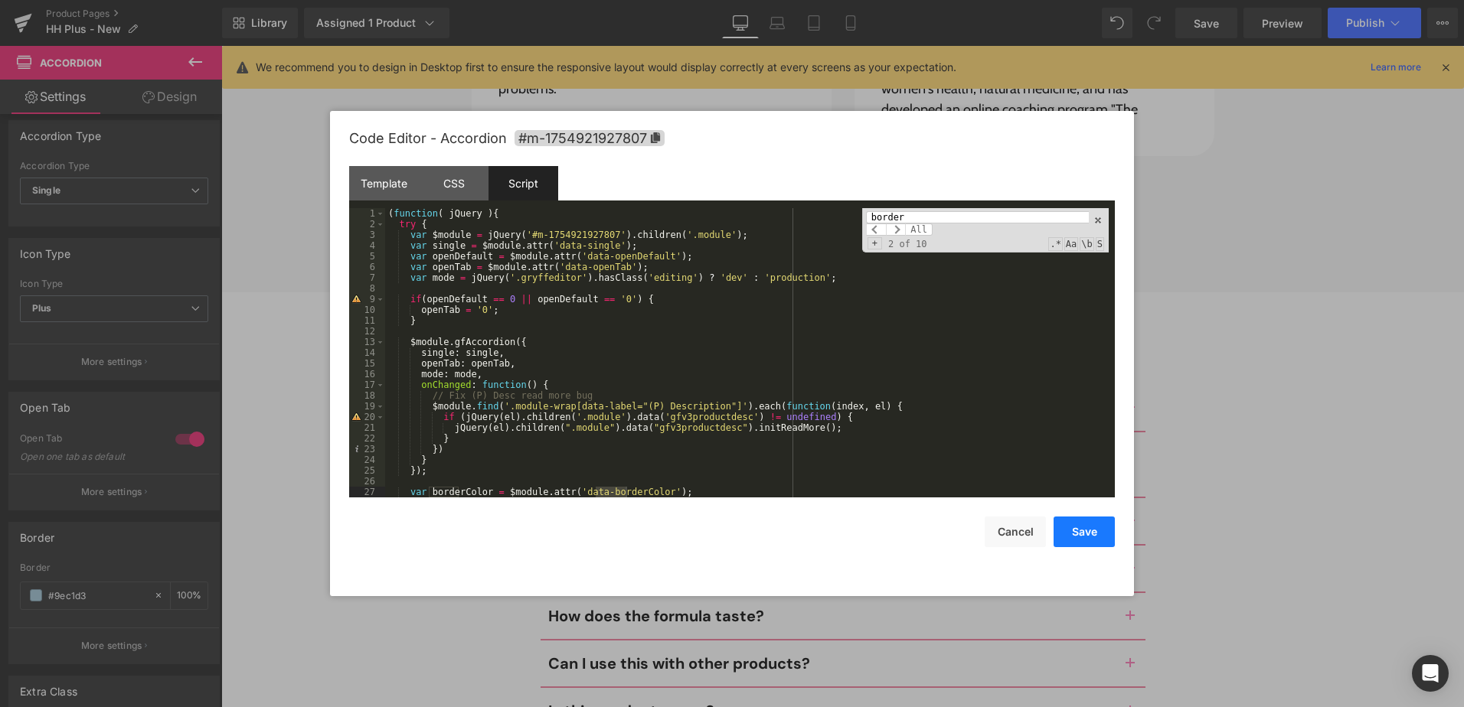
type input "border"
click at [1075, 518] on button "Save" at bounding box center [1083, 532] width 61 height 31
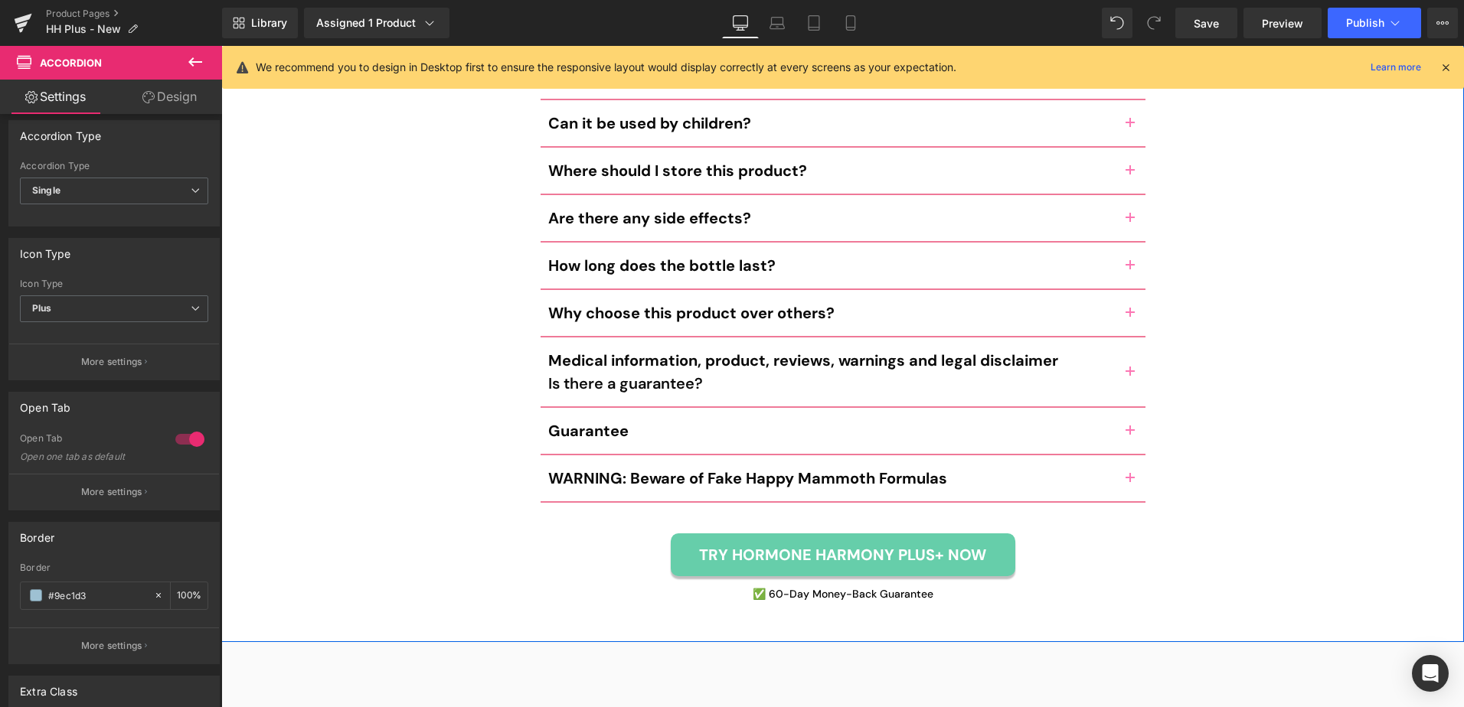
scroll to position [7962, 0]
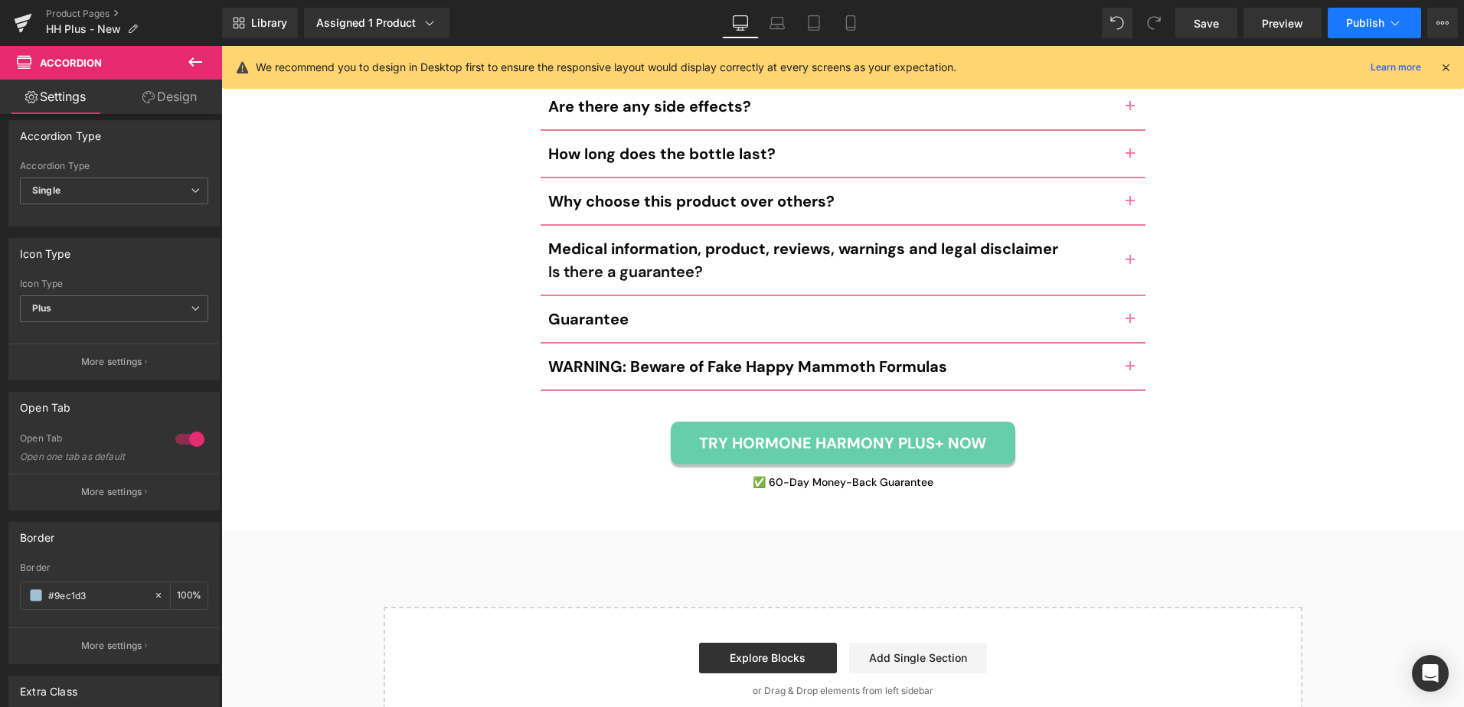
click at [1362, 20] on span "Publish" at bounding box center [1365, 23] width 38 height 12
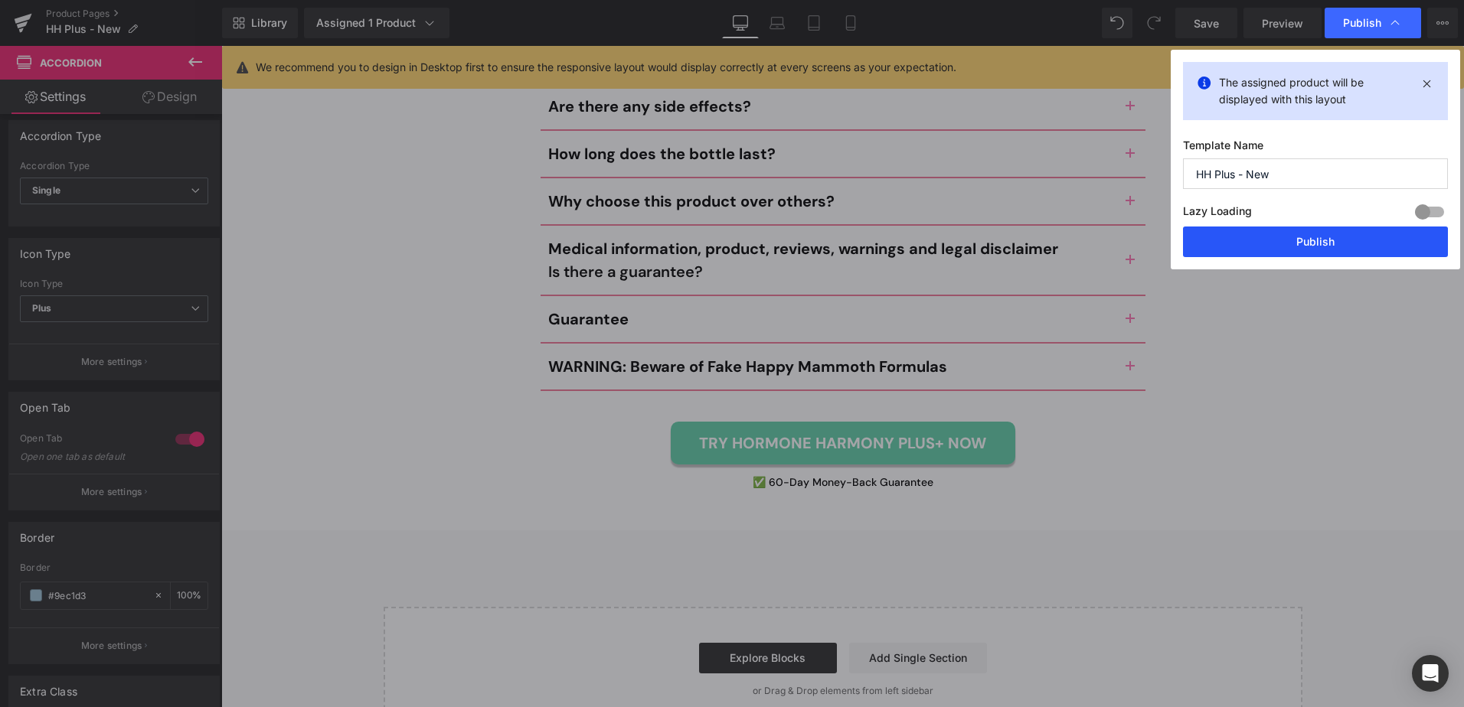
click at [1340, 245] on button "Publish" at bounding box center [1315, 242] width 265 height 31
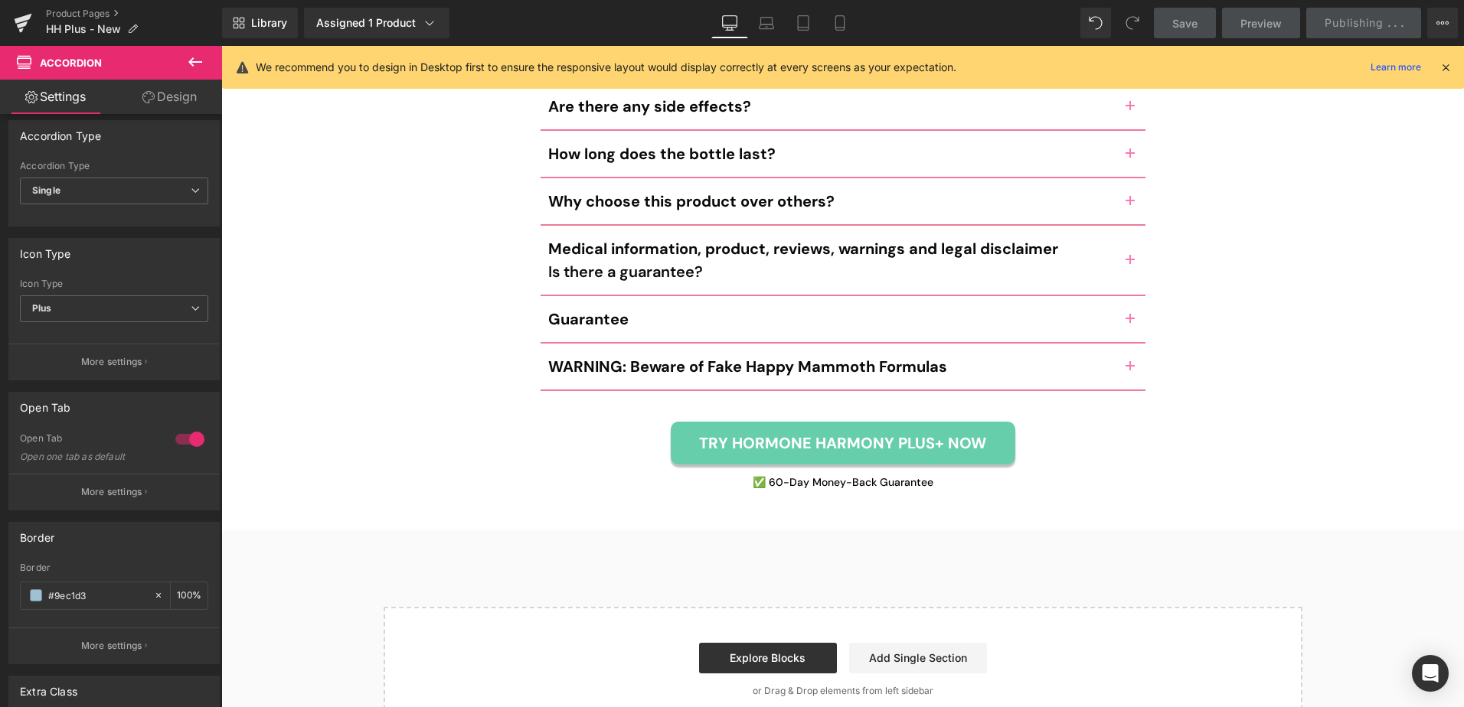
click at [961, 31] on div "Library Assigned 1 Product Product Preview New Hormone Harmony PLUS+ Manage ass…" at bounding box center [843, 23] width 1242 height 31
